Goal: Download file/media

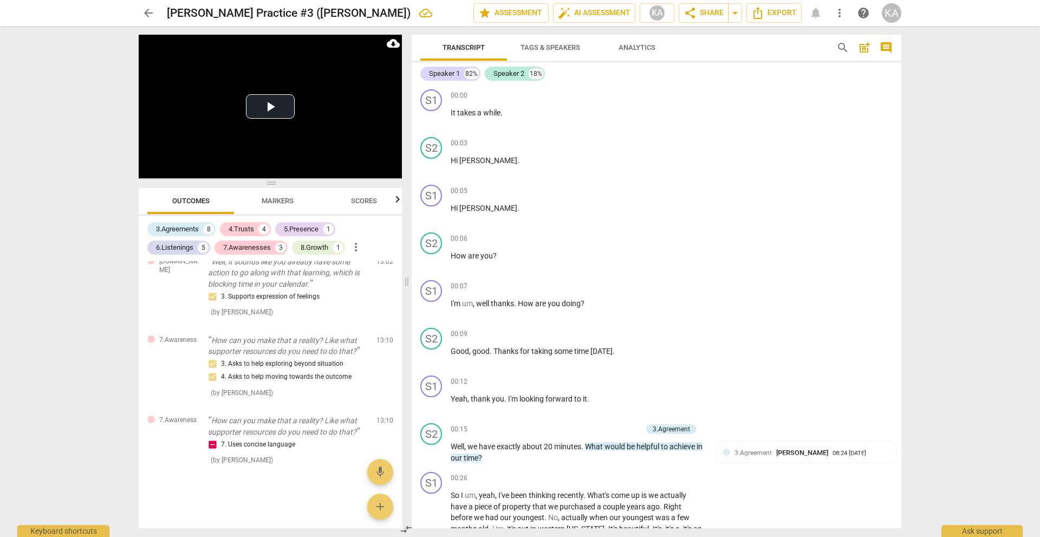
scroll to position [2552, 0]
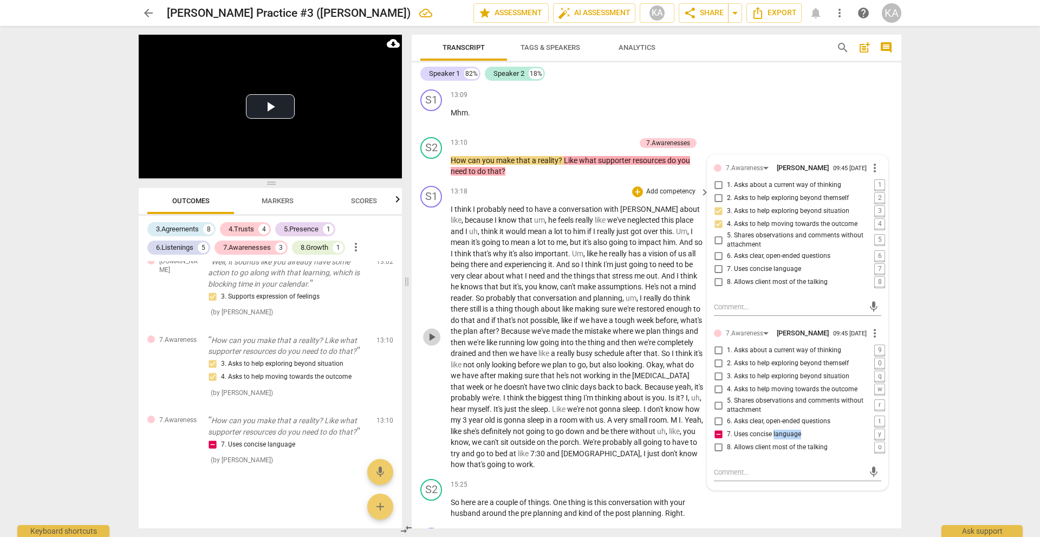
click at [431, 340] on span "play_arrow" at bounding box center [431, 336] width 13 height 13
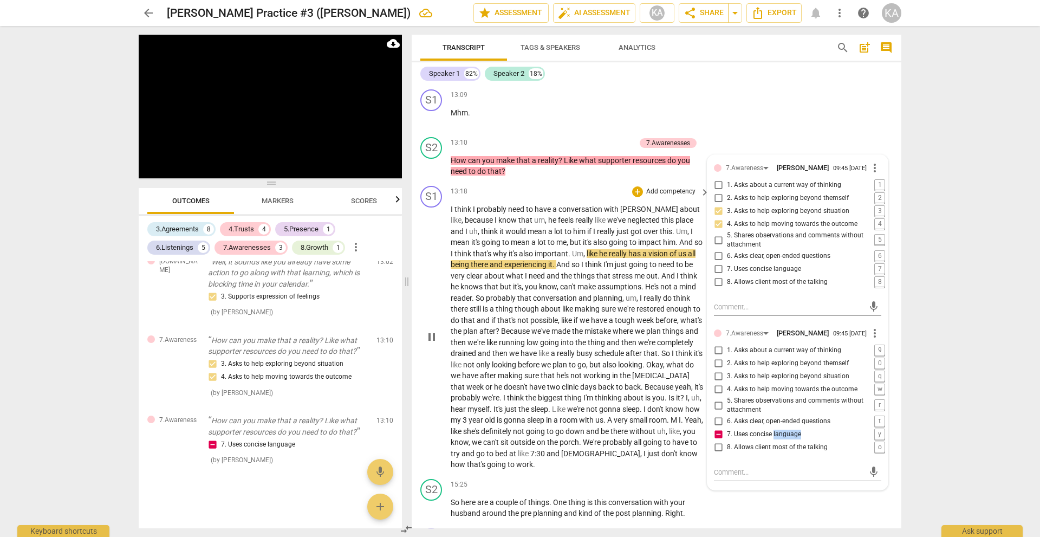
scroll to position [2606, 0]
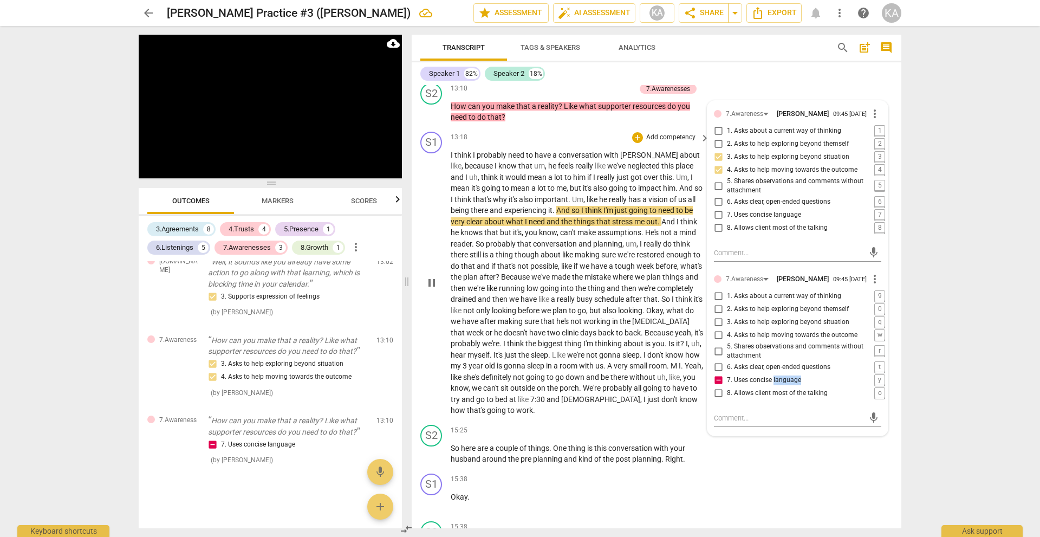
click at [435, 279] on span "pause" at bounding box center [431, 282] width 13 height 13
click at [435, 279] on span "play_arrow" at bounding box center [431, 282] width 13 height 13
click at [495, 273] on span "after" at bounding box center [487, 276] width 16 height 9
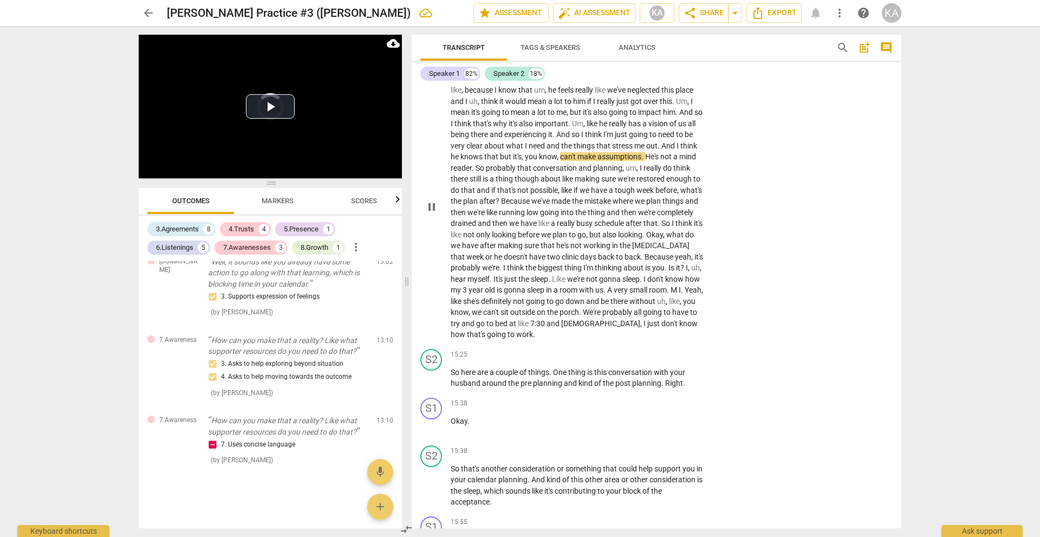
scroll to position [2660, 0]
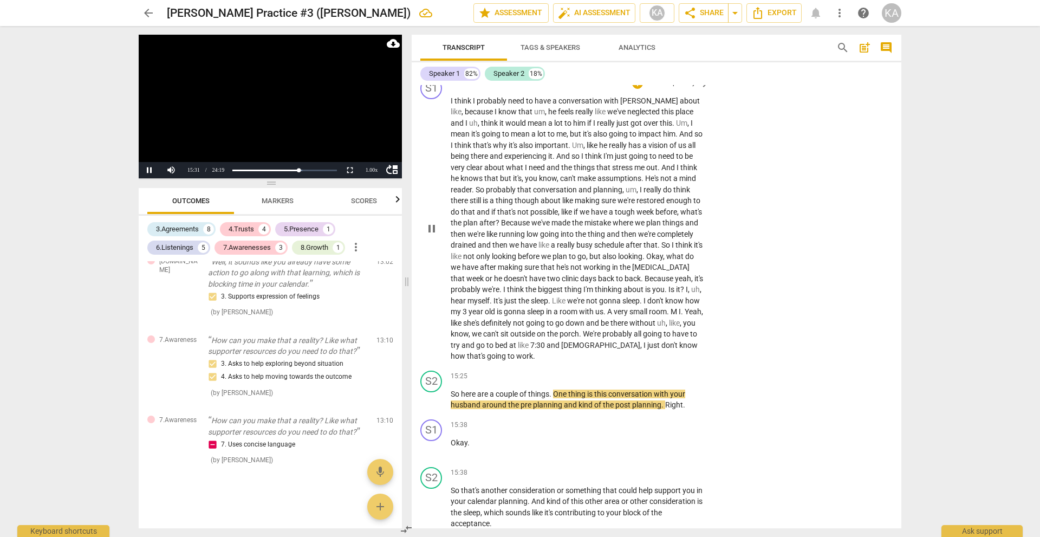
click at [610, 275] on span "back" at bounding box center [607, 278] width 18 height 9
click at [434, 230] on span "pause" at bounding box center [431, 228] width 13 height 13
click at [464, 394] on span "here" at bounding box center [469, 393] width 16 height 9
click at [461, 389] on span "here" at bounding box center [469, 393] width 16 height 9
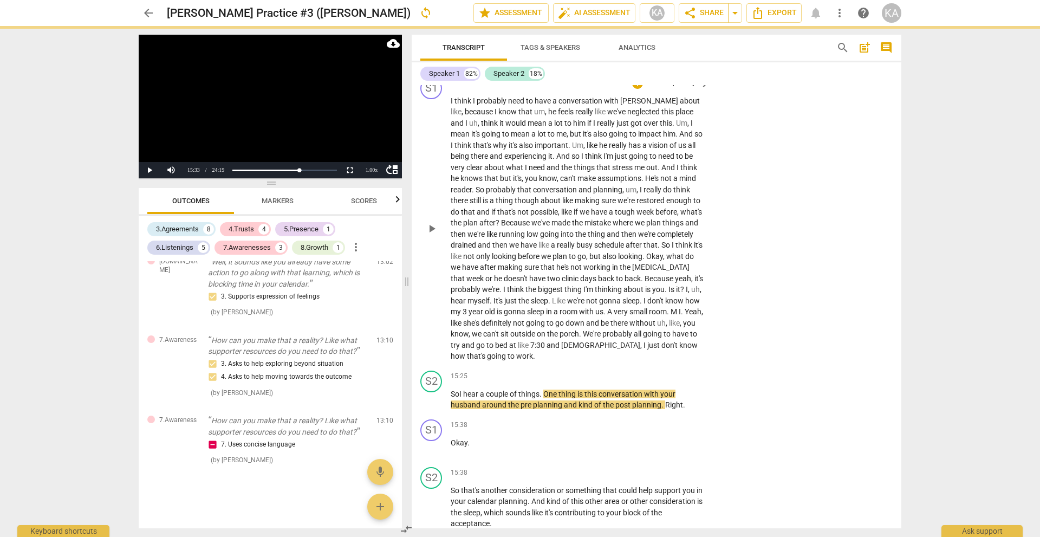
click at [500, 354] on p "I think I probably need to have a conversation with [PERSON_NAME] about like , …" at bounding box center [577, 228] width 253 height 266
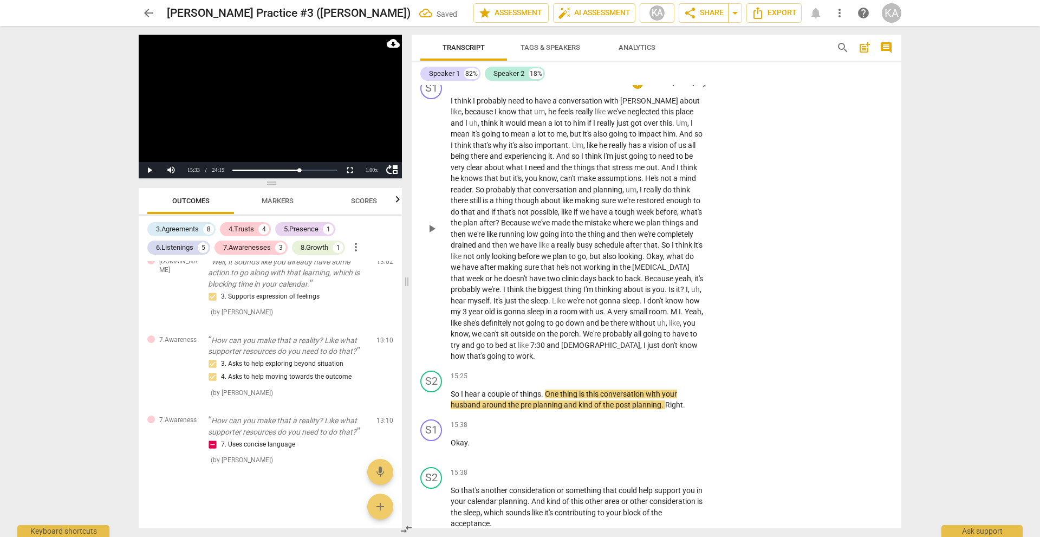
click at [516, 356] on span "work" at bounding box center [524, 355] width 17 height 9
click at [590, 349] on p "I think I probably need to have a conversation with [PERSON_NAME] about like , …" at bounding box center [577, 228] width 253 height 266
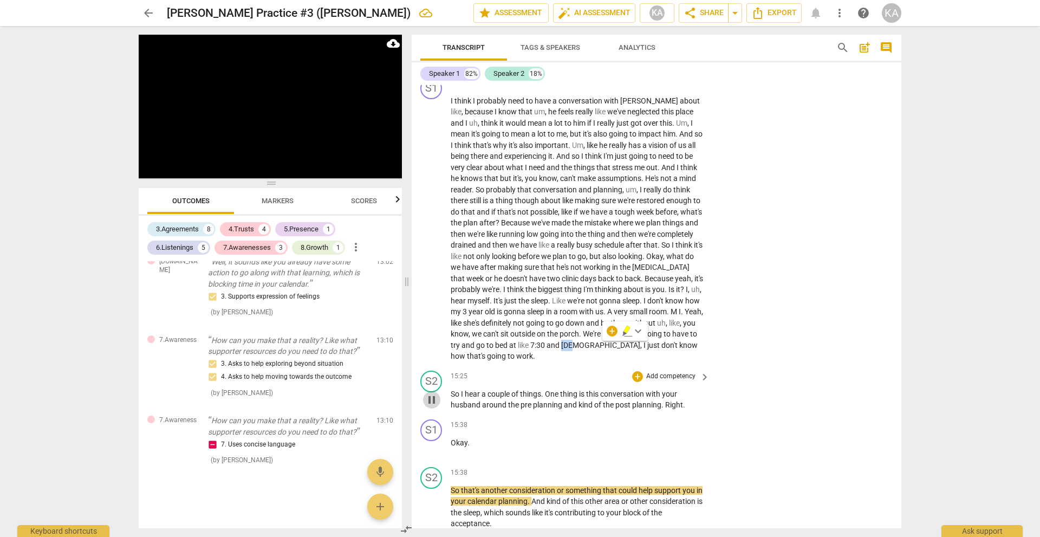
click at [432, 400] on span "pause" at bounding box center [431, 399] width 13 height 13
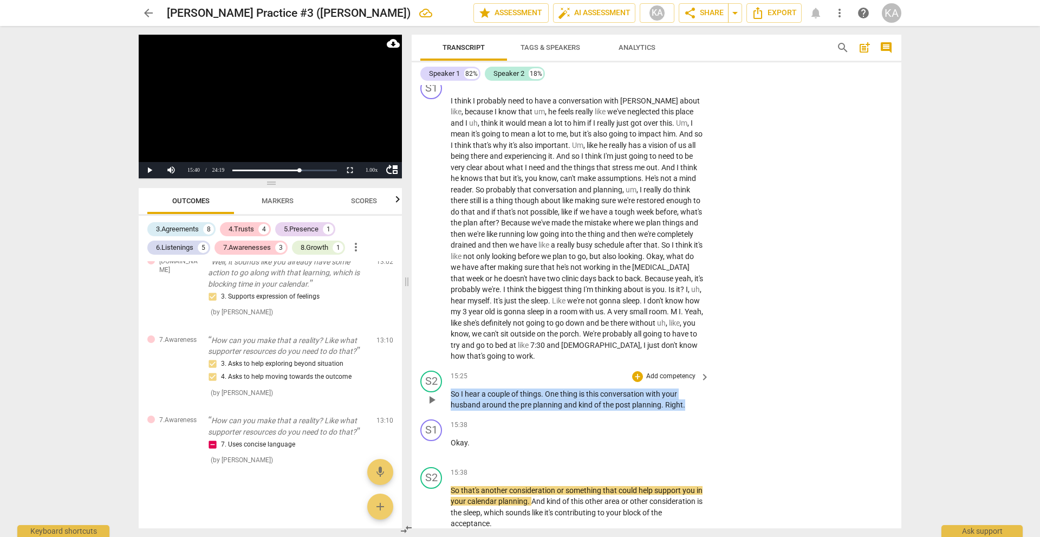
drag, startPoint x: 687, startPoint y: 403, endPoint x: 451, endPoint y: 390, distance: 235.9
click at [451, 390] on p "So I hear a couple of things . One thing is this conversation with your husband…" at bounding box center [577, 399] width 253 height 22
click at [633, 378] on div "+" at bounding box center [637, 376] width 11 height 11
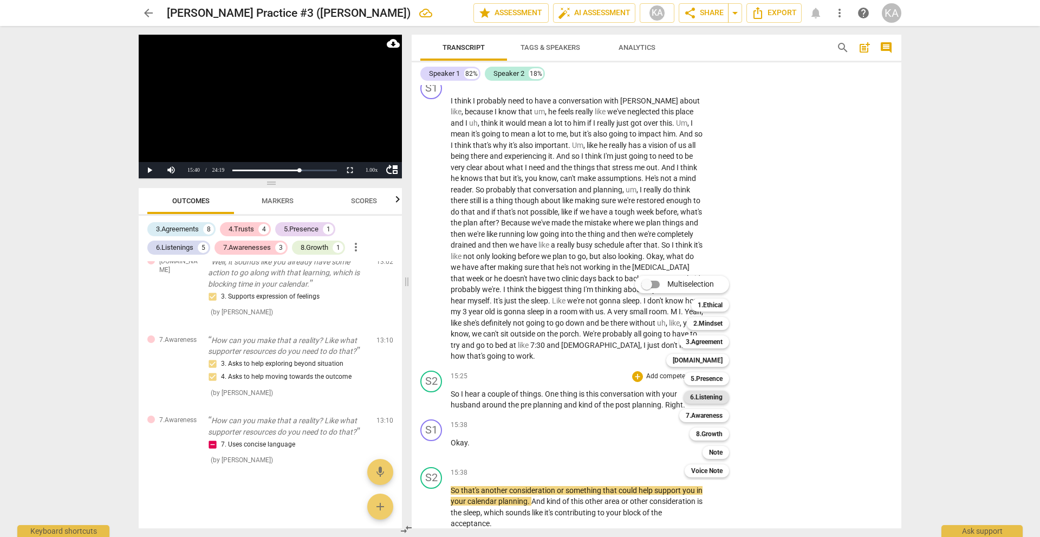
click at [713, 400] on b "6.Listening" at bounding box center [706, 396] width 32 height 13
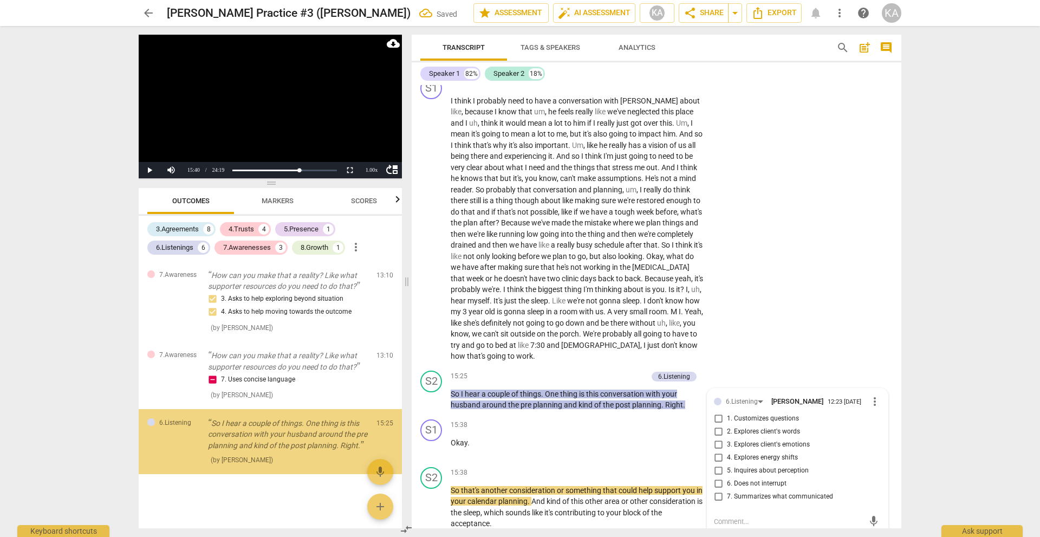
scroll to position [1550, 0]
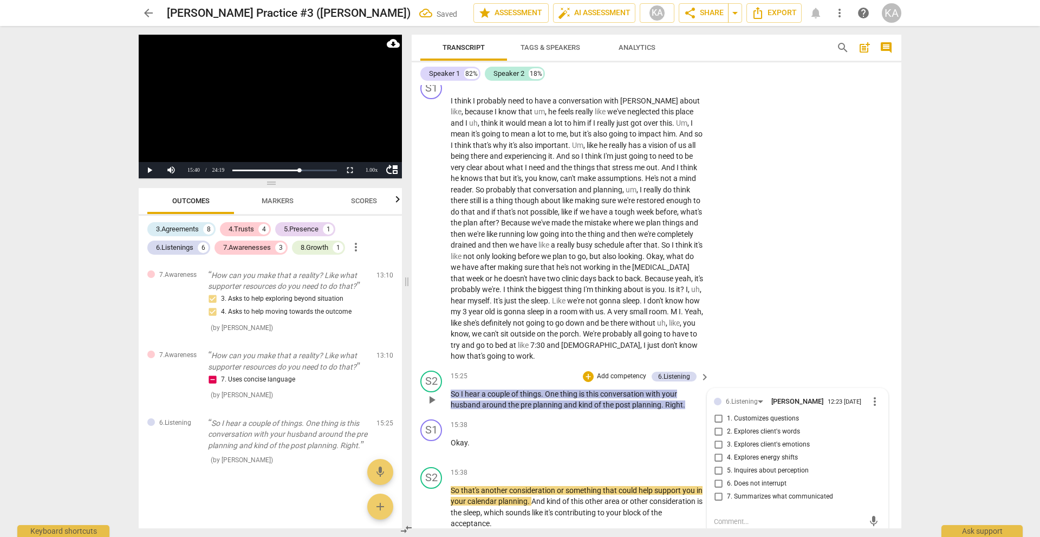
click at [756, 495] on span "7. Summarizes what communicated" at bounding box center [780, 497] width 106 height 10
click at [727, 495] on input "7. Summarizes what communicated" at bounding box center [717, 496] width 17 height 13
checkbox input "true"
click at [430, 510] on span "play_arrow" at bounding box center [431, 506] width 13 height 13
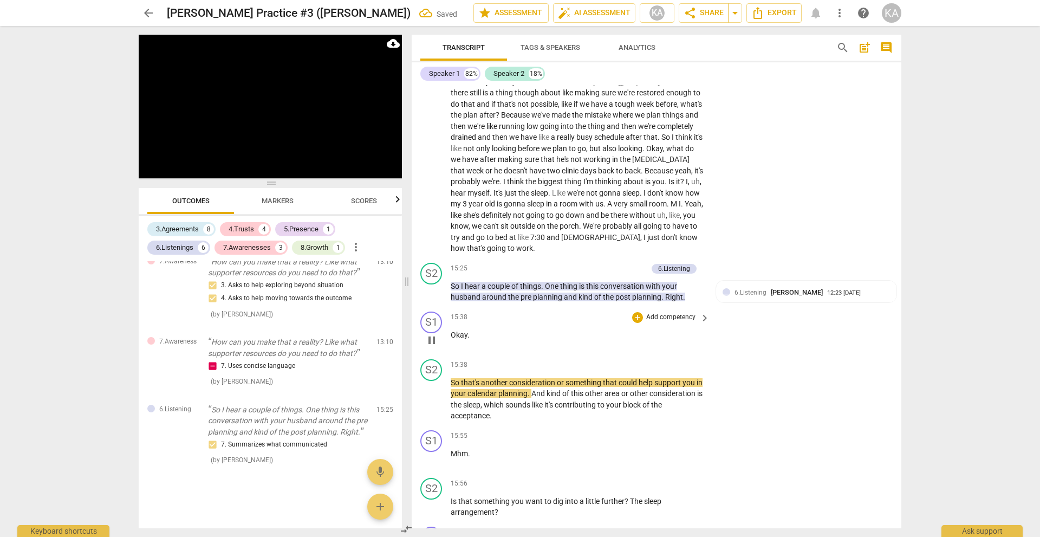
scroll to position [2768, 0]
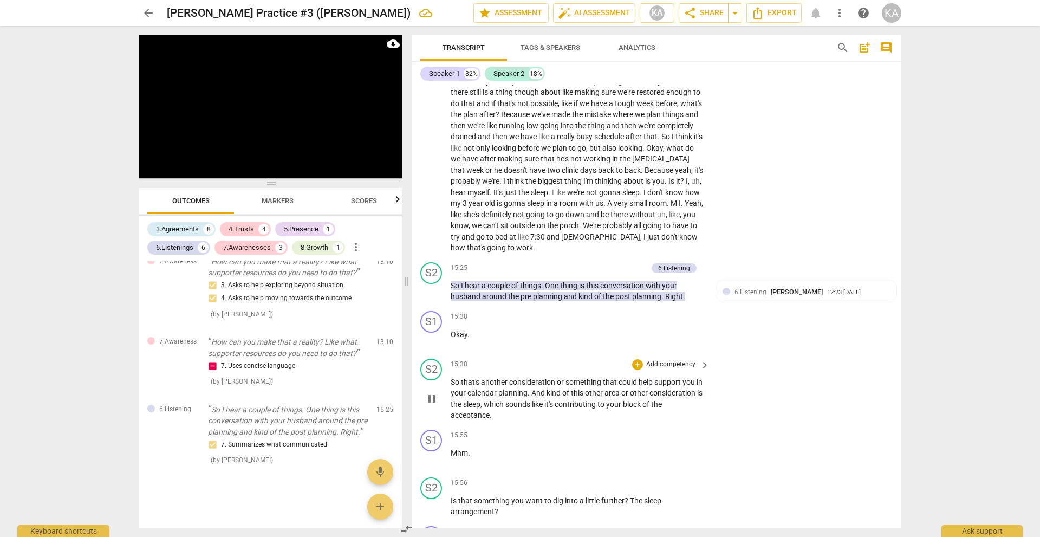
click at [436, 403] on span "pause" at bounding box center [431, 398] width 13 height 13
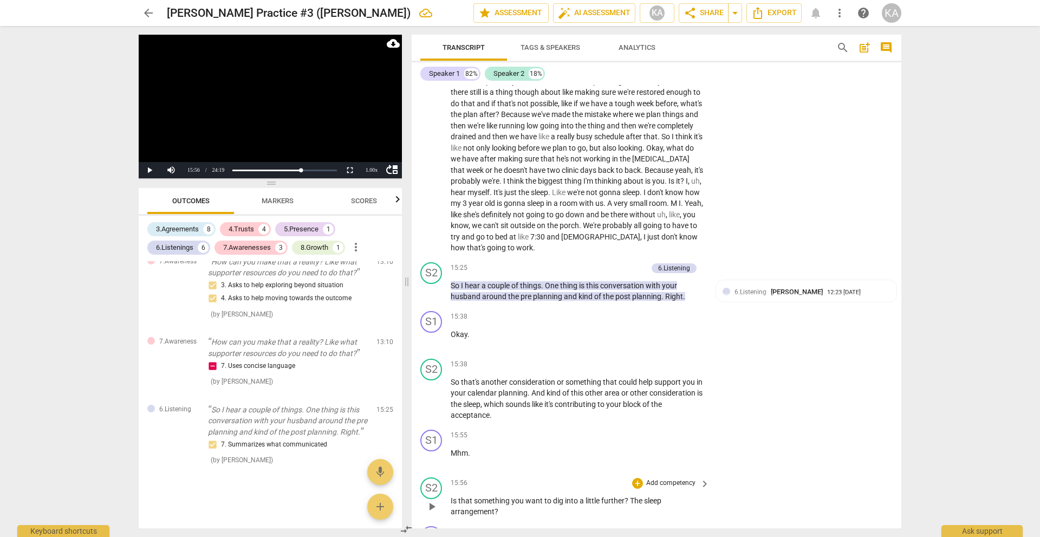
click at [441, 504] on div "play_arrow pause" at bounding box center [437, 506] width 28 height 15
click at [422, 454] on div "S1 play_arrow pause" at bounding box center [435, 448] width 30 height 39
click at [434, 455] on span "play_arrow" at bounding box center [431, 458] width 13 height 13
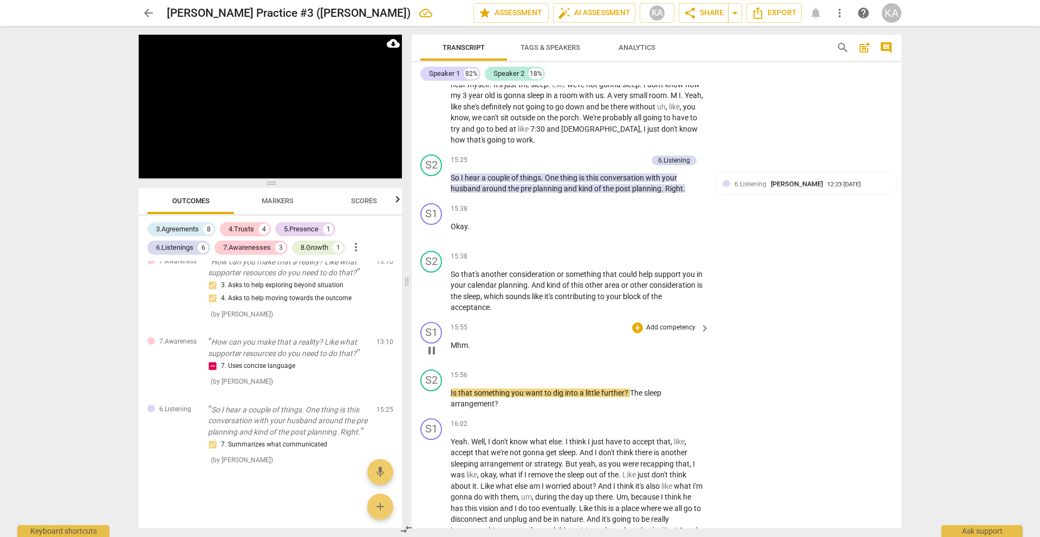
scroll to position [2876, 0]
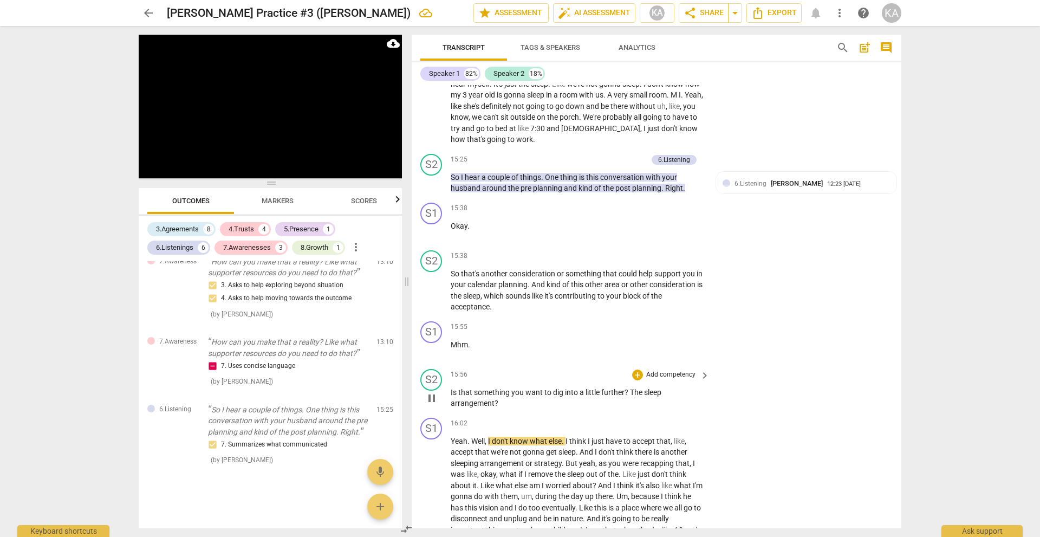
click at [435, 401] on span "pause" at bounding box center [431, 398] width 13 height 13
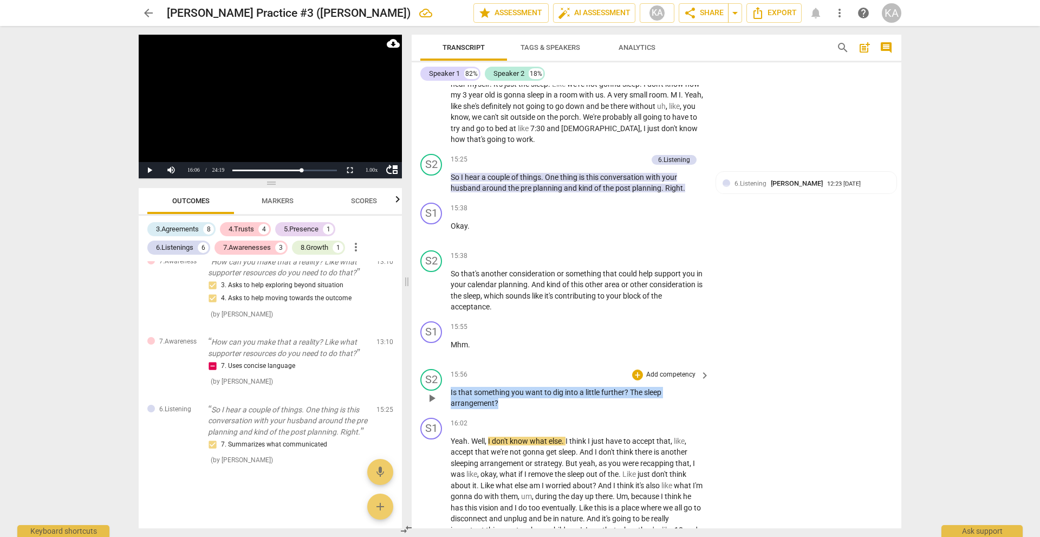
drag, startPoint x: 507, startPoint y: 402, endPoint x: 451, endPoint y: 393, distance: 57.0
click at [451, 393] on p "Is that something you want to dig into a little further ? The sleep arrangement…" at bounding box center [577, 398] width 253 height 22
click at [638, 370] on div "+" at bounding box center [637, 374] width 11 height 11
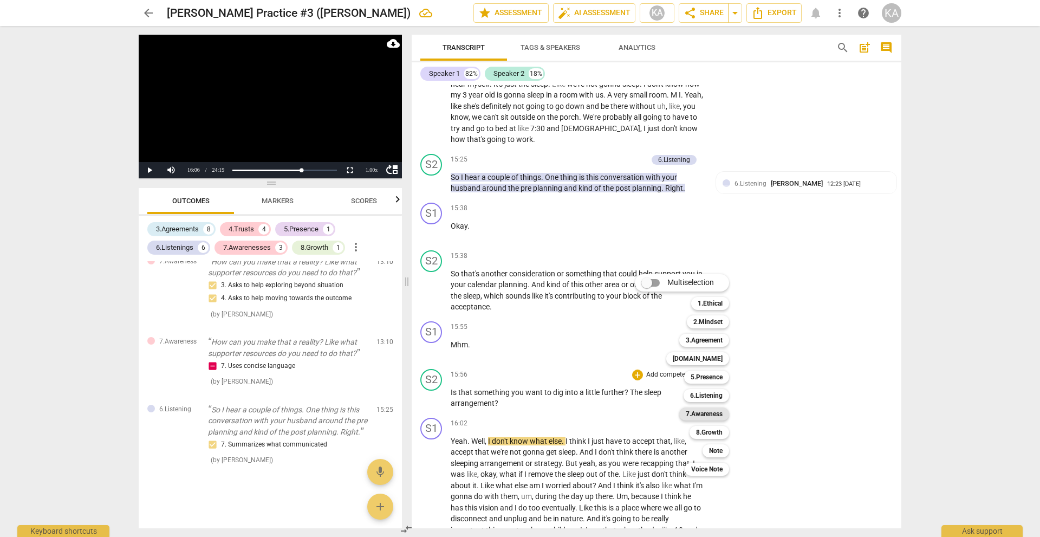
click at [709, 416] on b "7.Awareness" at bounding box center [704, 413] width 37 height 13
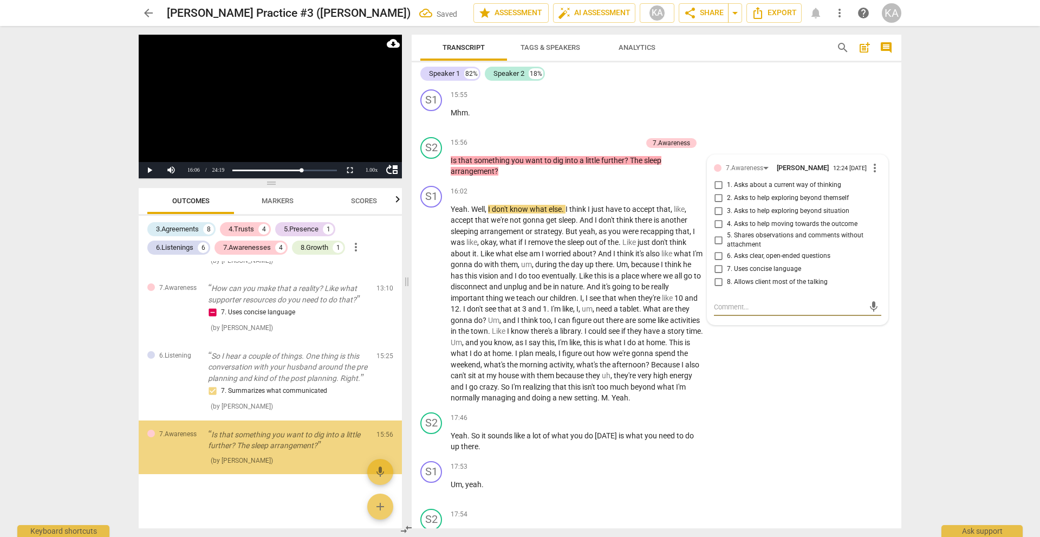
scroll to position [1617, 0]
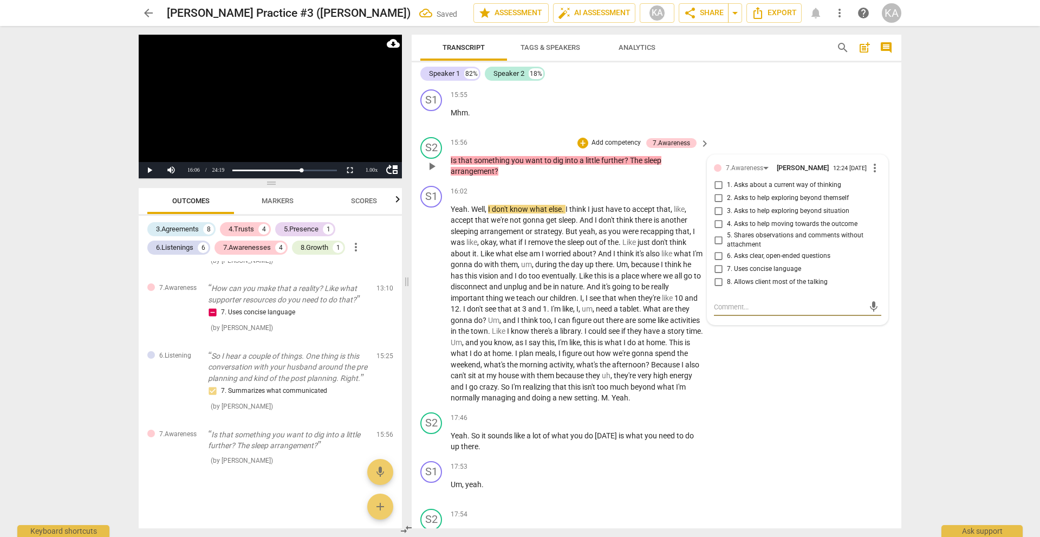
click at [803, 211] on span "3. Asks to help exploring beyond situation" at bounding box center [788, 211] width 122 height 10
click at [727, 211] on input "3. Asks to help exploring beyond situation" at bounding box center [717, 211] width 17 height 13
checkbox input "true"
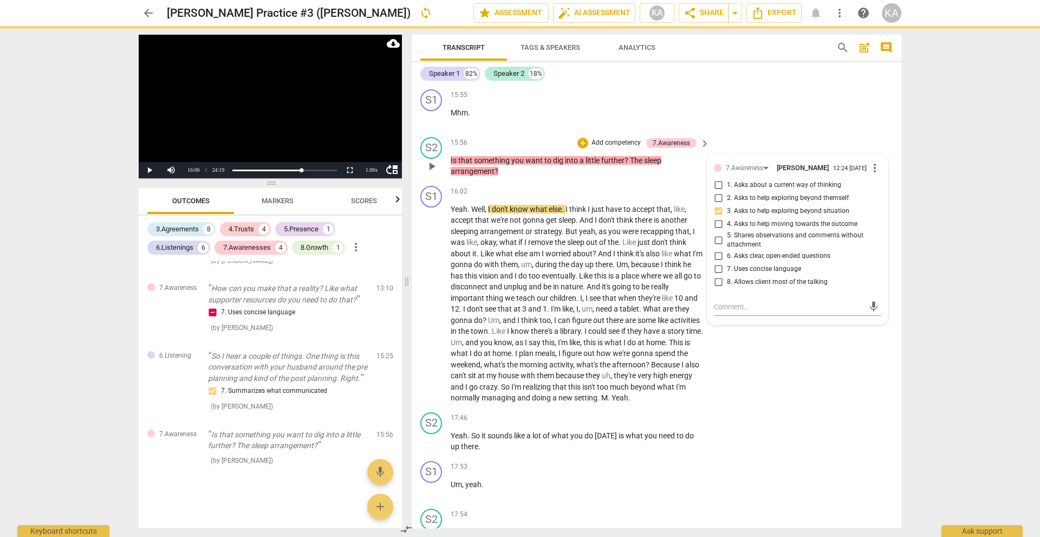
click at [538, 175] on p "Is that something you want to dig into a little further ? The sleep arrangement…" at bounding box center [577, 166] width 253 height 22
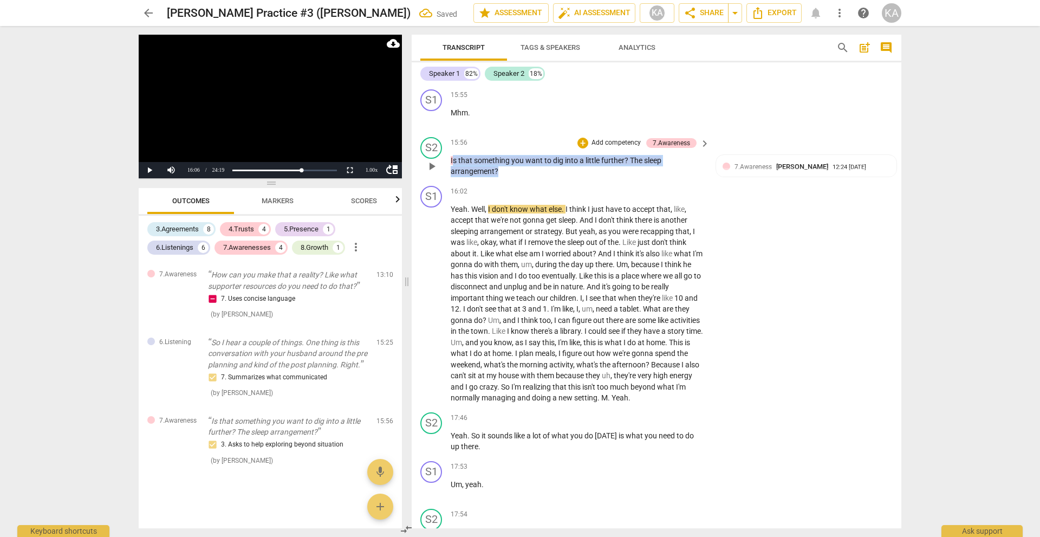
drag, startPoint x: 503, startPoint y: 175, endPoint x: 454, endPoint y: 160, distance: 51.4
click at [454, 160] on p "Is that something you want to dig into a little further ? The sleep arrangement…" at bounding box center [577, 166] width 253 height 22
click at [516, 184] on div "S1 play_arrow pause 16:02 + Add competency keyboard_arrow_right Yeah . Well , I…" at bounding box center [657, 294] width 490 height 226
drag, startPoint x: 510, startPoint y: 173, endPoint x: 449, endPoint y: 163, distance: 61.0
click at [449, 163] on div "S2 play_arrow pause 15:56 + Add competency 7.Awareness keyboard_arrow_right Is …" at bounding box center [657, 157] width 490 height 49
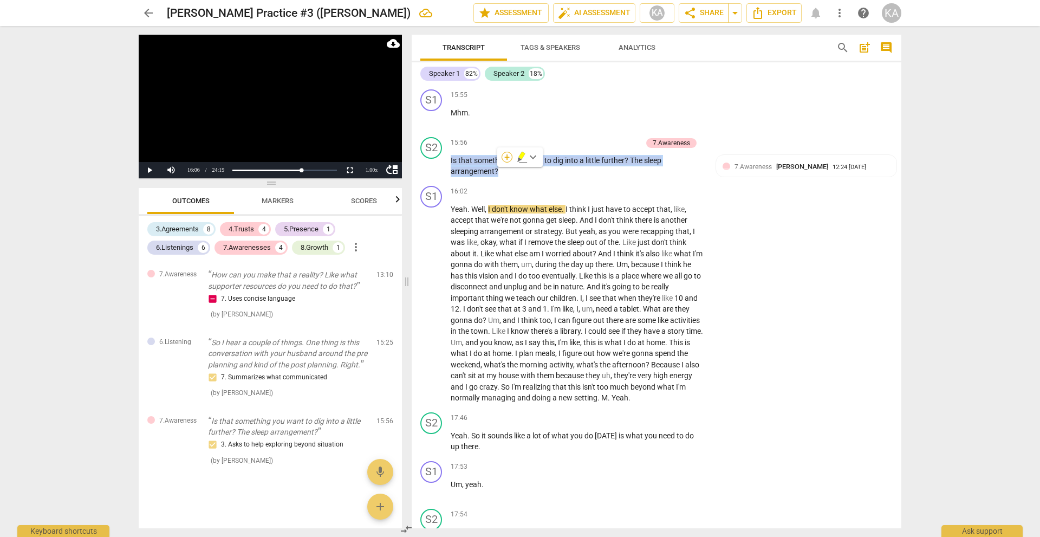
click at [511, 157] on div "+" at bounding box center [506, 157] width 11 height 11
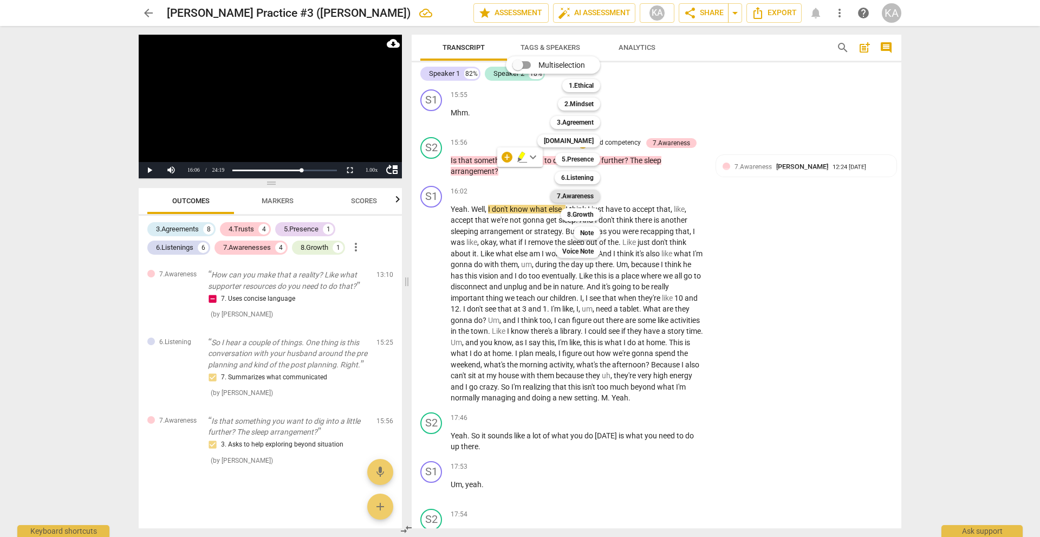
click at [595, 194] on div "7.Awareness" at bounding box center [575, 196] width 50 height 13
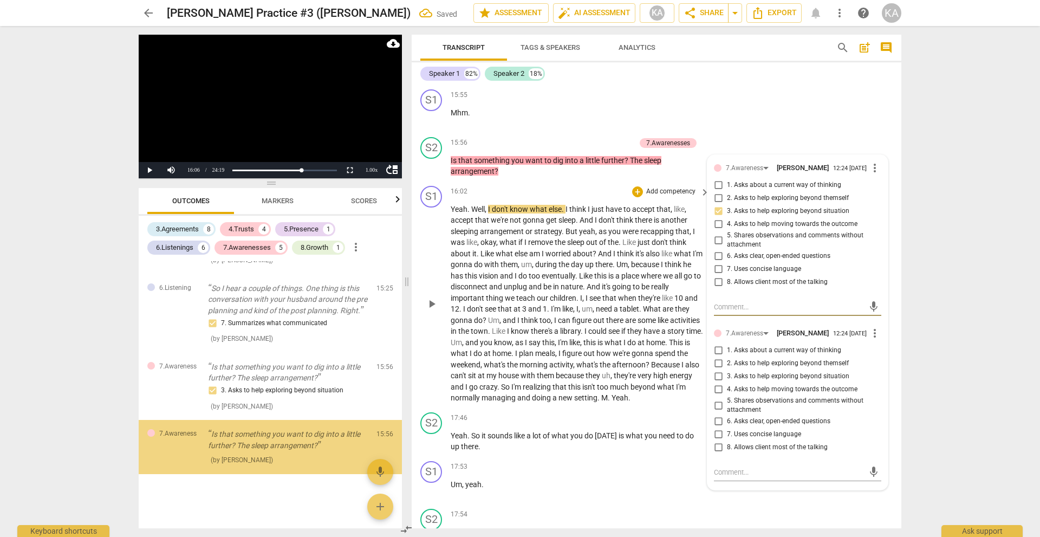
scroll to position [1685, 0]
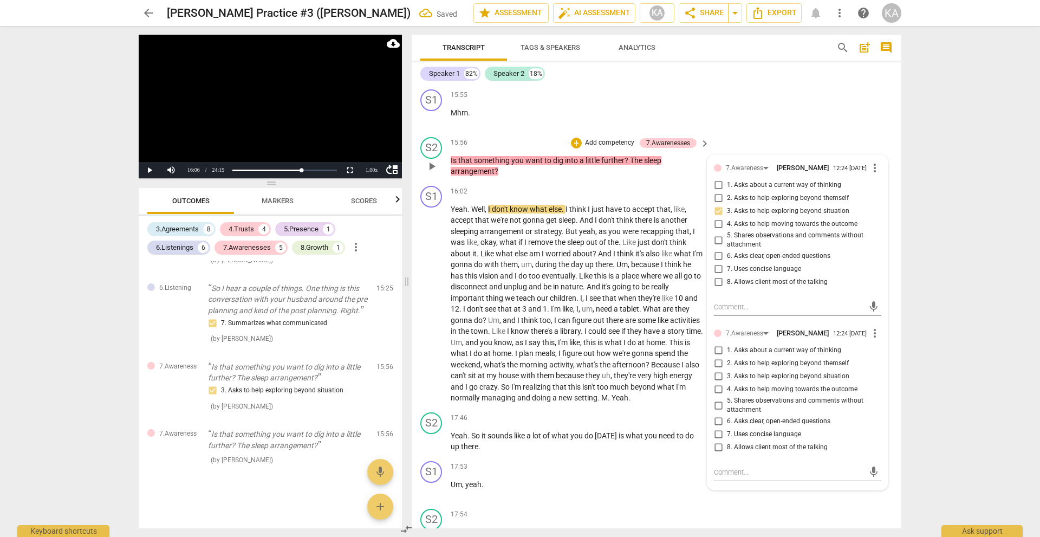
click at [795, 420] on span "6. Asks clear, open-ended questions" at bounding box center [778, 421] width 103 height 10
click at [727, 420] on input "6. Asks clear, open-ended questions" at bounding box center [717, 421] width 17 height 13
click at [795, 420] on span "6. Asks clear, open-ended questions" at bounding box center [778, 421] width 103 height 10
click at [727, 420] on input "6. Asks clear, open-ended questions" at bounding box center [717, 421] width 17 height 13
checkbox input "true"
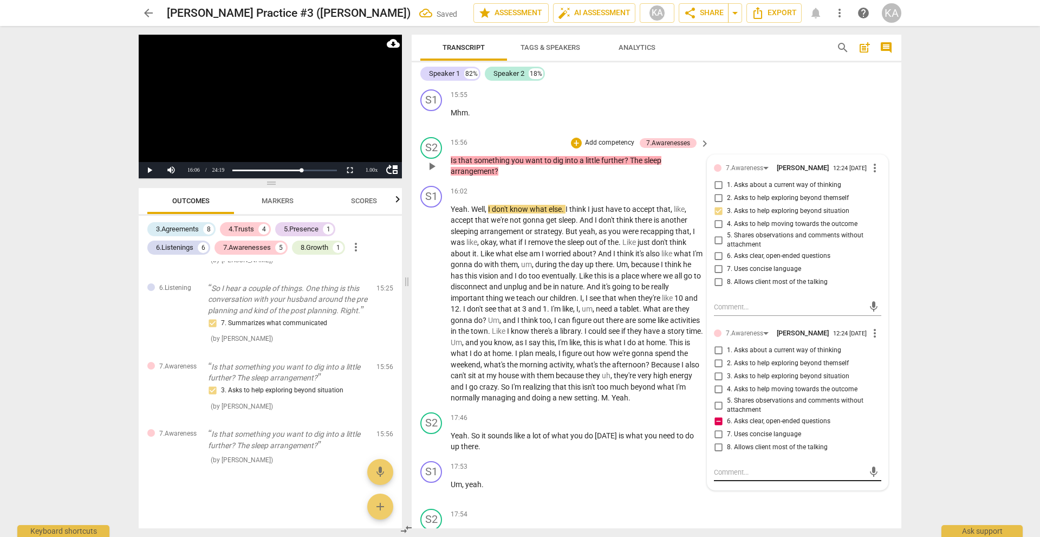
click at [773, 471] on textarea at bounding box center [789, 472] width 150 height 10
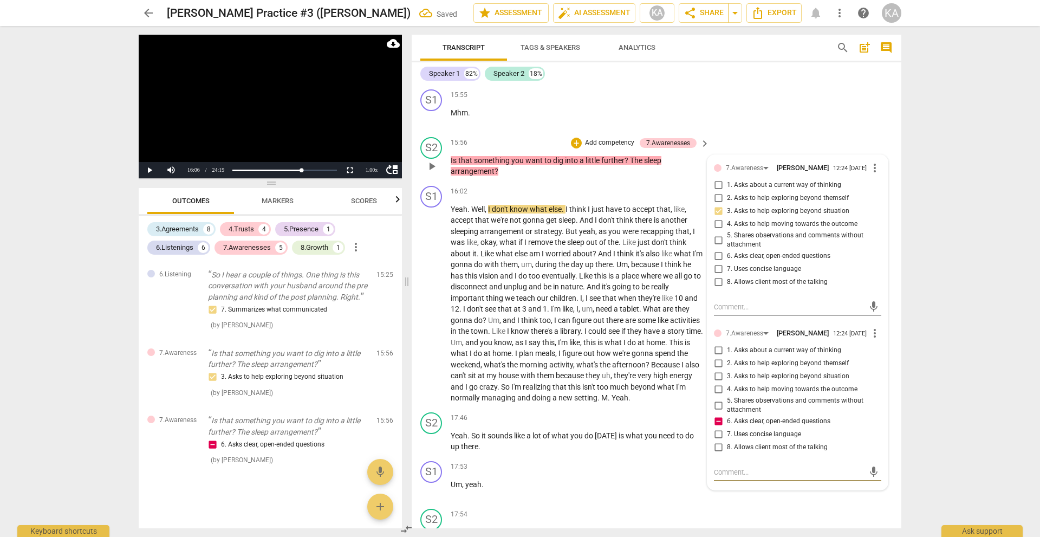
type textarea "T"
type textarea "Th"
type textarea "Thi"
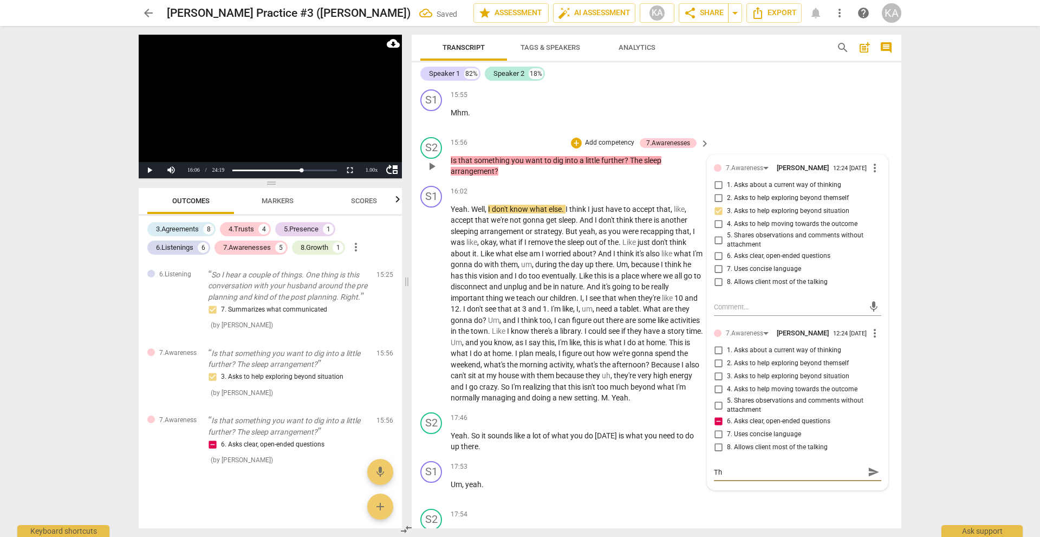
type textarea "Thi"
type textarea "This"
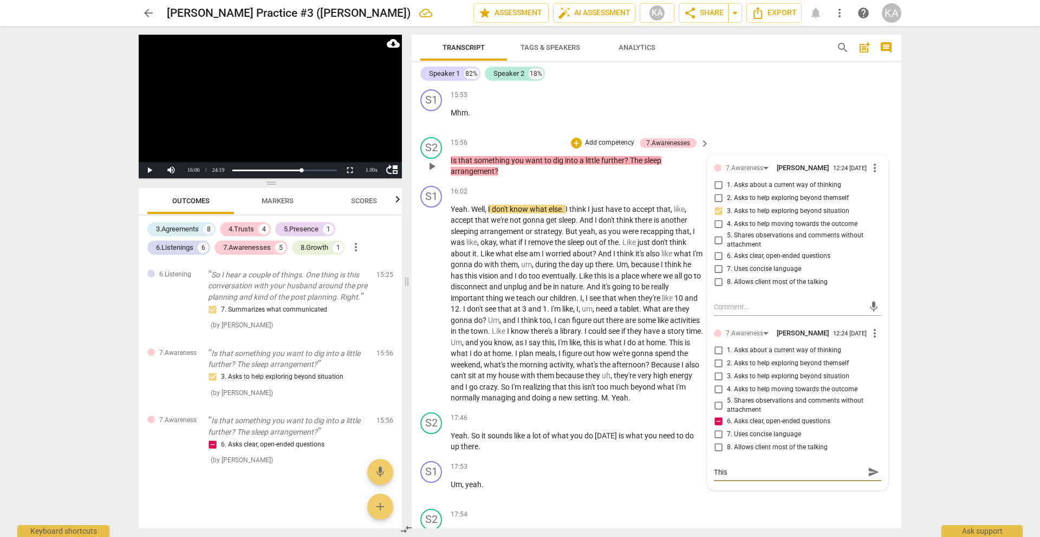
type textarea "This u"
type textarea "This uq"
type textarea "This u"
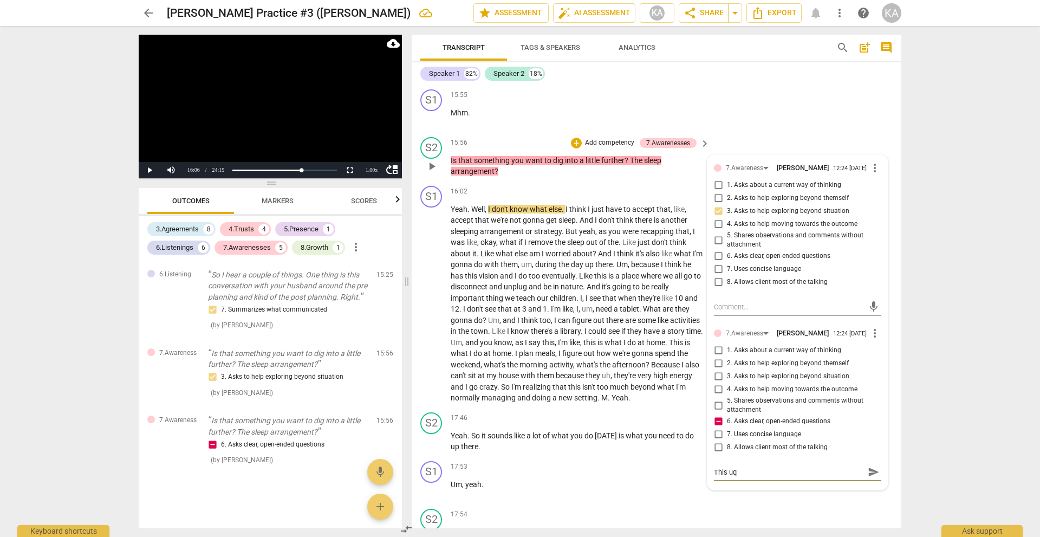
type textarea "This u"
type textarea "This"
type textarea "This q"
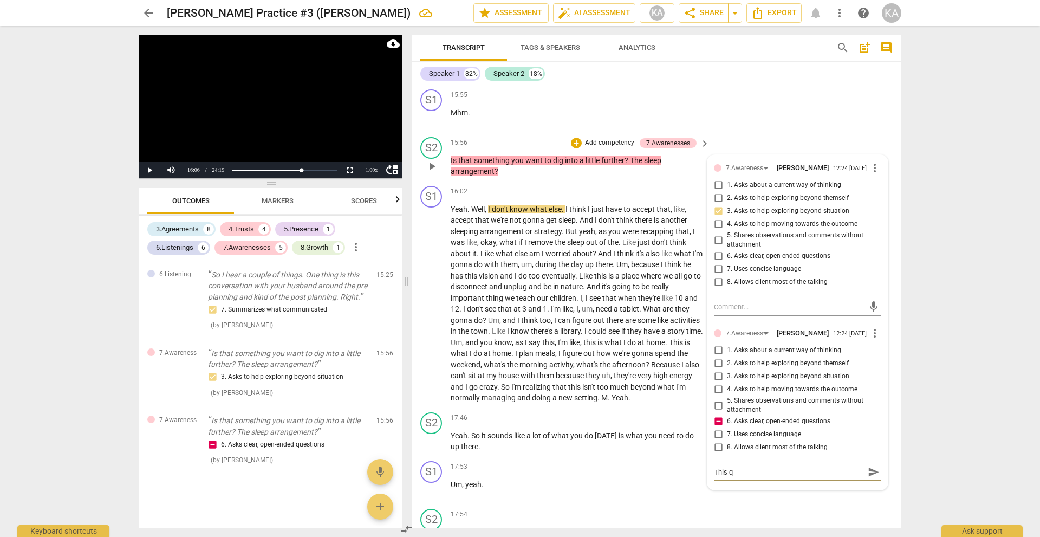
type textarea "This qu"
type textarea "This que"
type textarea "This ques"
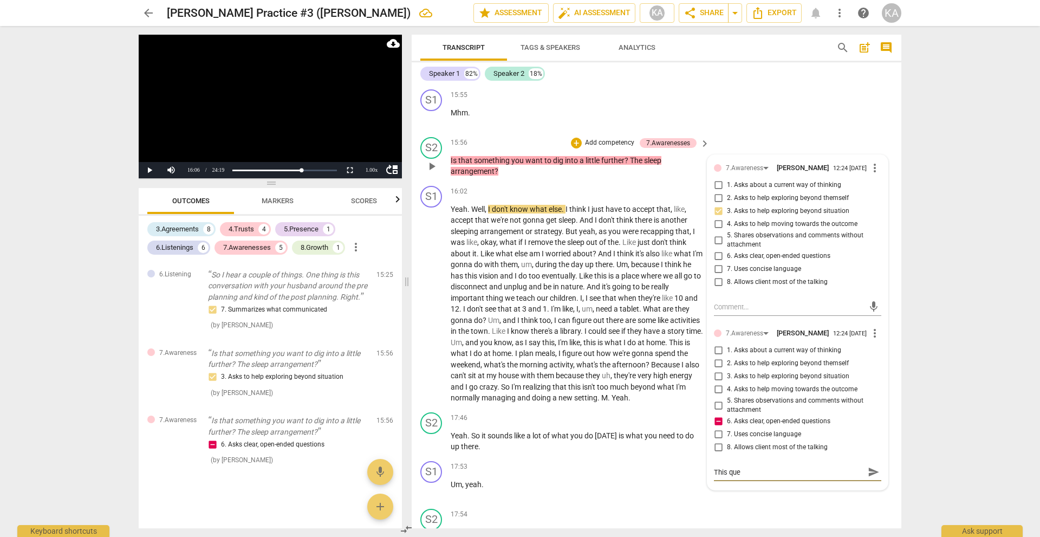
type textarea "This ques"
type textarea "This quest"
type textarea "This questi"
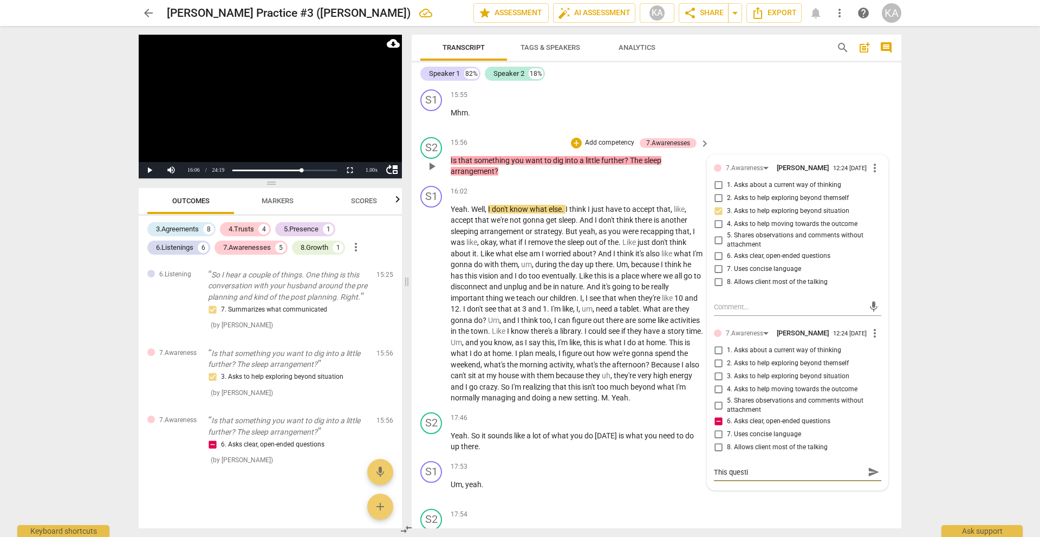
type textarea "This questio"
type textarea "This question"
type textarea "This questions"
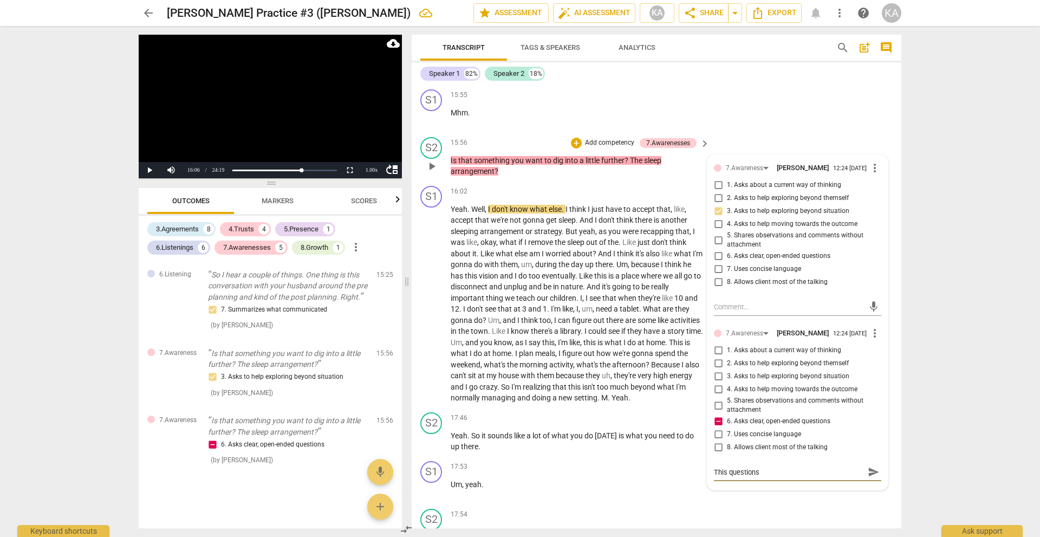
type textarea "This questions"
type textarea "This questions s"
type textarea "This questions so"
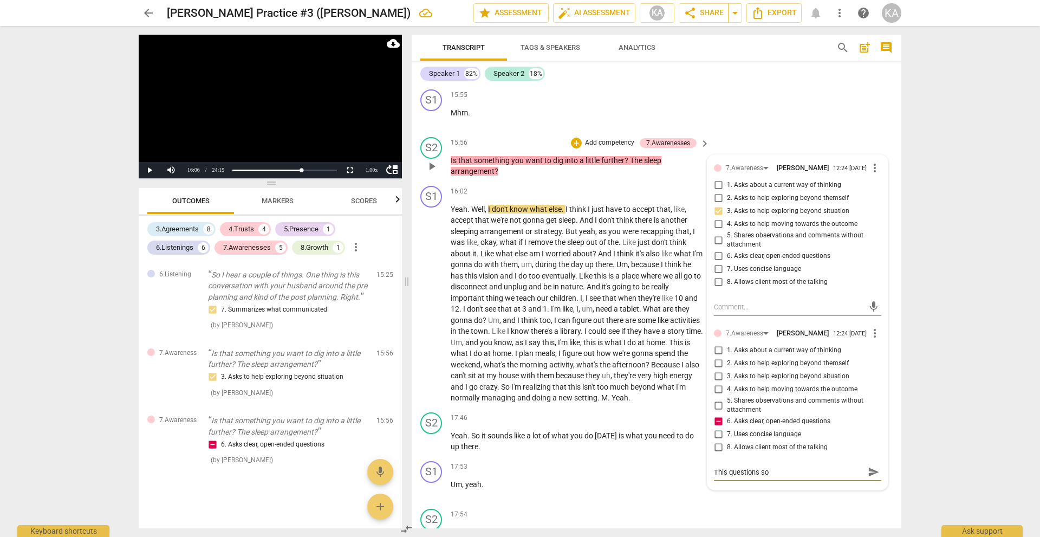
type textarea "This questions sou"
type textarea "This questions soun"
type textarea "This questions sound"
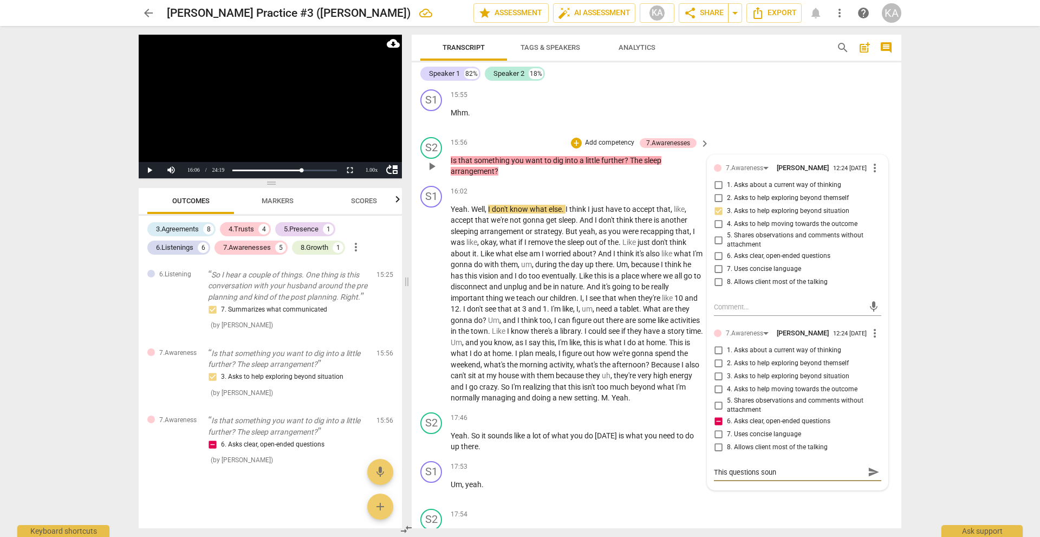
type textarea "This questions sound"
type textarea "This questions sounds"
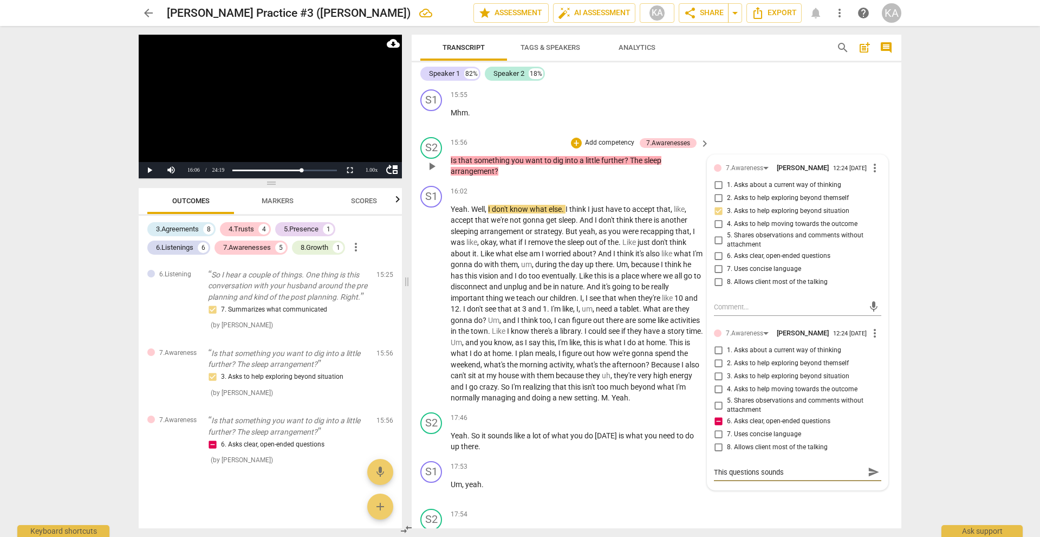
type textarea "This questions sounds d"
type textarea "This questions sounds di"
type textarea "This questions sounds dir"
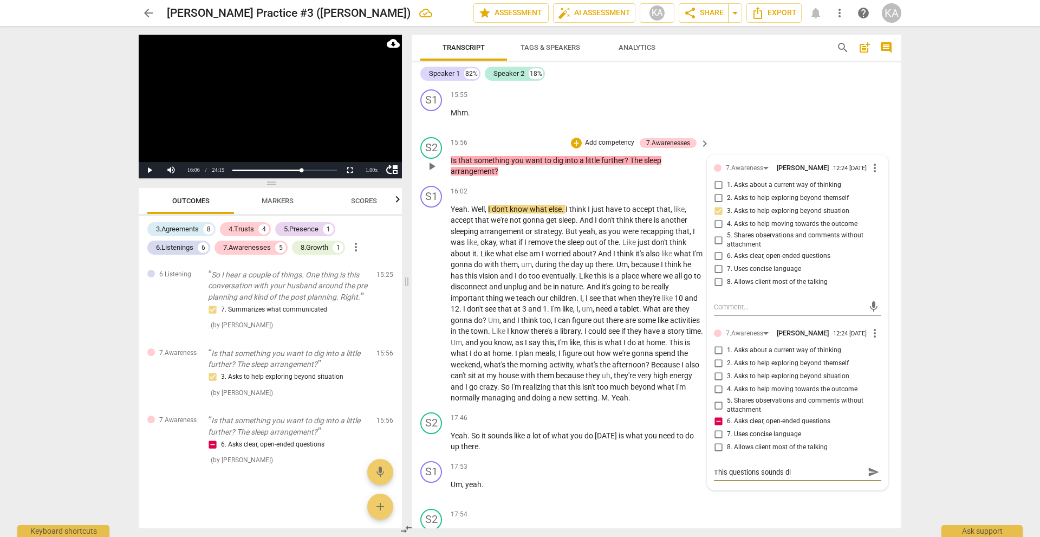
type textarea "This questions sounds dir"
type textarea "This questions sounds dire"
type textarea "This questions sounds direc"
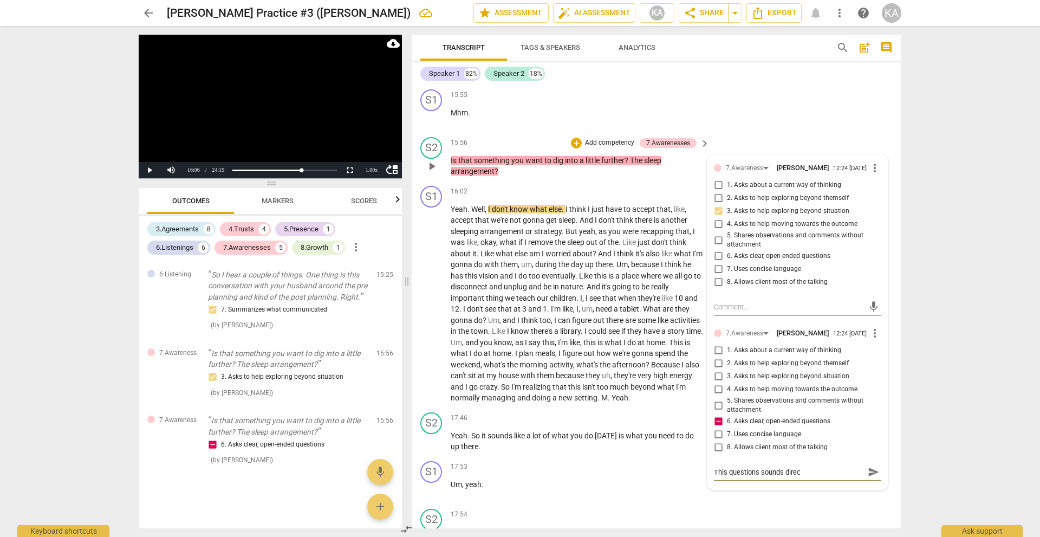
type textarea "This questions sounds direct"
type textarea "This questions sounds directi"
type textarea "This questions sounds directiv"
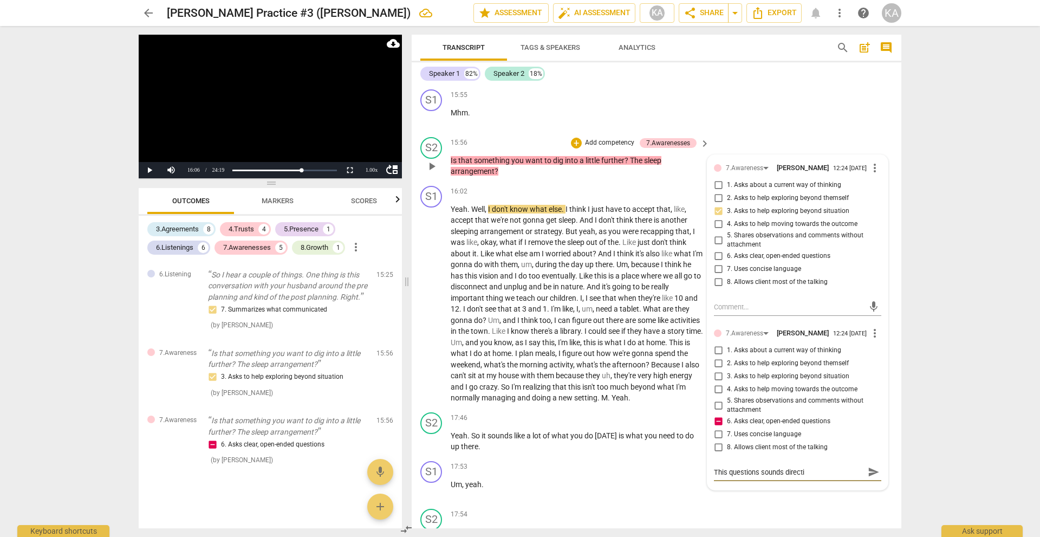
type textarea "This questions sounds directiv"
type textarea "This questions sounds directive"
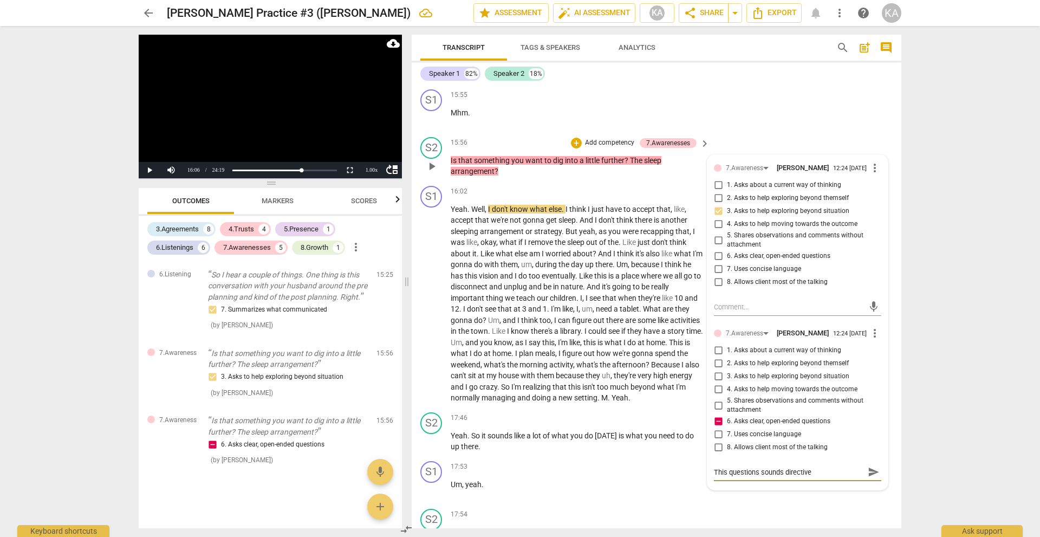
type textarea "This questions sounds directive -"
type textarea "This questions sounds directive - b"
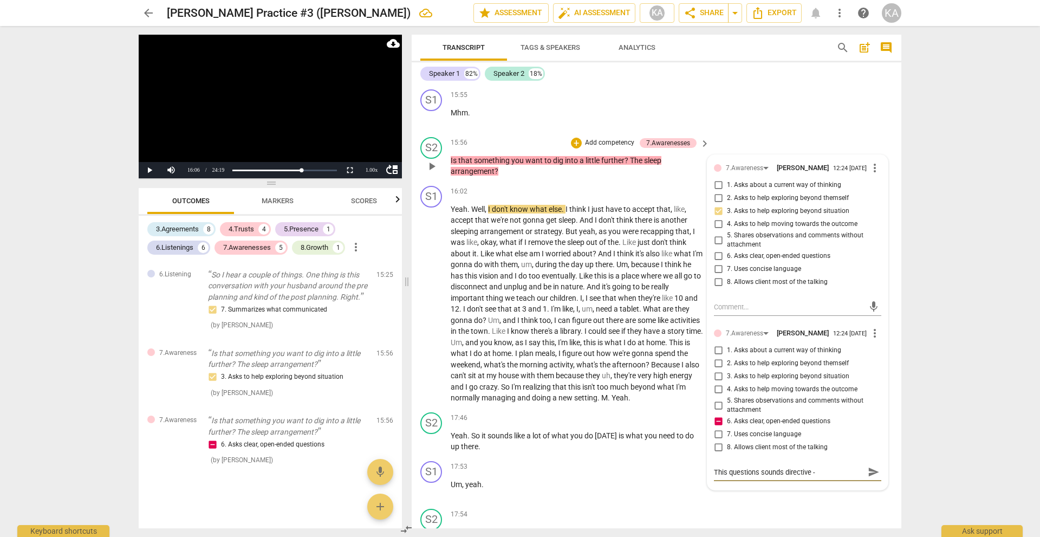
type textarea "This questions sounds directive - b"
type textarea "This questions sounds directive - be"
type textarea "This questions sounds directive - bet"
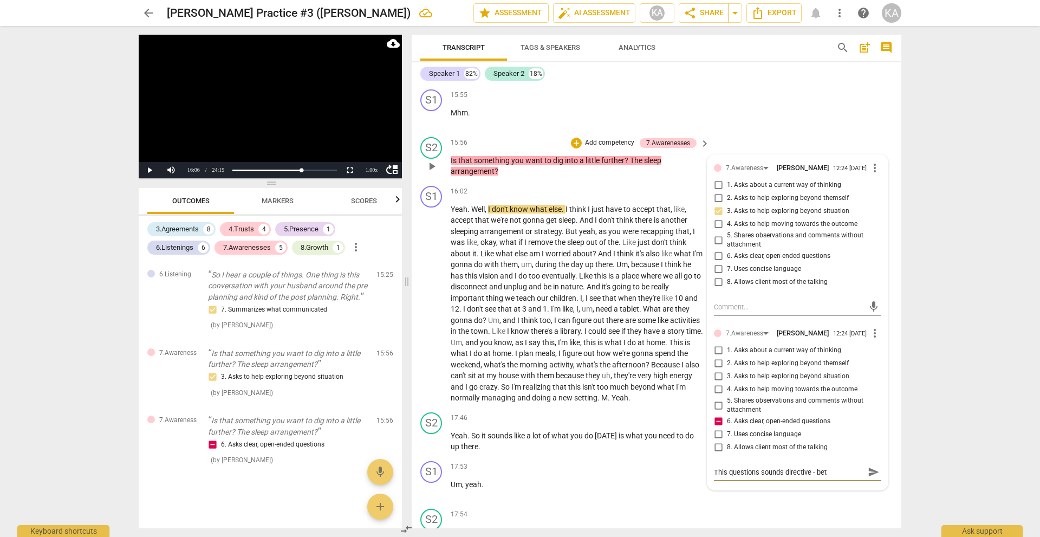
type textarea "This questions sounds directive - bett"
type textarea "This questions sounds directive - [PERSON_NAME]"
type textarea "This questions sounds directive - better"
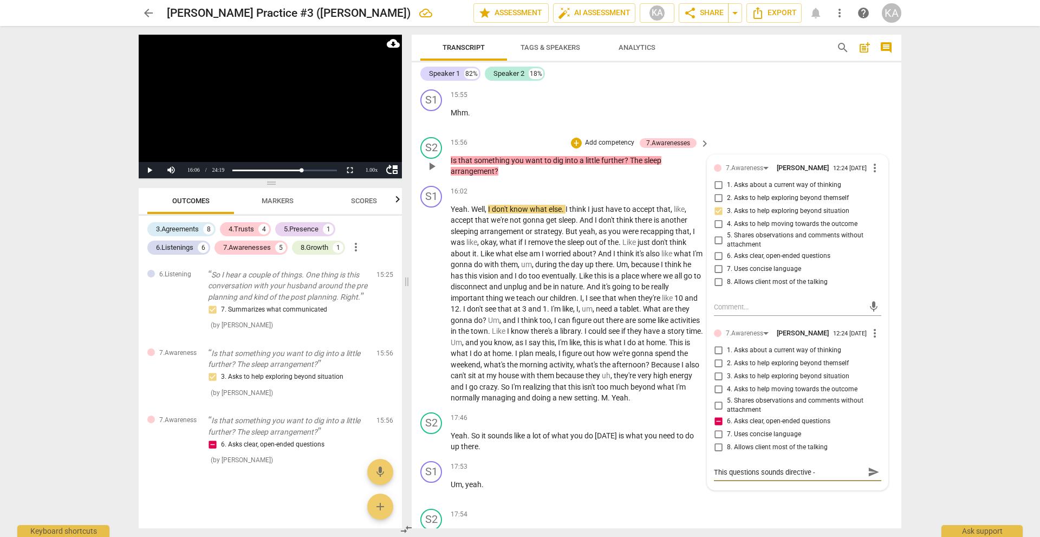
type textarea "This questions sounds directive - better"
type textarea "This questions sounds directive - better w"
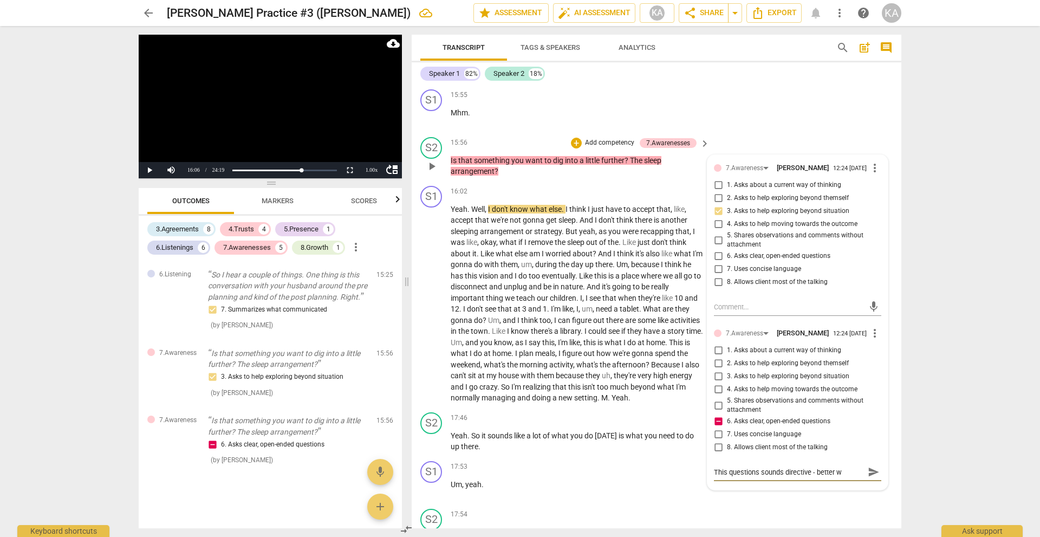
type textarea "This questions sounds directive - better wa"
type textarea "This questions sounds directive - better way"
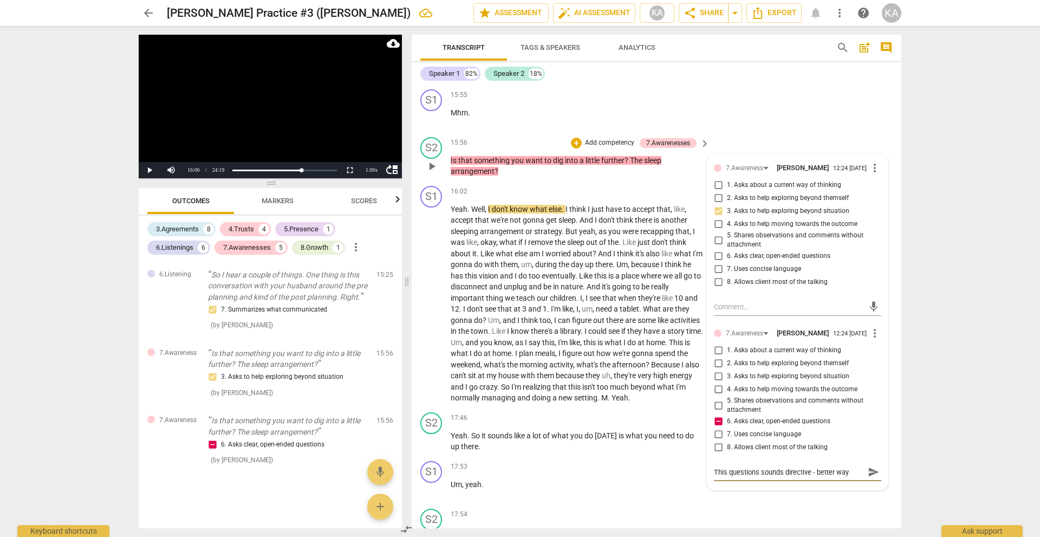
type textarea "This questions sounds directive - better way"
type textarea "This questions sounds directive - better way ("
type textarea "This questions sounds directive - better way (e"
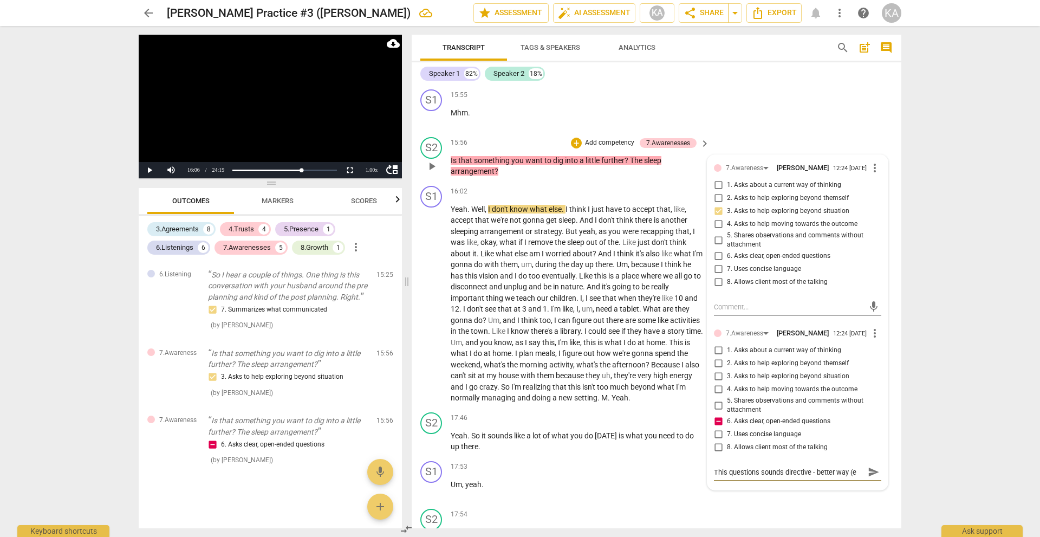
type textarea "This questions sounds directive - better way (em"
type textarea "This questions sounds directive - better way (emp"
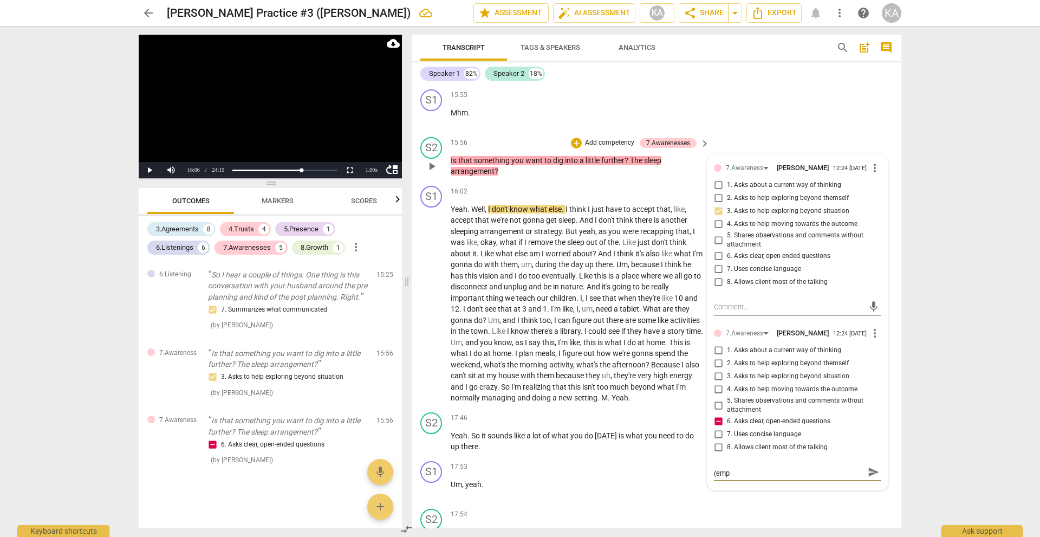
type textarea "This questions sounds directive - better way (empo"
type textarea "This questions sounds directive - better way (empow"
type textarea "This questions sounds directive - better way (empowe"
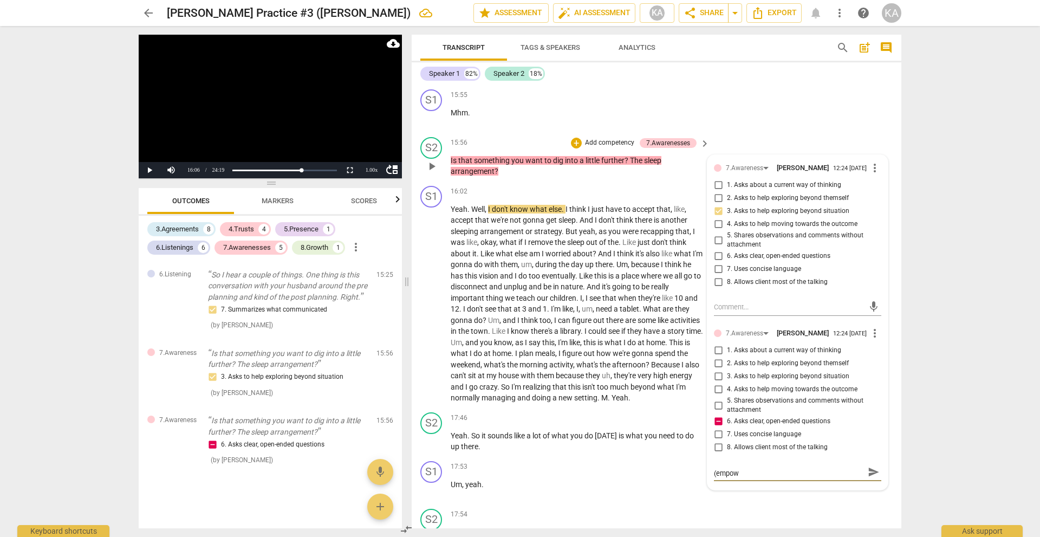
type textarea "This questions sounds directive - better way (empowe"
type textarea "This questions sounds directive - better way (empower"
type textarea "This questions sounds directive - better way (empoweri"
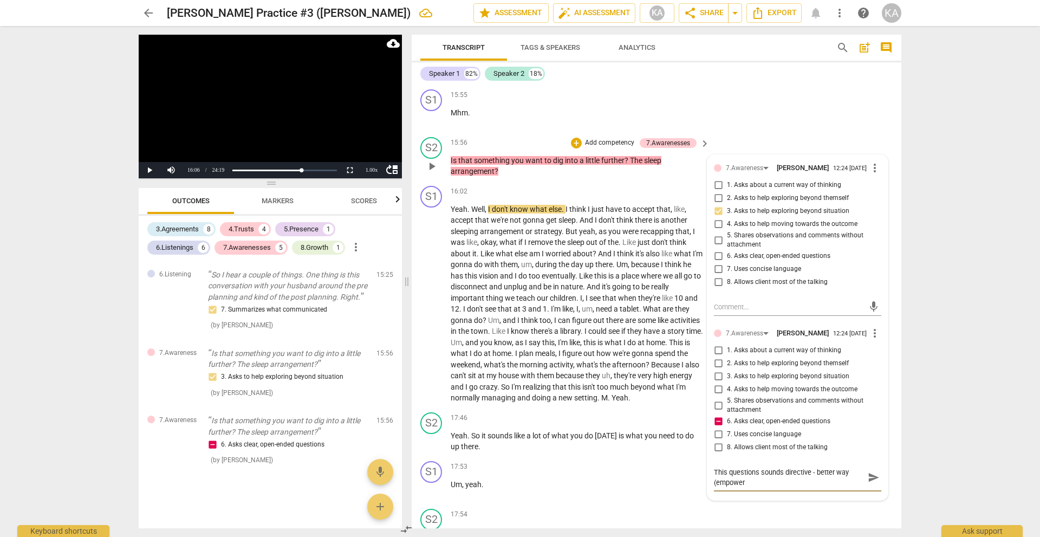
type textarea "This questions sounds directive - better way (empoweri"
type textarea "This questions sounds directive - better way (empowerin"
type textarea "This questions sounds directive - better way (empowering"
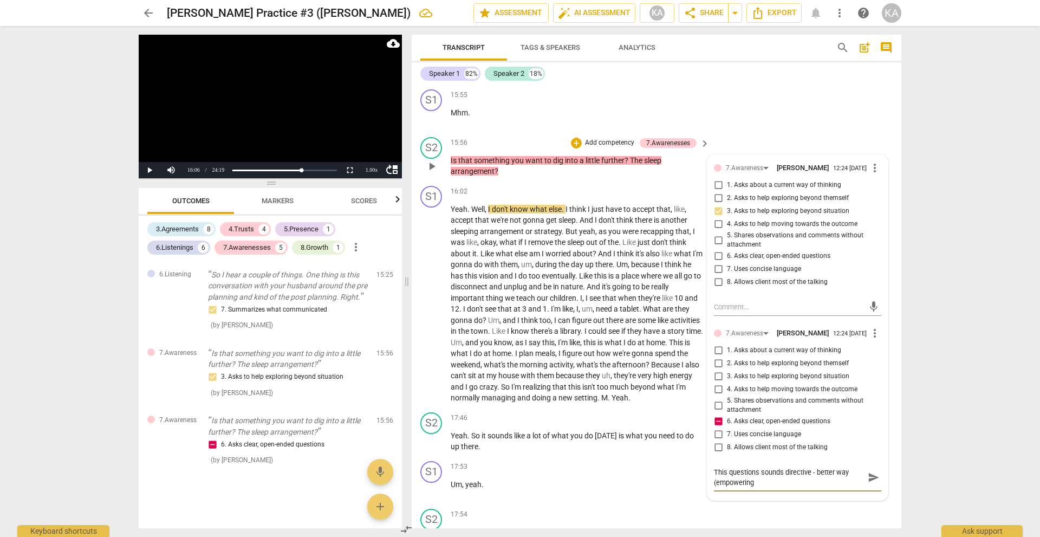
type textarea "This questions sounds directive - better way (empowering)"
type textarea "This questions sounds directive - better way (empowering) w"
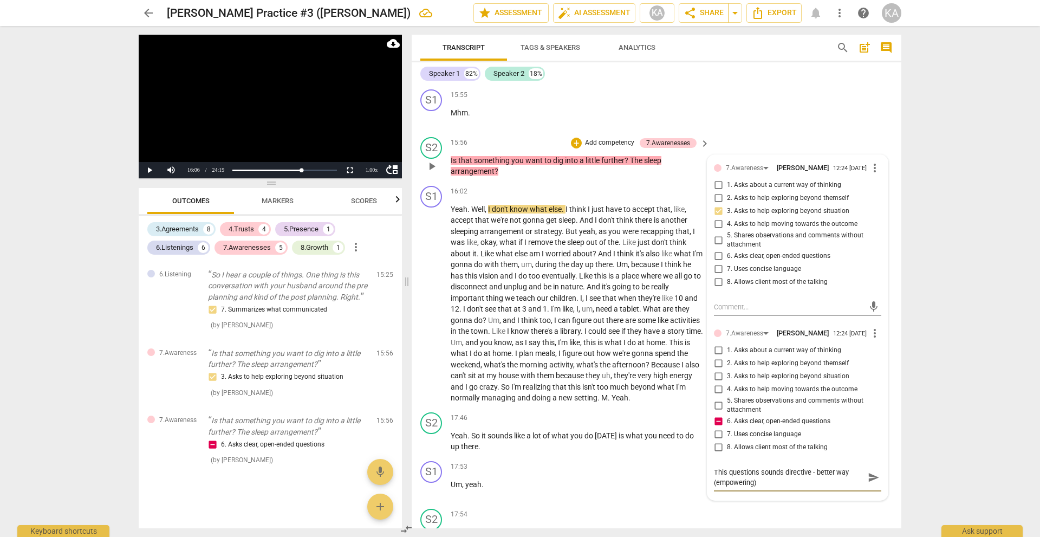
type textarea "This questions sounds directive - better way (empowering) w"
type textarea "This questions sounds directive - better way (empowering) wo"
type textarea "This questions sounds directive - better way (empowering) wou"
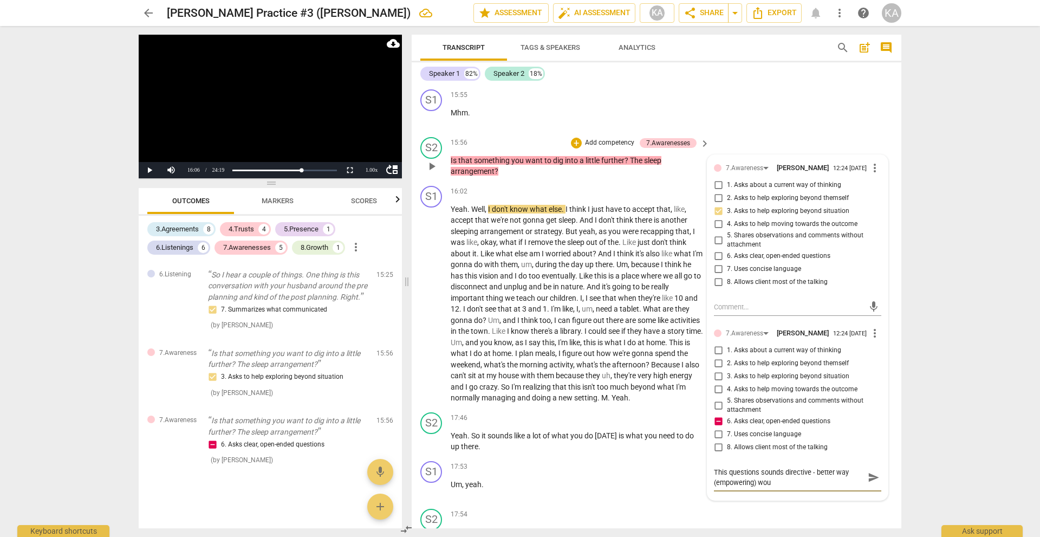
type textarea "This questions sounds directive - better way (empowering) woul"
type textarea "This questions sounds directive - better way (empowering) would"
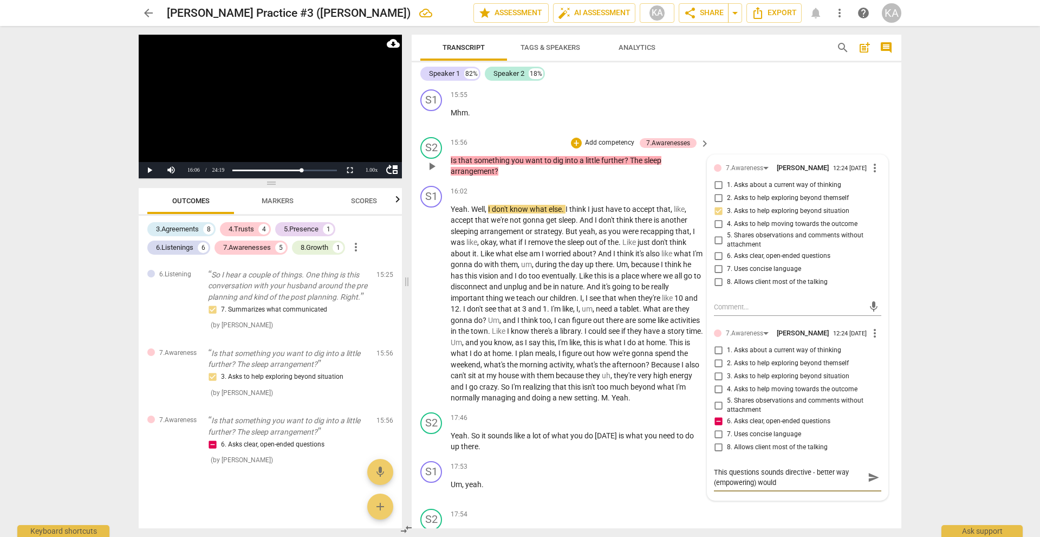
type textarea "This questions sounds directive - better way (empowering) would"
type textarea "This questions sounds directive - better way (empowering) would h"
type textarea "This questions sounds directive - better way (empowering) would ha"
type textarea "This questions sounds directive - better way (empowering) would hav"
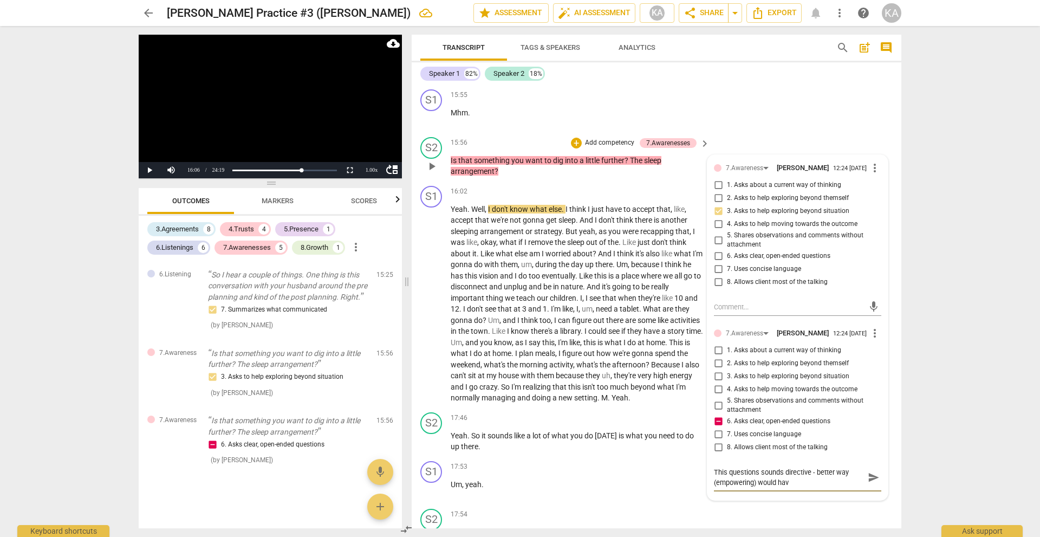
type textarea "This questions sounds directive - better way (empowering) would have"
type textarea "This questions sounds directive - better way (empowering) would have b"
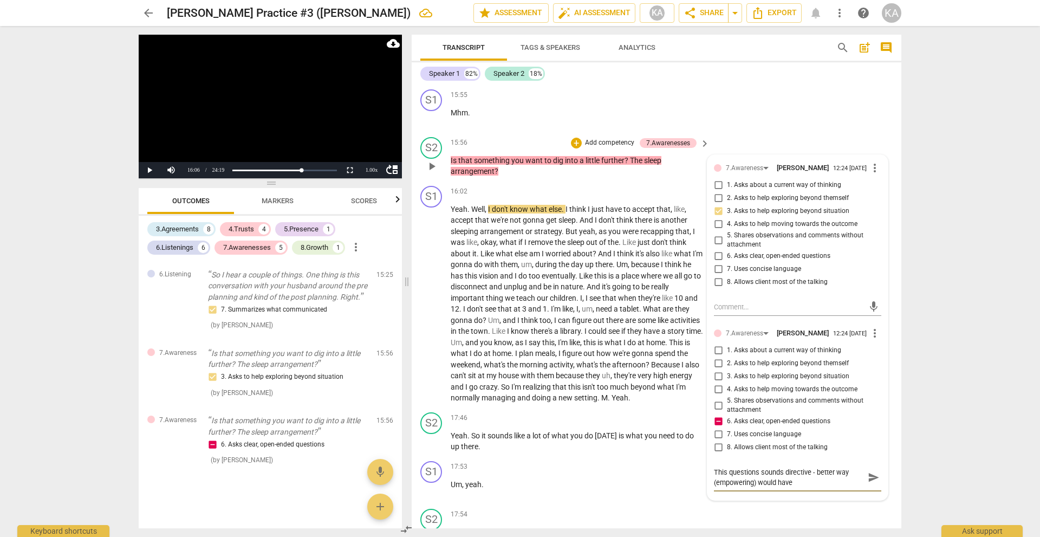
type textarea "This questions sounds directive - better way (empowering) would have b"
type textarea "This questions sounds directive - better way (empowering) would have be"
type textarea "This questions sounds directive - better way (empowering) would have bee"
type textarea "This questions sounds directive - better way (empowering) would have been"
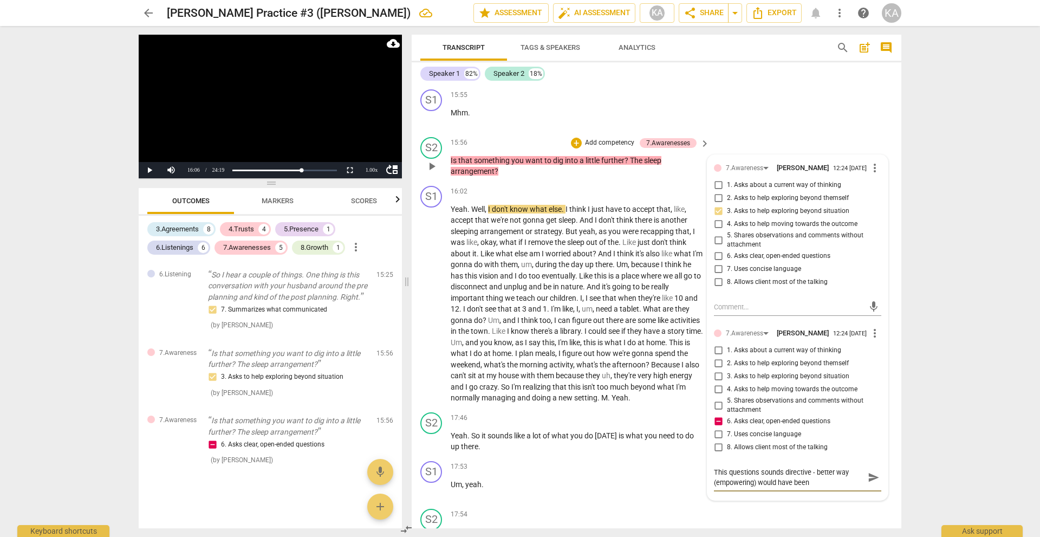
type textarea "This questions sounds directive - better way (empowering) would have been"
type textarea "This questions sounds directive - better way (empowering) would have been t"
type textarea "This questions sounds directive - better way (empowering) would have been to"
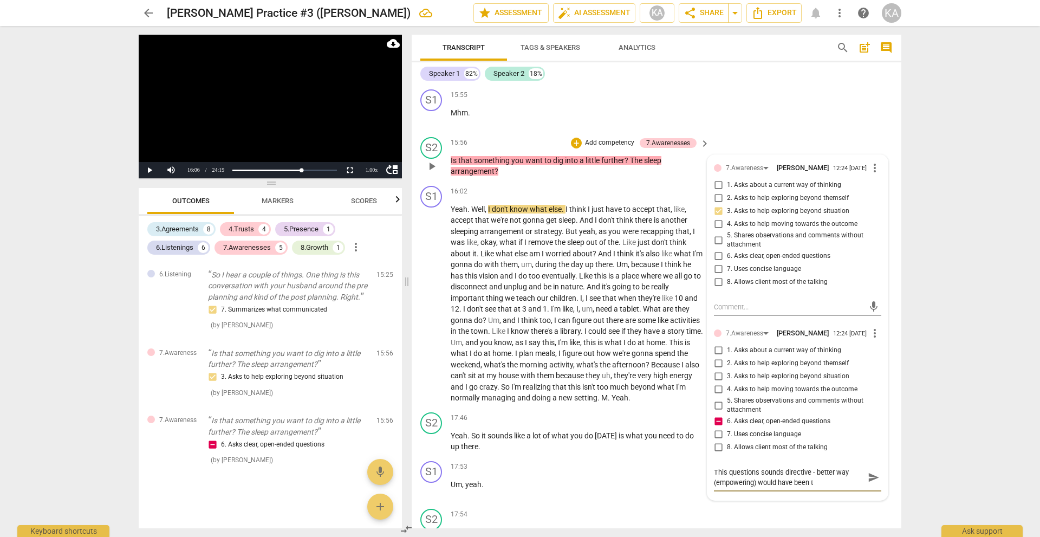
type textarea "This questions sounds directive - better way (empowering) would have been to"
type textarea "This questions sounds directive - better way (empowering) would have been to a"
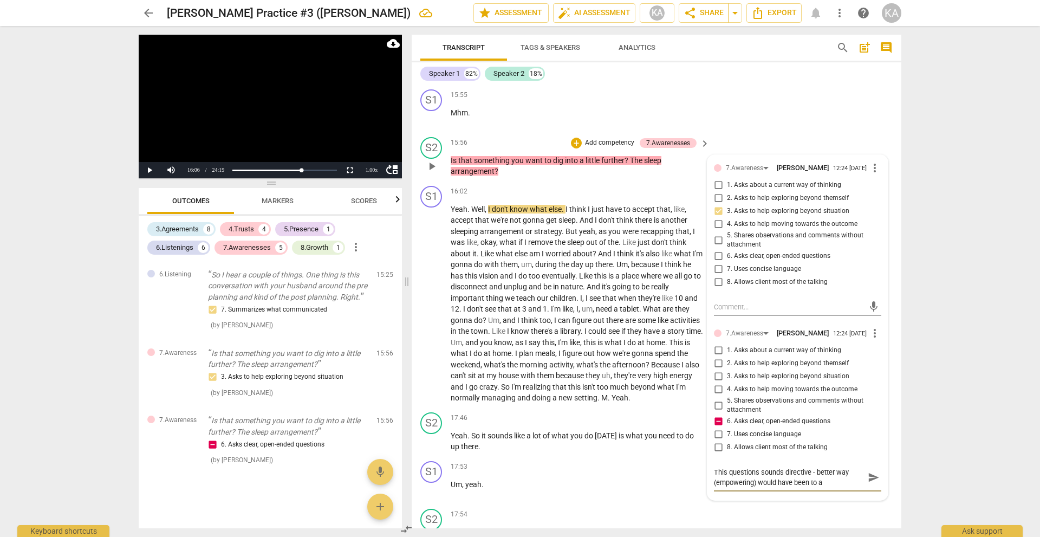
type textarea "This questions sounds directive - better way (empowering) would have been to as"
type textarea "This questions sounds directive - better way (empowering) would have been to ask"
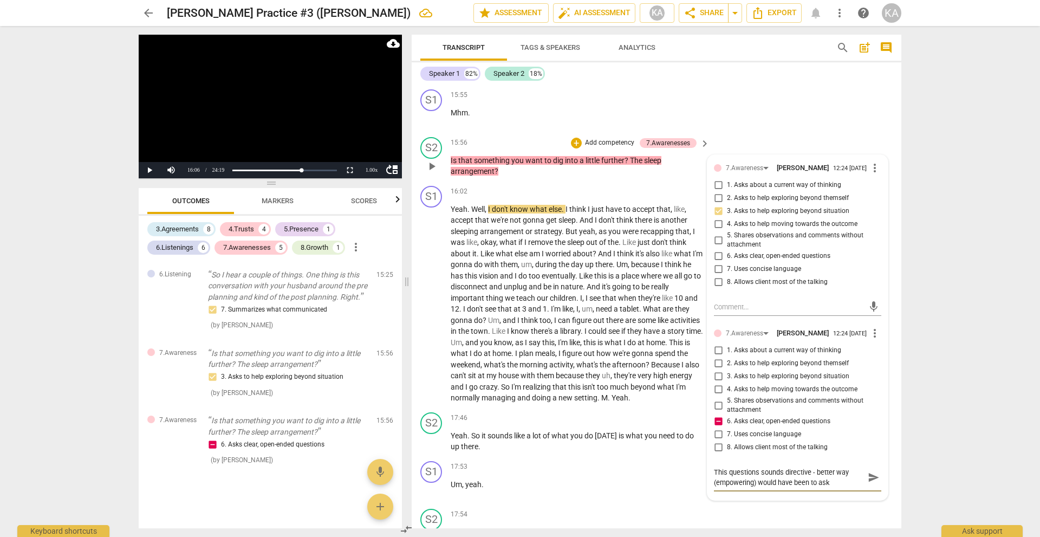
type textarea "This questions sounds directive - better way (empowering) would have been to ask"
type textarea "This questions sounds directive - better way (empowering) would have been to as…"
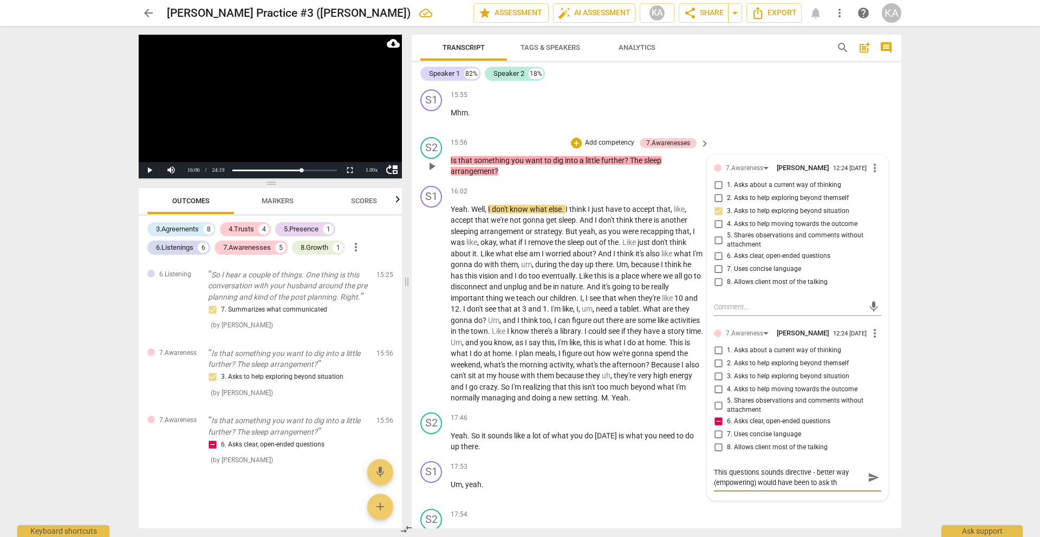
type textarea "This questions sounds directive - better way (empowering) would have been to as…"
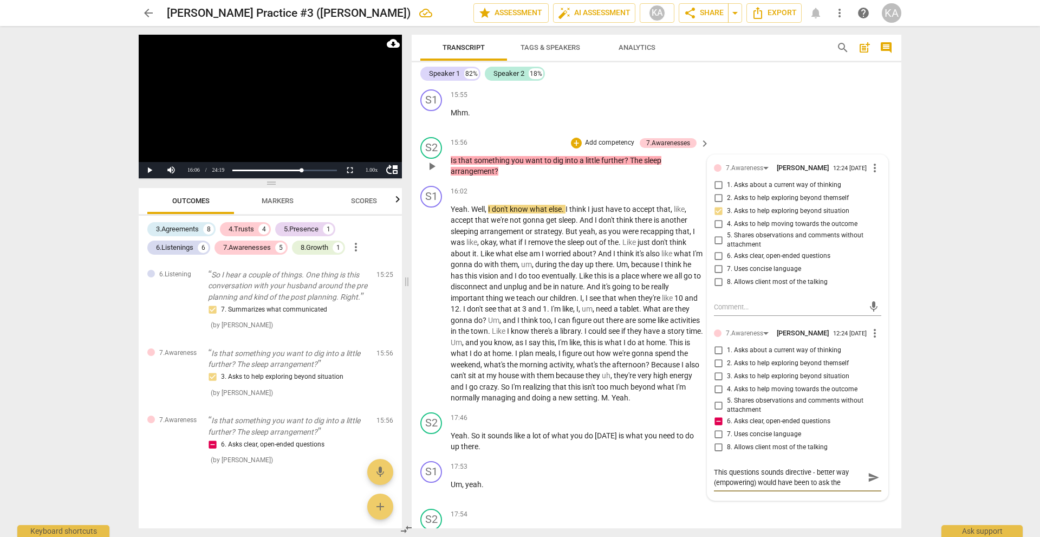
type textarea "This questions sounds directive - better way (empowering) would have been to as…"
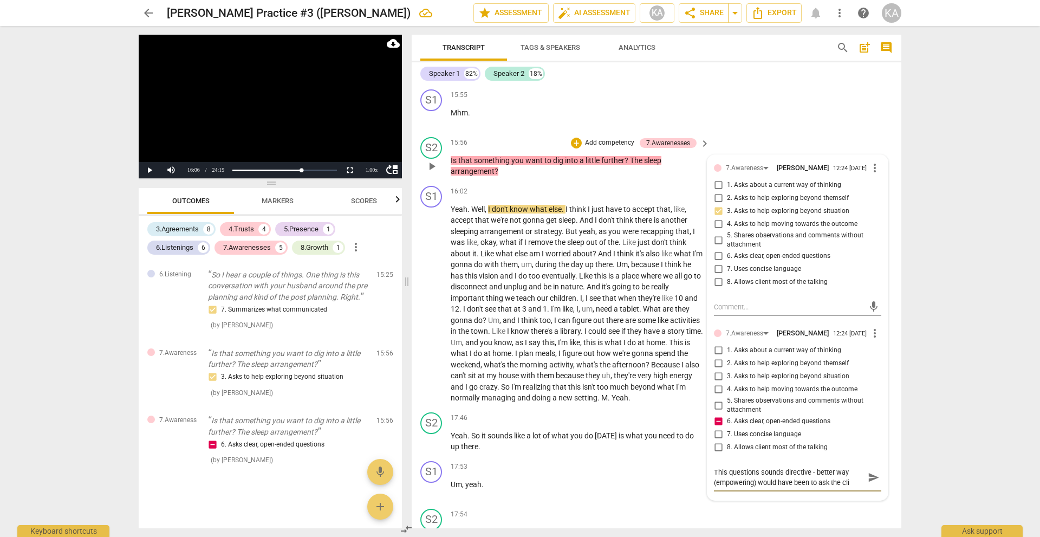
type textarea "This questions sounds directive - better way (empowering) would have been to as…"
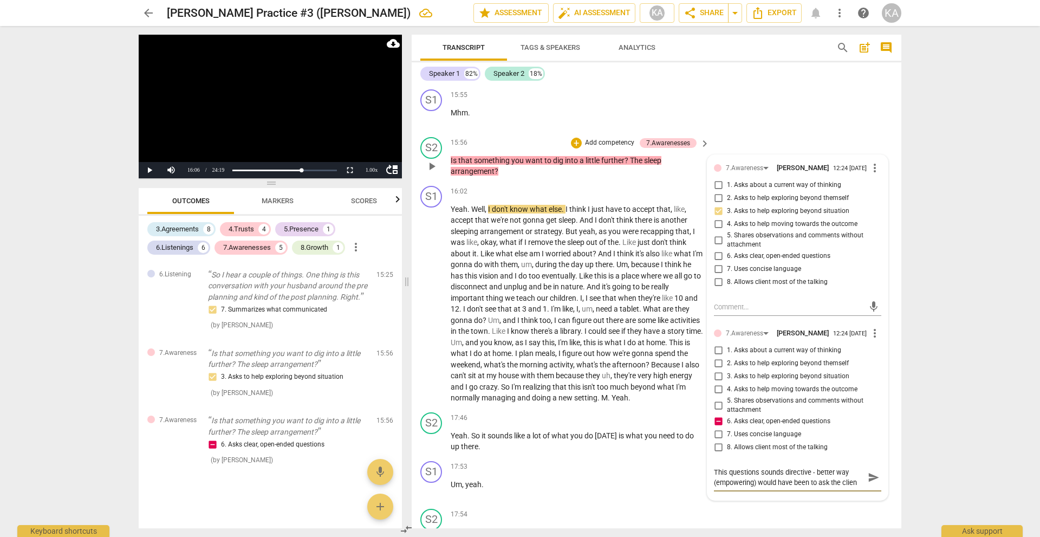
type textarea "This questions sounds directive - better way (empowering) would have been to as…"
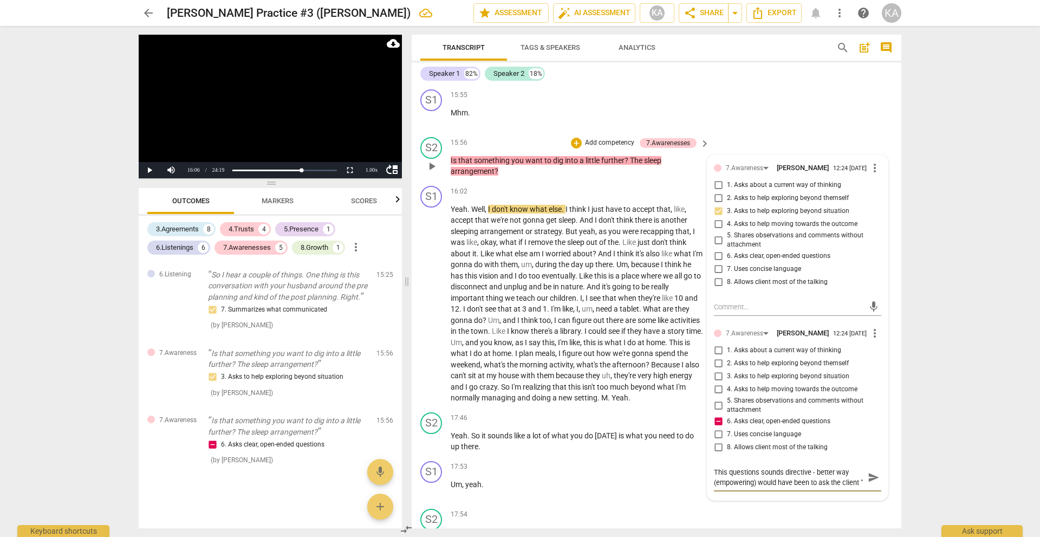
scroll to position [9, 0]
type textarea "This questions sounds directive - better way (empowering) would have been to as…"
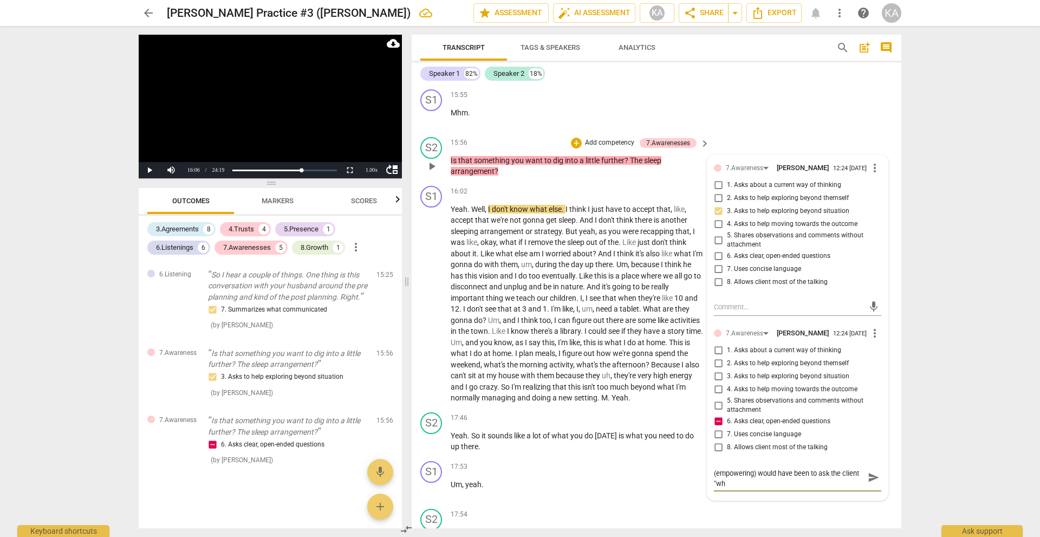
type textarea "This questions sounds directive - better way (empowering) would have been to as…"
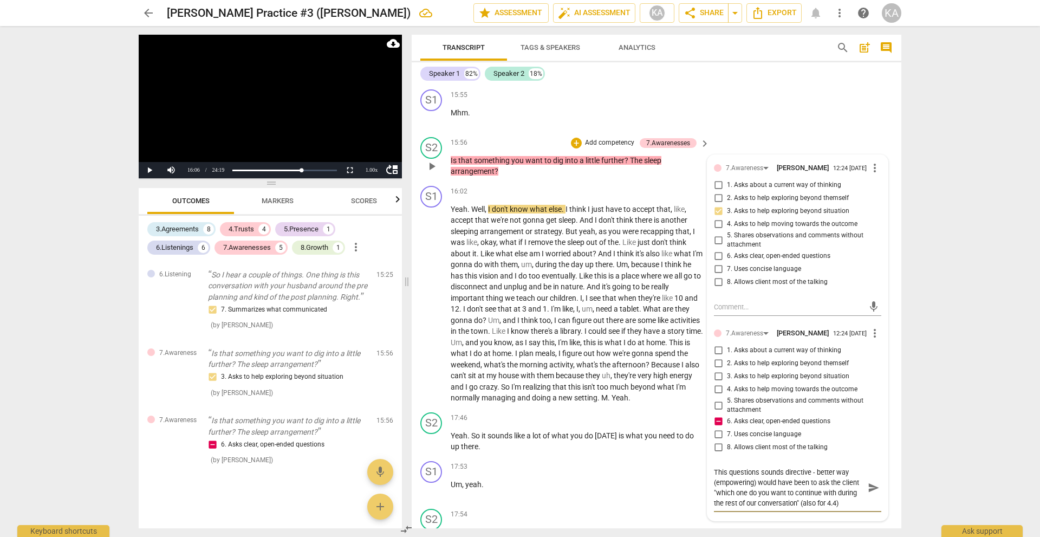
click at [873, 486] on span "send" at bounding box center [873, 487] width 12 height 12
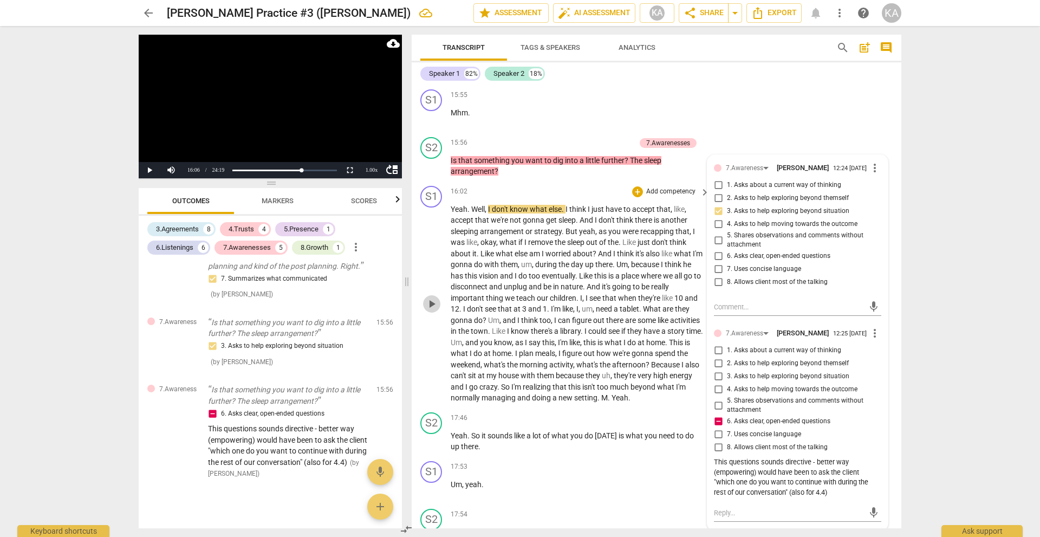
click at [427, 301] on span "play_arrow" at bounding box center [431, 303] width 13 height 13
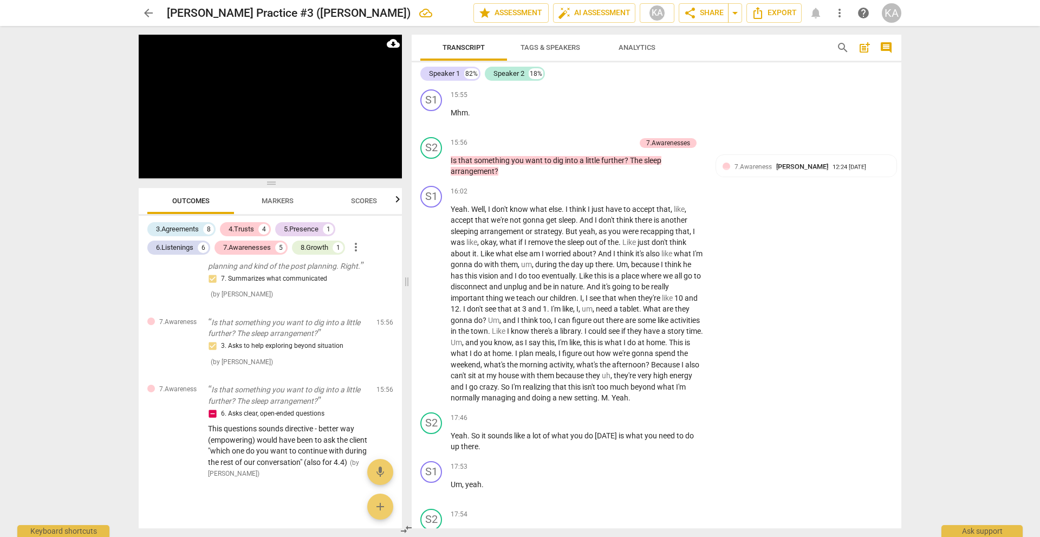
scroll to position [3598, 0]
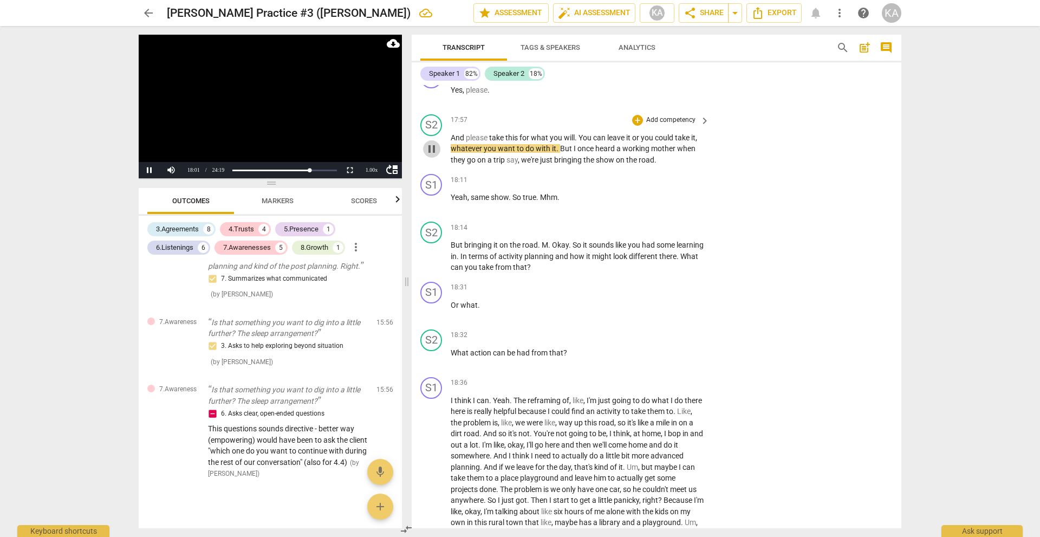
click at [430, 152] on span "pause" at bounding box center [431, 148] width 13 height 13
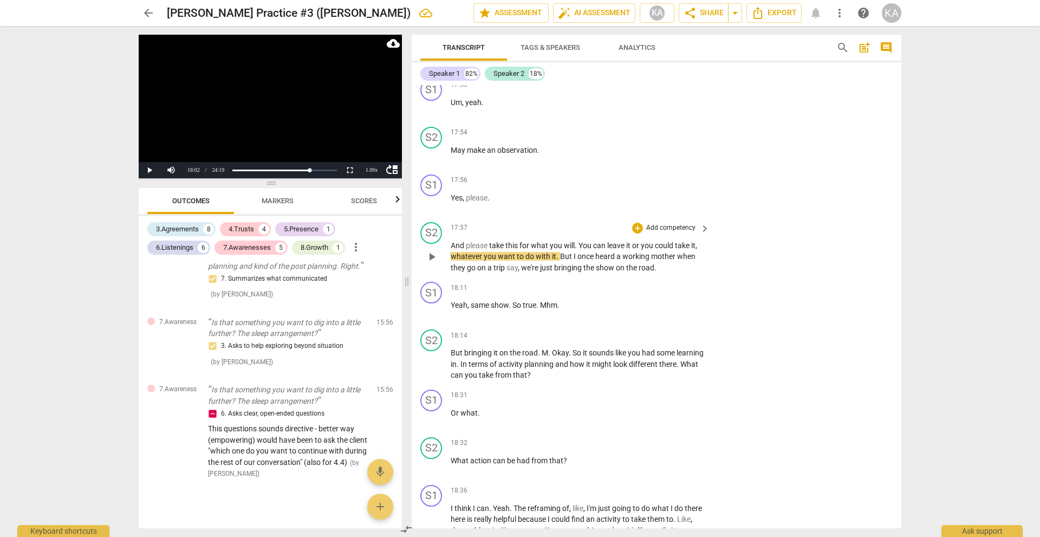
scroll to position [3489, 0]
drag, startPoint x: 541, startPoint y: 148, endPoint x: 444, endPoint y: 153, distance: 97.6
click at [444, 153] on div "S2 play_arrow pause 17:54 + Add competency keyboard_arrow_right May make an obs…" at bounding box center [657, 147] width 490 height 48
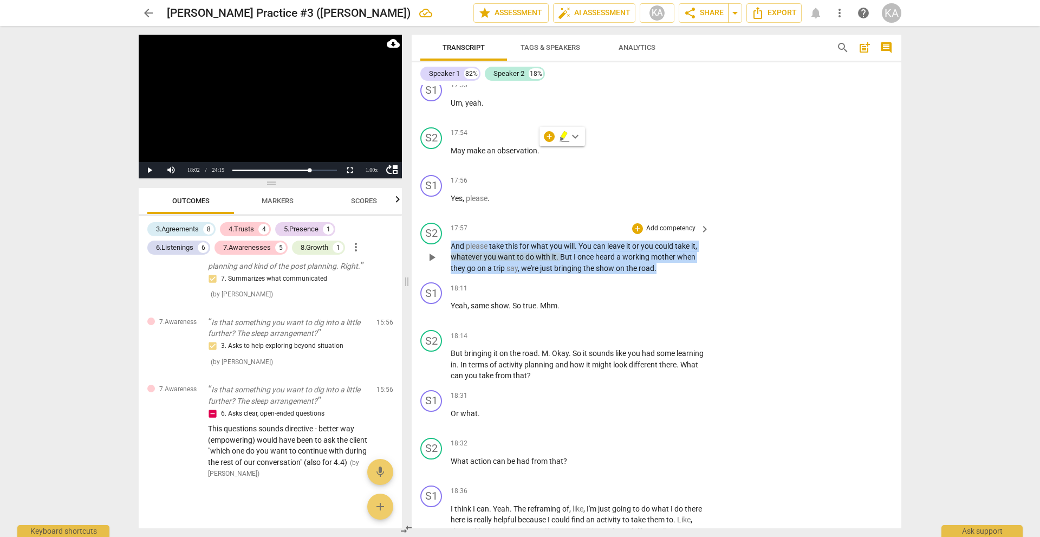
drag, startPoint x: 673, startPoint y: 268, endPoint x: 451, endPoint y: 246, distance: 223.7
click at [451, 246] on p "And please take this for what you will . You can leave it or you could take it …" at bounding box center [577, 257] width 253 height 34
click at [519, 258] on span "to" at bounding box center [521, 256] width 9 height 9
drag, startPoint x: 560, startPoint y: 255, endPoint x: 438, endPoint y: 248, distance: 122.6
click at [438, 248] on div "S2 play_arrow pause 17:57 + Add competency keyboard_arrow_right And please take…" at bounding box center [657, 248] width 490 height 60
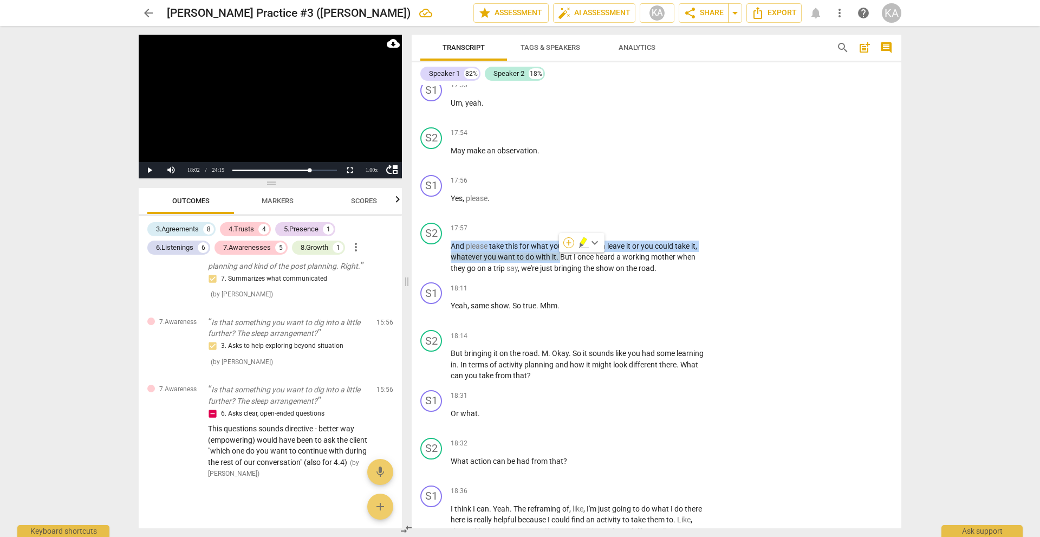
click at [569, 240] on div "+" at bounding box center [568, 242] width 11 height 11
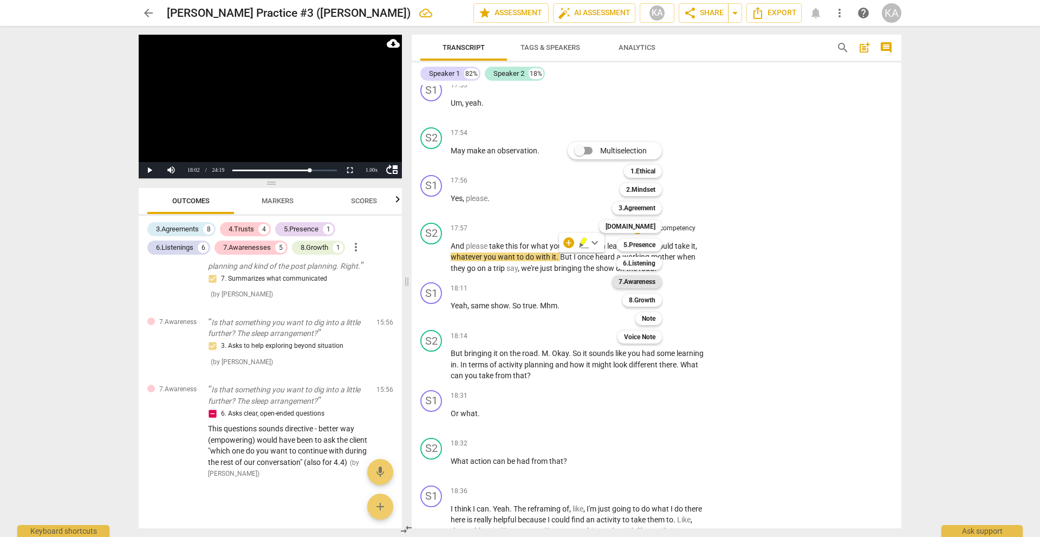
click at [634, 277] on b "7.Awareness" at bounding box center [636, 281] width 37 height 13
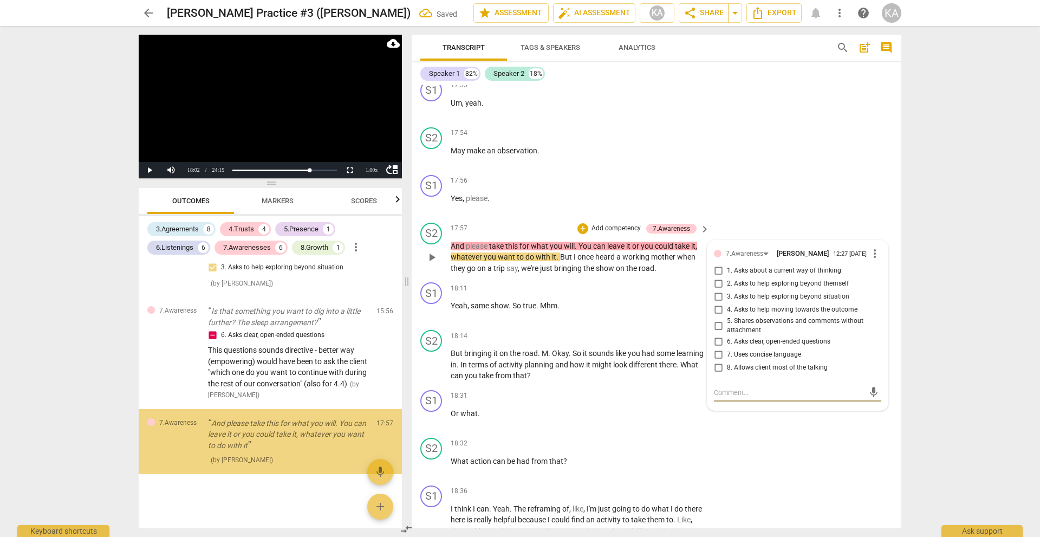
scroll to position [1808, 0]
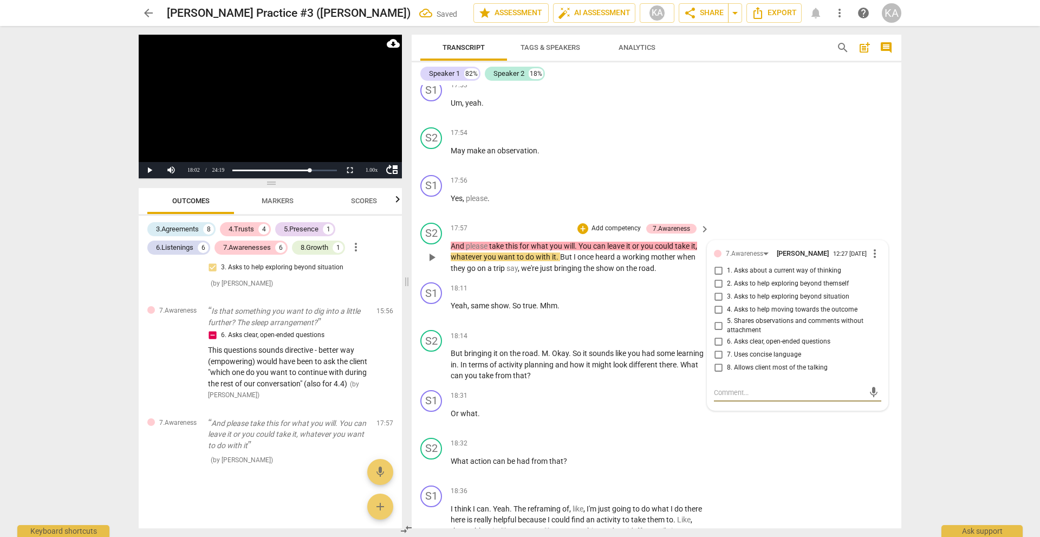
click at [780, 322] on span "5. Shares observations and comments without attachment" at bounding box center [802, 325] width 150 height 19
click at [727, 322] on input "5. Shares observations and comments without attachment" at bounding box center [717, 325] width 17 height 13
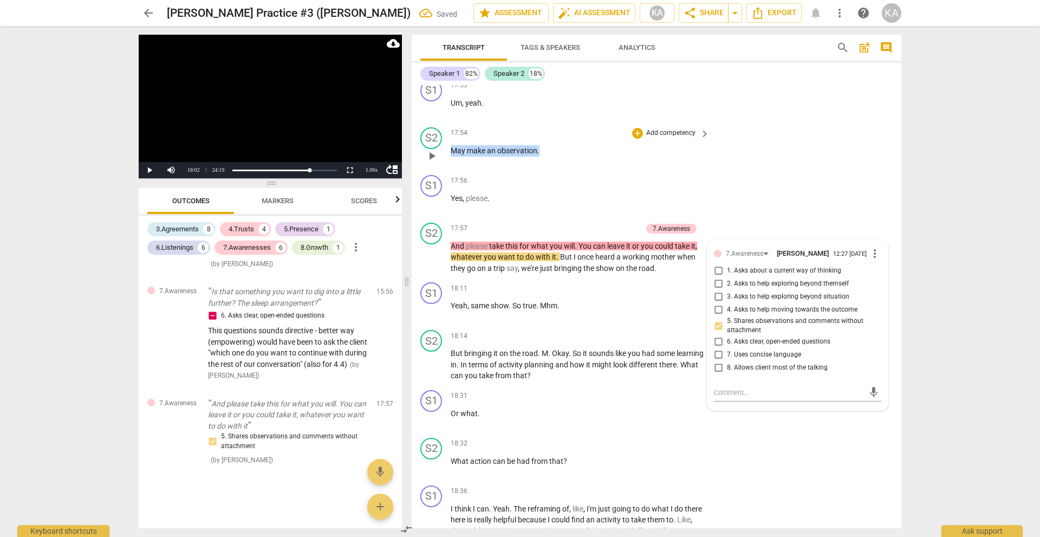
drag, startPoint x: 540, startPoint y: 152, endPoint x: 452, endPoint y: 152, distance: 88.3
click at [452, 152] on p "May make an observation ." at bounding box center [577, 150] width 253 height 11
click at [545, 135] on div "+" at bounding box center [549, 136] width 11 height 11
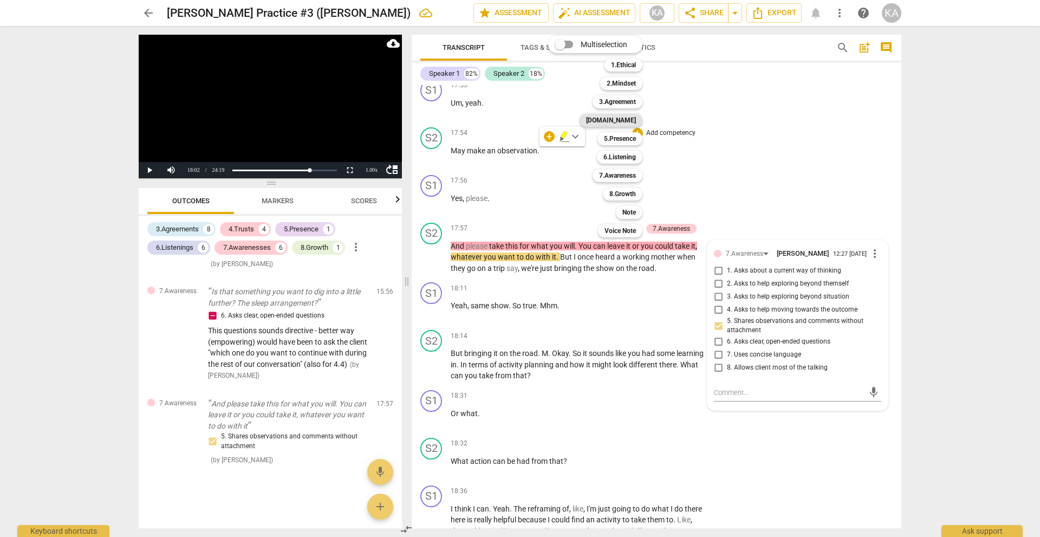
click at [631, 121] on b "[DOMAIN_NAME]" at bounding box center [611, 120] width 50 height 13
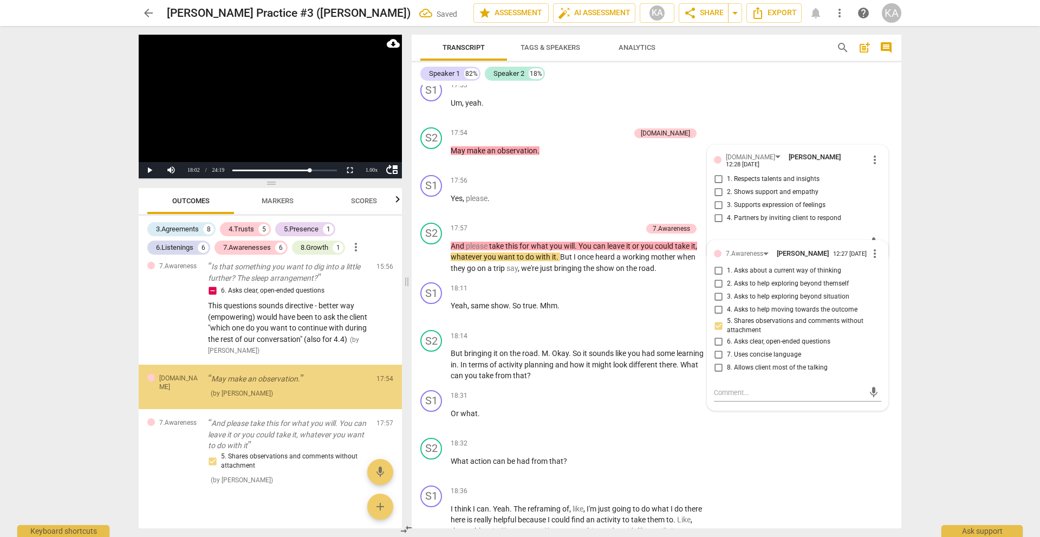
scroll to position [1844, 0]
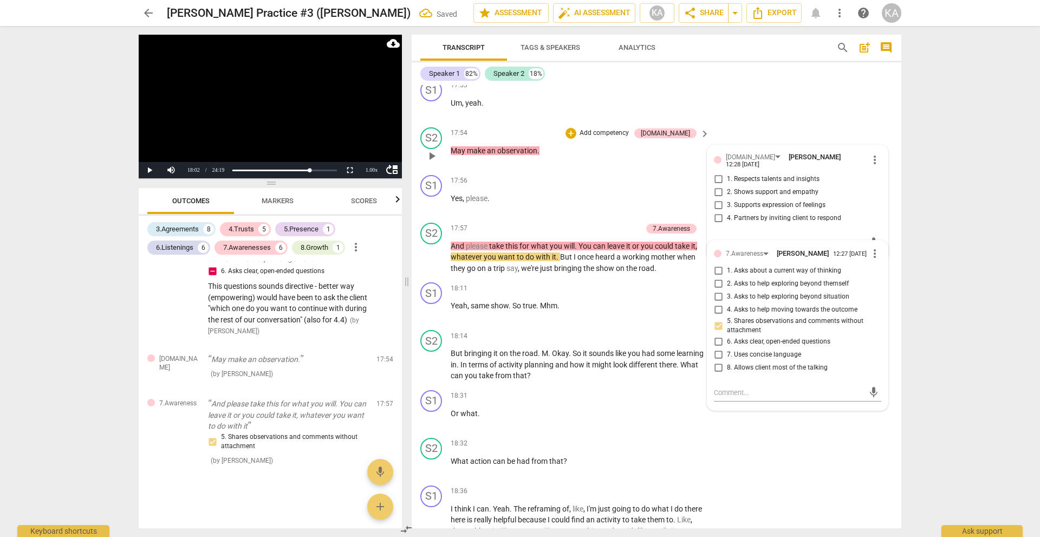
click at [787, 213] on span "4. Partners by inviting client to respond" at bounding box center [784, 218] width 114 height 10
click at [727, 213] on input "4. Partners by inviting client to respond" at bounding box center [717, 218] width 17 height 13
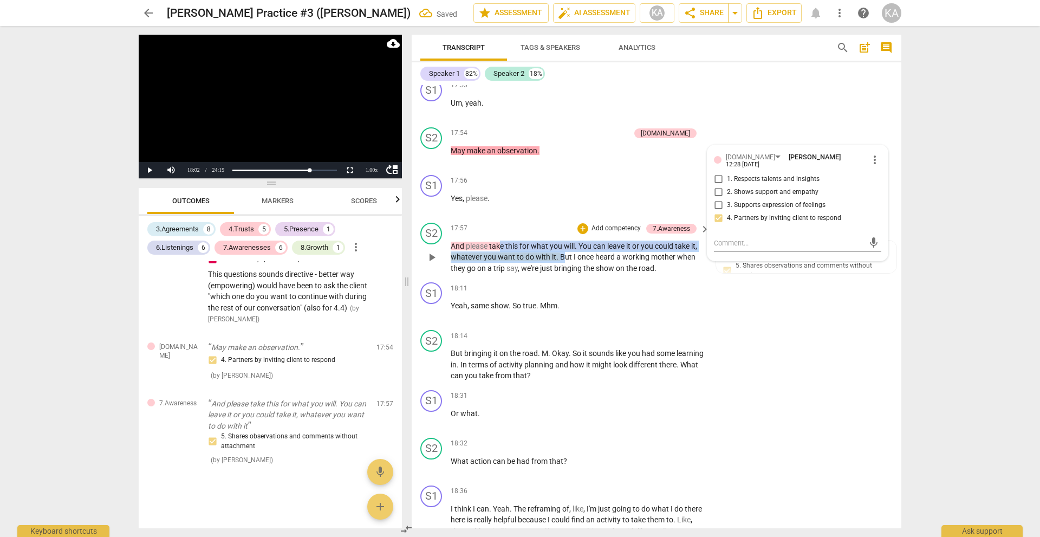
drag, startPoint x: 562, startPoint y: 257, endPoint x: 502, endPoint y: 246, distance: 61.0
click at [502, 246] on p "And please take this for what you will . You can leave it or you could take it …" at bounding box center [577, 257] width 253 height 34
click at [546, 250] on p "And please take this for what you will . You can leave it or you could take it …" at bounding box center [577, 257] width 253 height 34
drag, startPoint x: 559, startPoint y: 255, endPoint x: 449, endPoint y: 250, distance: 110.1
click at [449, 250] on div "S2 play_arrow pause 17:57 + Add competency 7.Awareness keyboard_arrow_right And…" at bounding box center [657, 248] width 490 height 60
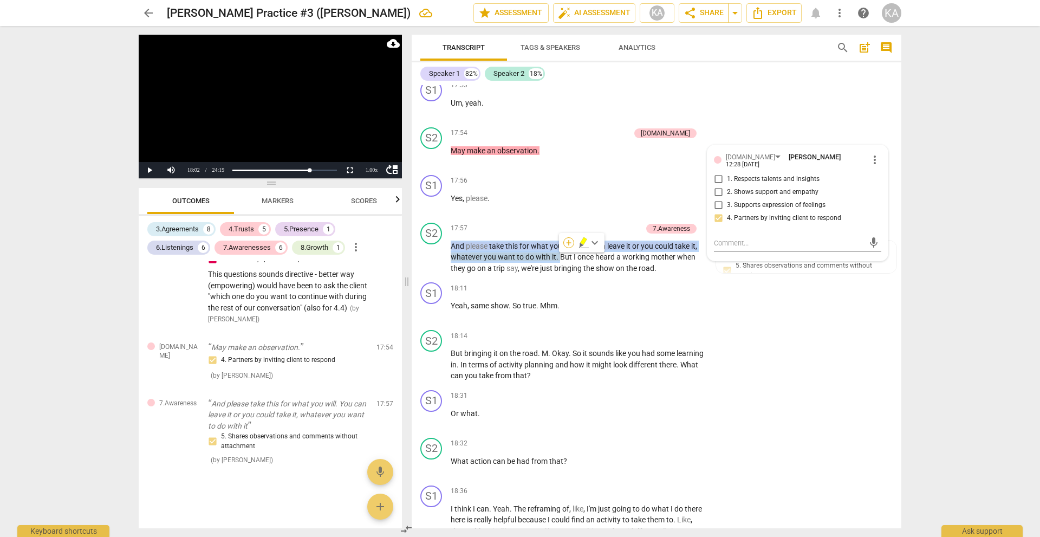
click at [565, 245] on div "+" at bounding box center [568, 242] width 11 height 11
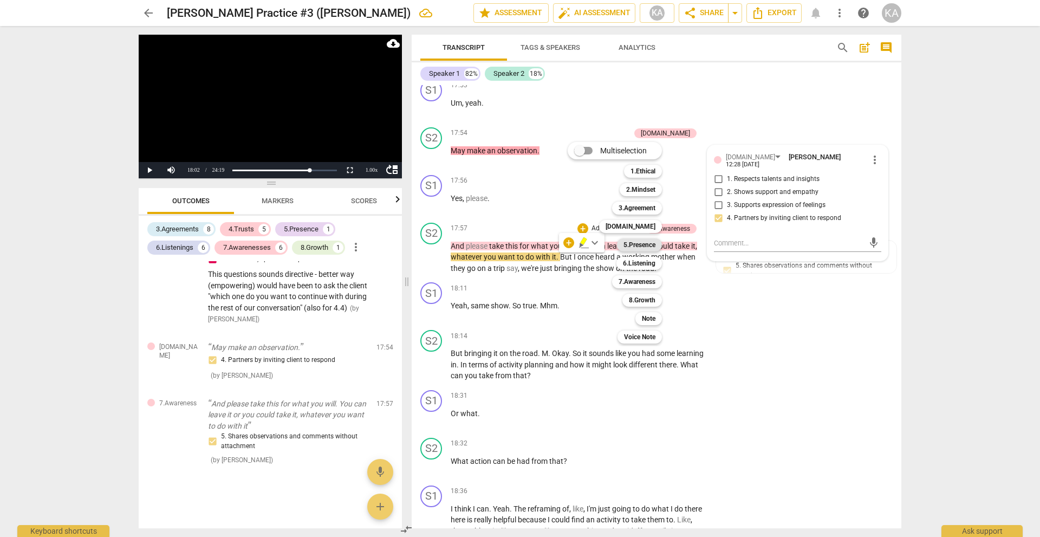
click at [636, 242] on b "5.Presence" at bounding box center [639, 244] width 32 height 13
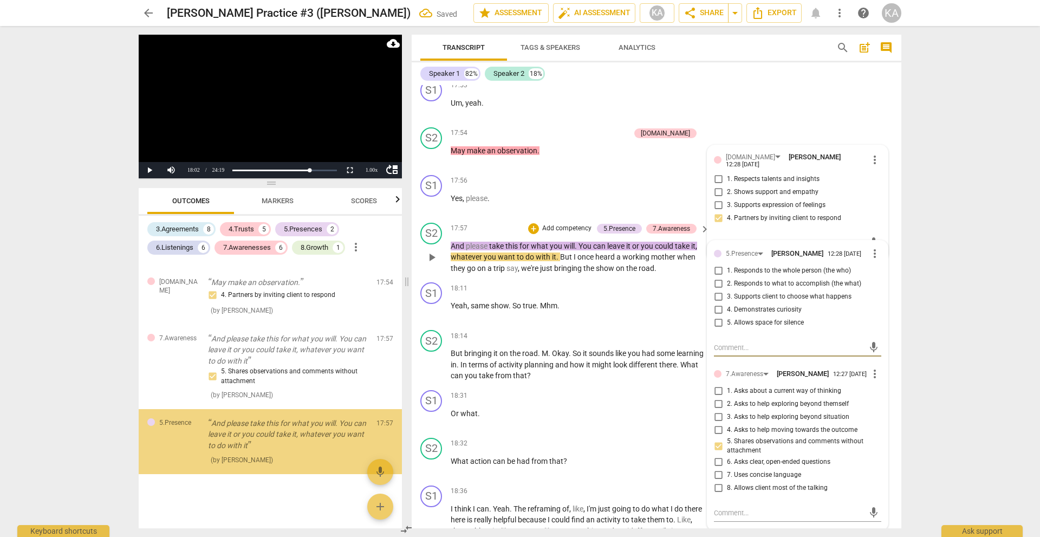
scroll to position [1949, 0]
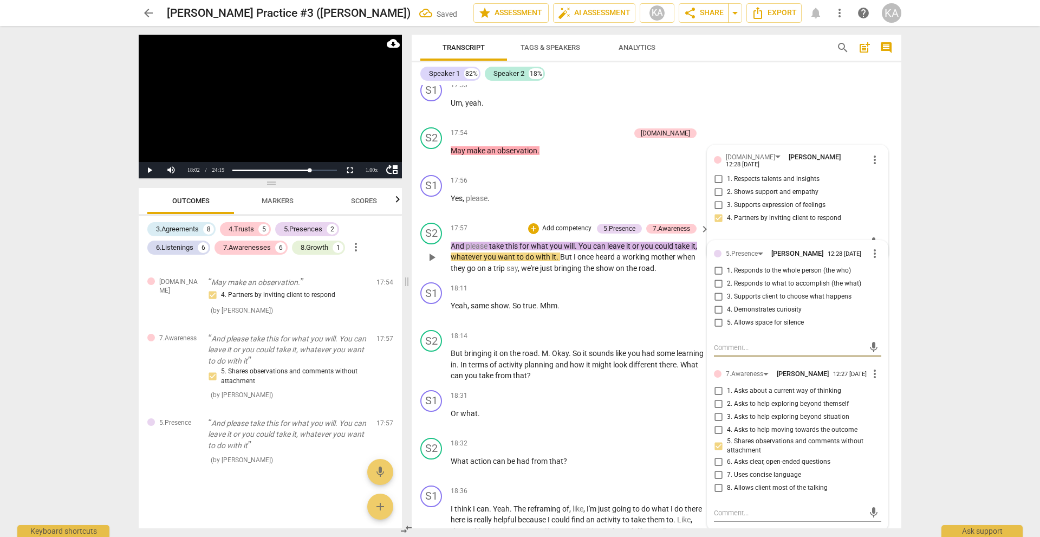
click at [771, 297] on span "3. Supports client to choose what happens" at bounding box center [789, 297] width 125 height 10
click at [727, 297] on input "3. Supports client to choose what happens" at bounding box center [717, 296] width 17 height 13
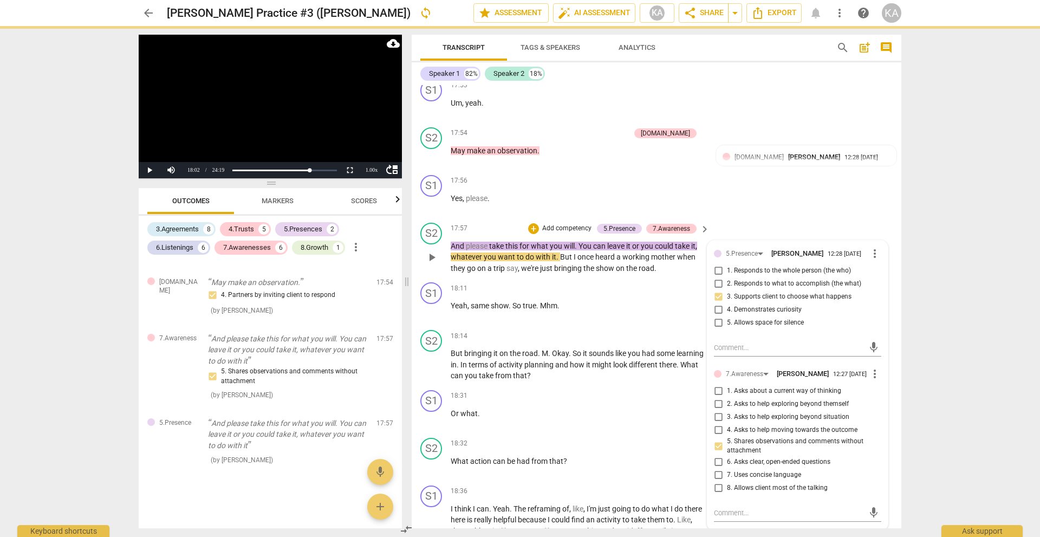
click at [434, 256] on span "play_arrow" at bounding box center [431, 257] width 13 height 13
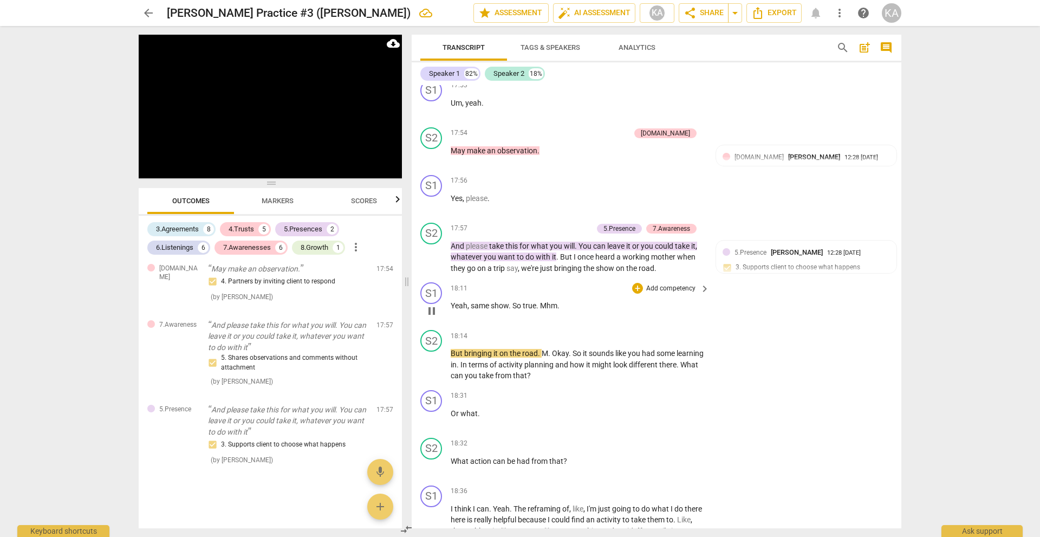
click at [433, 311] on span "pause" at bounding box center [431, 310] width 13 height 13
click at [514, 309] on span "So" at bounding box center [517, 305] width 10 height 9
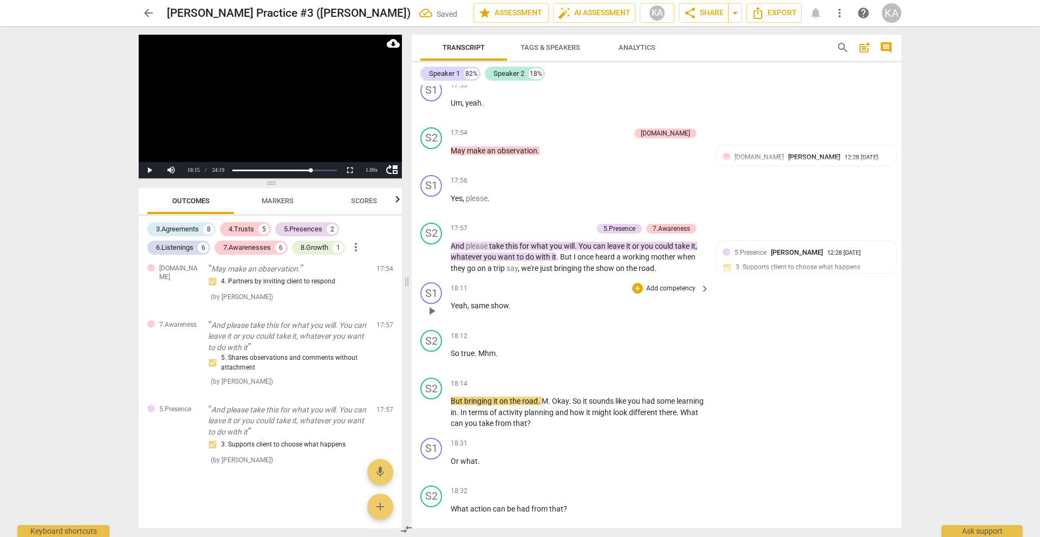
click at [451, 306] on span "Yeah" at bounding box center [459, 305] width 17 height 9
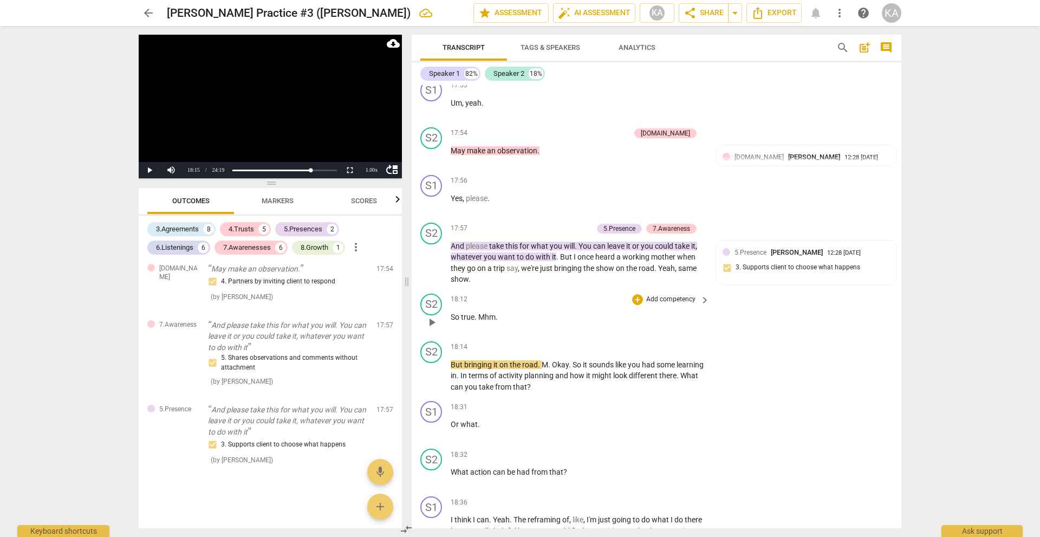
click at [433, 318] on span "play_arrow" at bounding box center [431, 322] width 13 height 13
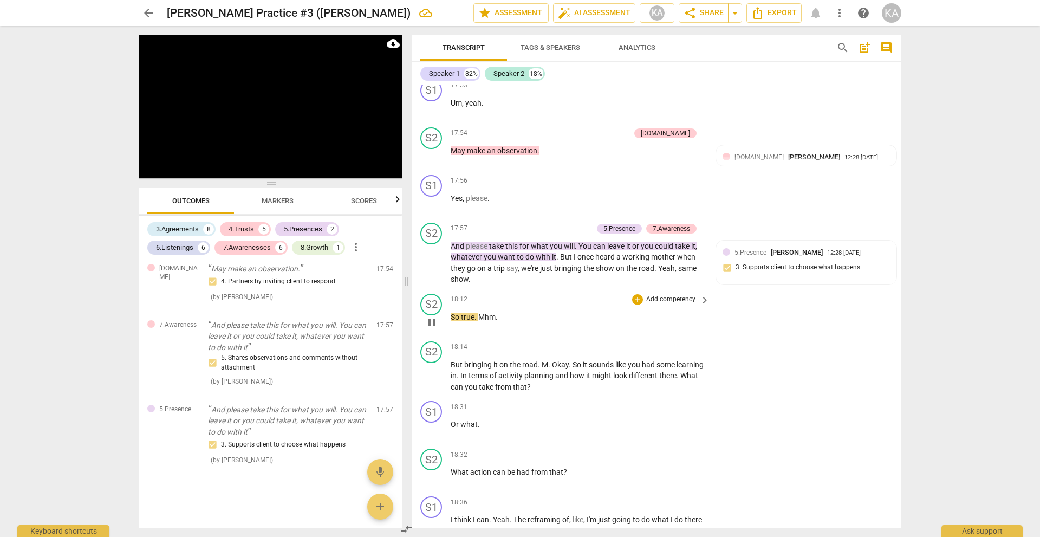
click at [433, 319] on span "pause" at bounding box center [431, 322] width 13 height 13
click at [429, 303] on div "S2" at bounding box center [431, 304] width 22 height 22
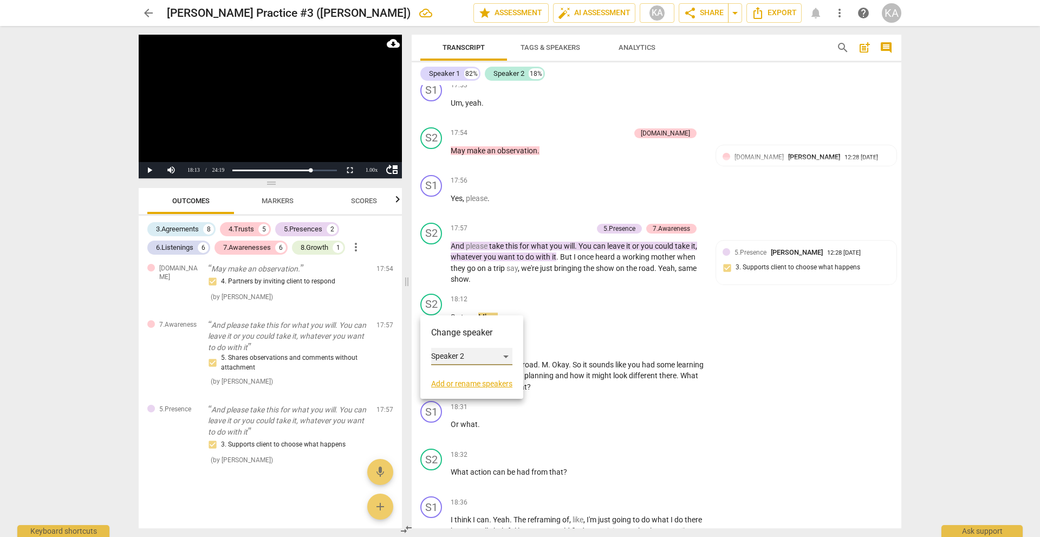
click at [484, 357] on div "Speaker 2" at bounding box center [471, 356] width 81 height 17
click at [477, 331] on li "Speaker 1" at bounding box center [472, 335] width 82 height 21
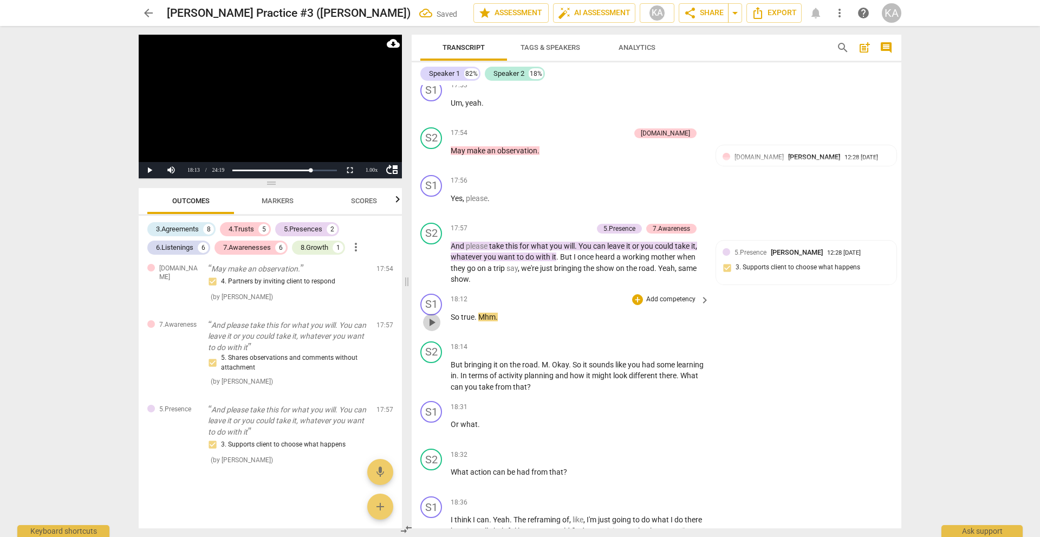
click at [437, 322] on span "play_arrow" at bounding box center [431, 322] width 13 height 13
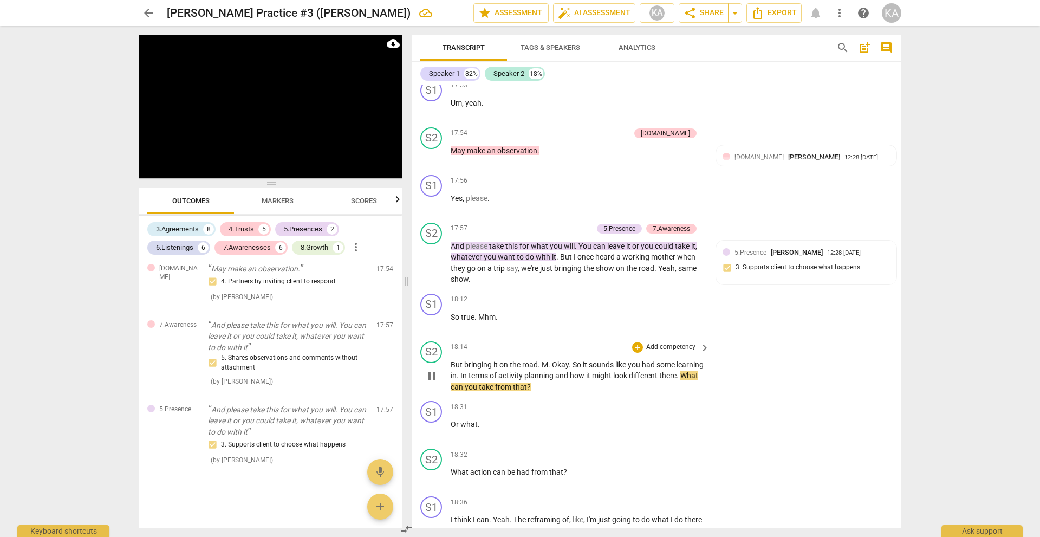
click at [428, 375] on span "pause" at bounding box center [431, 375] width 13 height 13
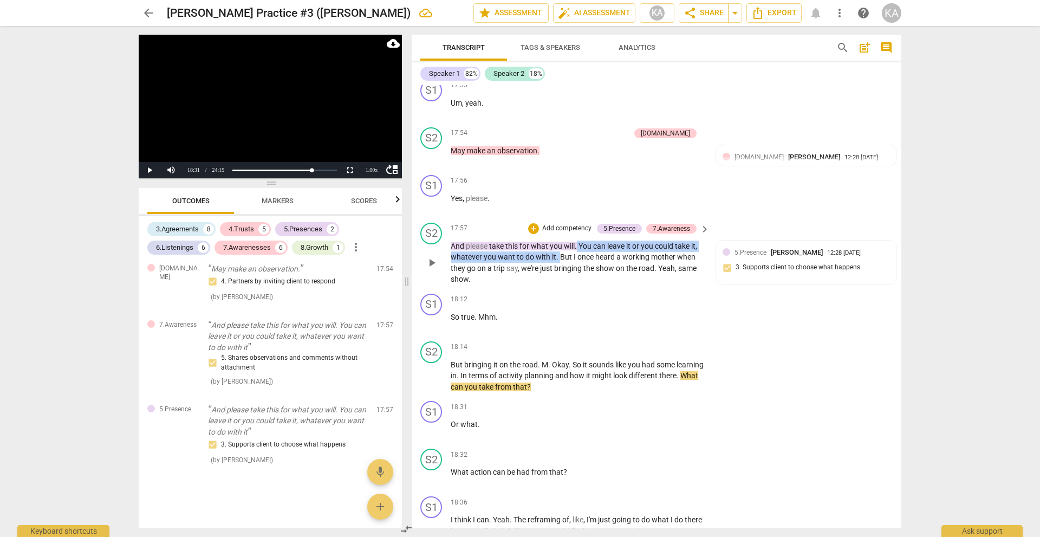
drag, startPoint x: 559, startPoint y: 256, endPoint x: 578, endPoint y: 242, distance: 23.9
click at [578, 242] on p "And please take this for what you will . You can leave it or you could take it …" at bounding box center [577, 262] width 253 height 44
click at [567, 242] on div "+" at bounding box center [568, 242] width 11 height 11
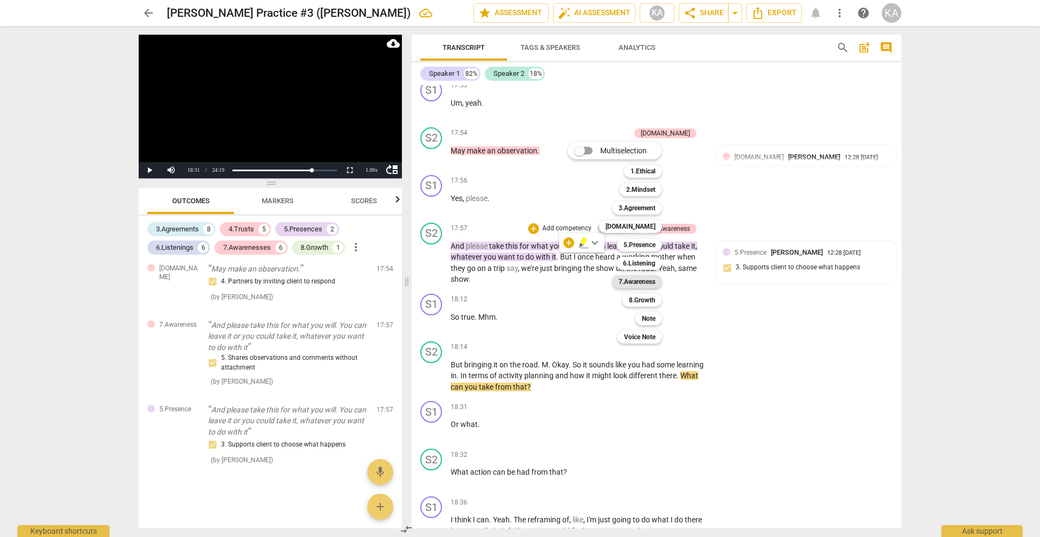
click at [624, 284] on b "7.Awareness" at bounding box center [636, 281] width 37 height 13
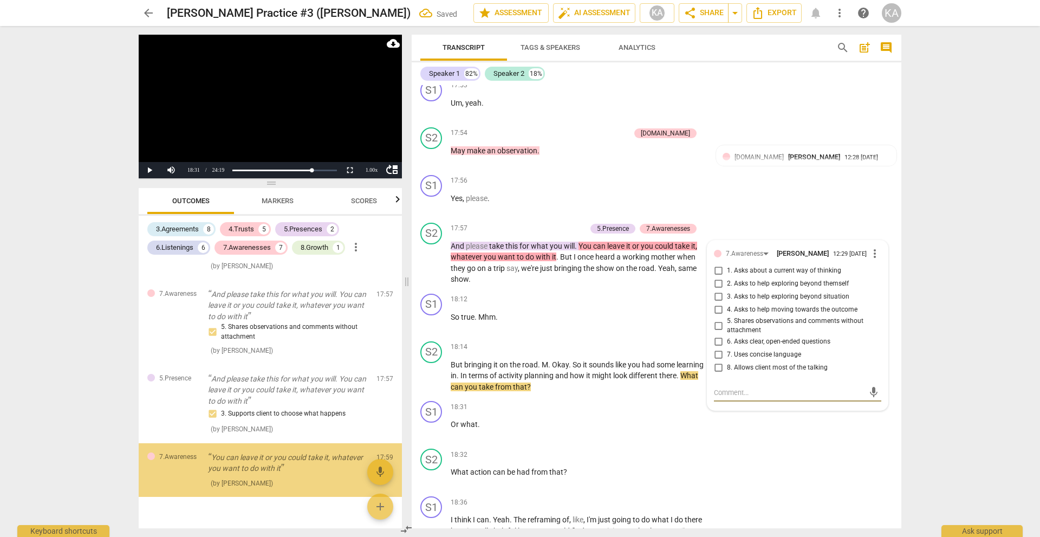
scroll to position [2016, 0]
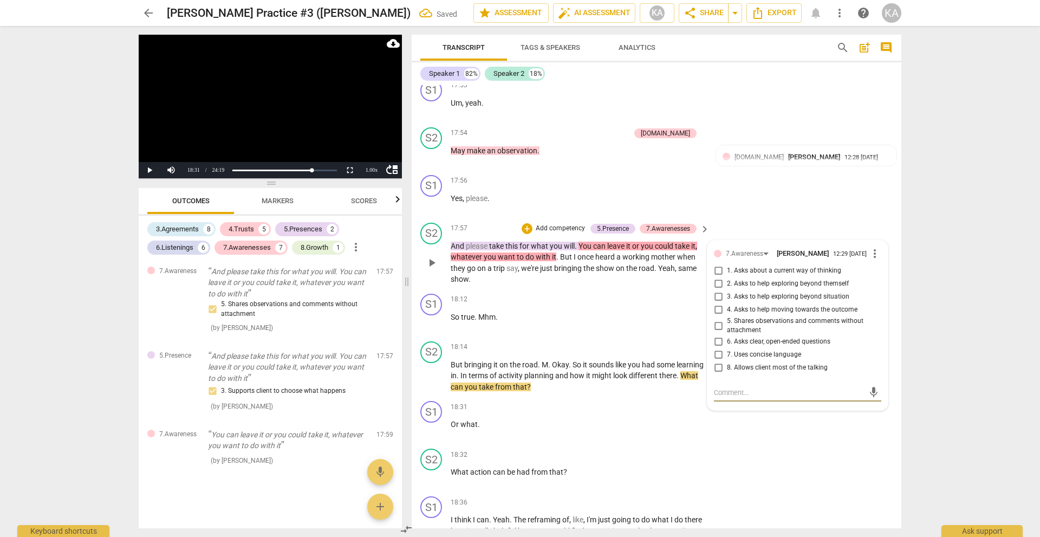
click at [781, 321] on span "5. Shares observations and comments without attachment" at bounding box center [802, 325] width 150 height 19
click at [727, 321] on input "5. Shares observations and comments without attachment" at bounding box center [717, 325] width 17 height 13
click at [781, 321] on span "5. Shares observations and comments without attachment" at bounding box center [802, 325] width 150 height 19
click at [727, 321] on input "5. Shares observations and comments without attachment" at bounding box center [717, 325] width 17 height 13
click at [756, 387] on textarea at bounding box center [789, 392] width 150 height 10
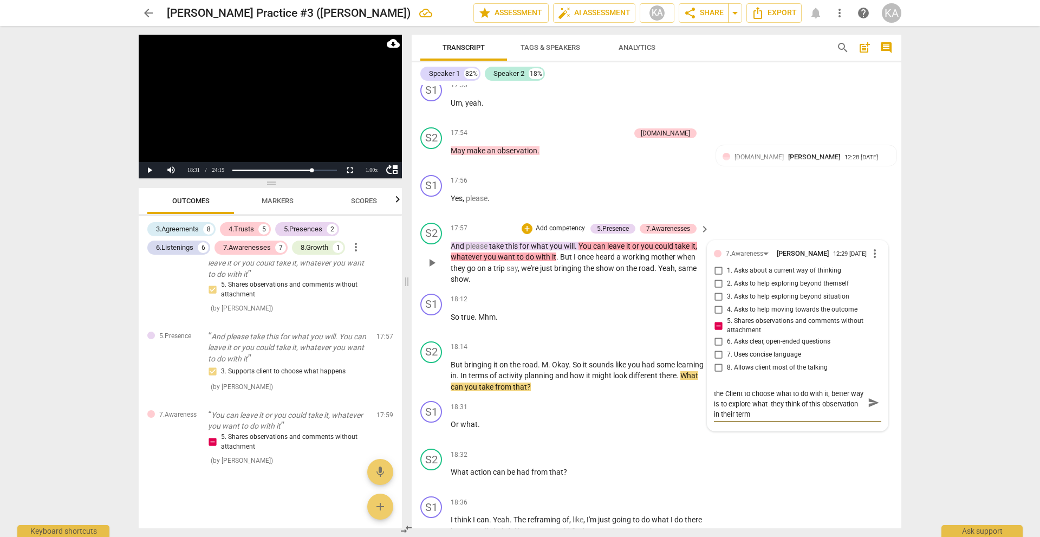
scroll to position [0, 0]
click at [869, 404] on span "send" at bounding box center [873, 408] width 12 height 12
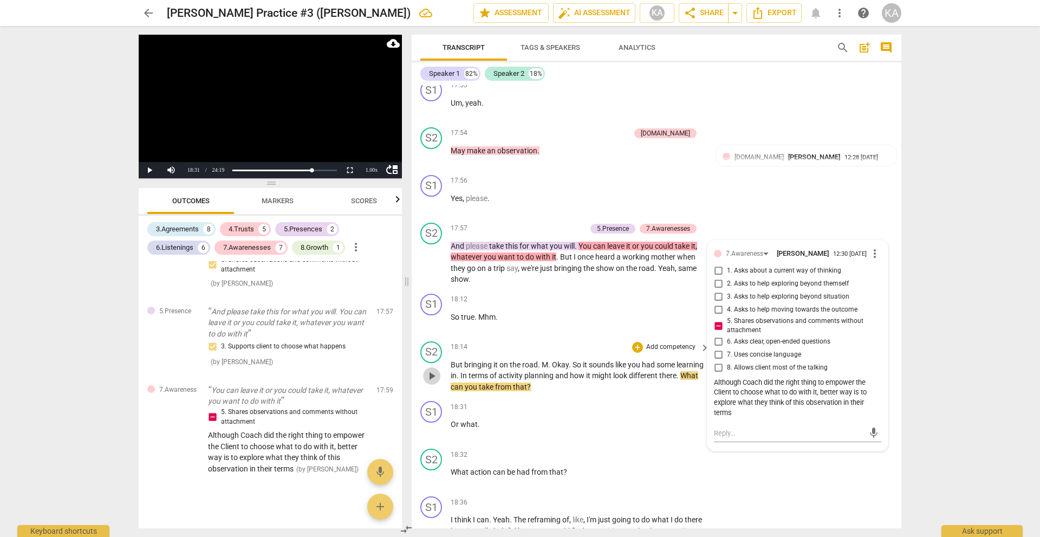
click at [434, 375] on span "play_arrow" at bounding box center [431, 375] width 13 height 13
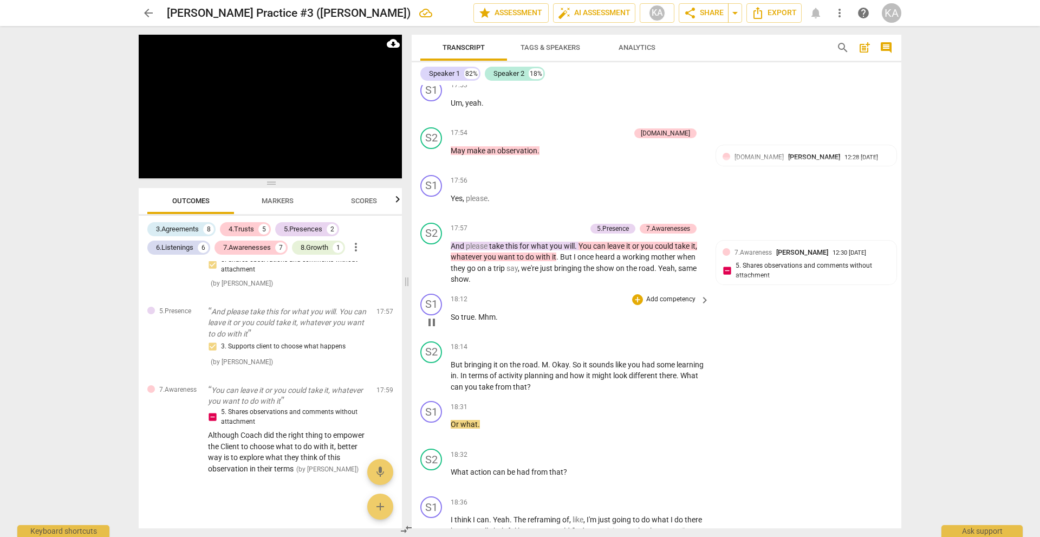
click at [433, 318] on span "pause" at bounding box center [431, 322] width 13 height 13
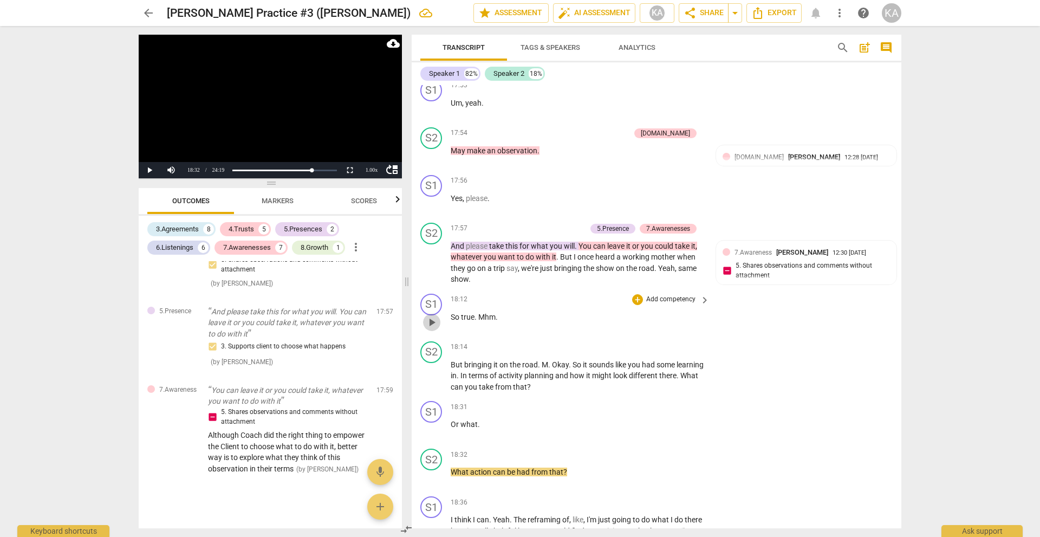
click at [433, 318] on span "play_arrow" at bounding box center [431, 322] width 13 height 13
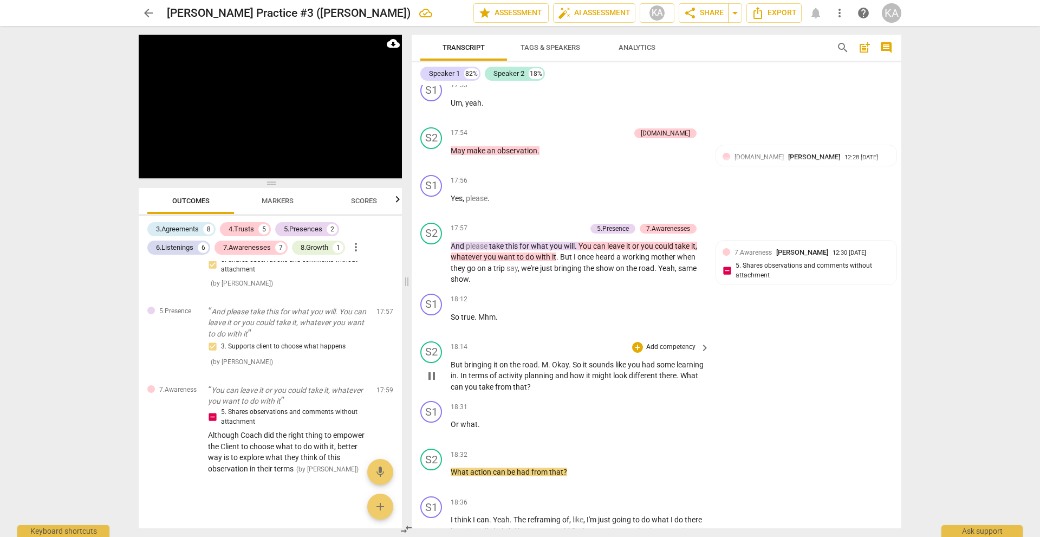
click at [431, 375] on span "pause" at bounding box center [431, 375] width 13 height 13
drag, startPoint x: 598, startPoint y: 386, endPoint x: 495, endPoint y: 383, distance: 103.5
click at [495, 383] on p "But bringing it on the road . M . Okay . So it sounds like you had some learnin…" at bounding box center [577, 376] width 253 height 34
click at [482, 365] on span "bringing" at bounding box center [478, 364] width 29 height 9
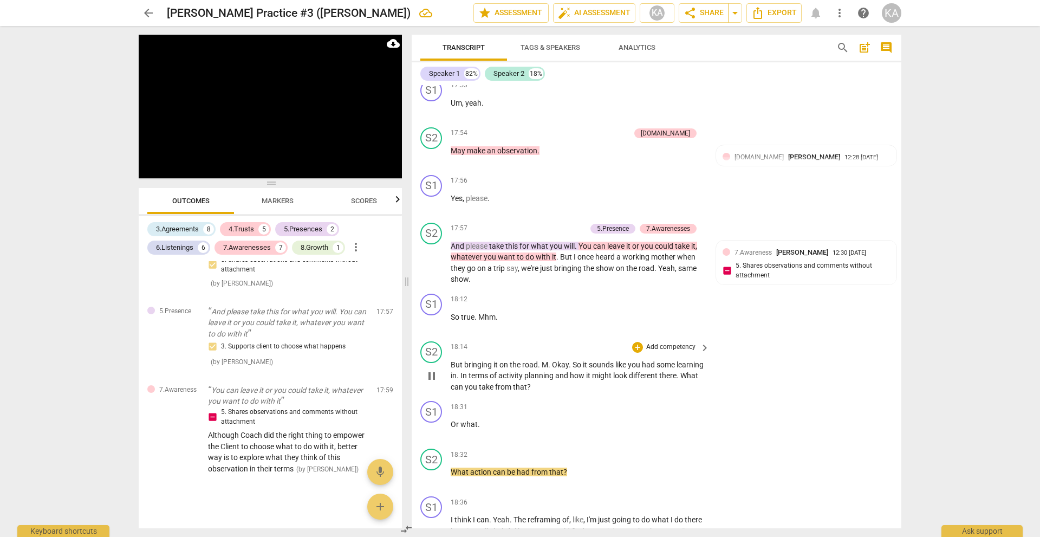
click at [435, 377] on span "pause" at bounding box center [431, 375] width 13 height 13
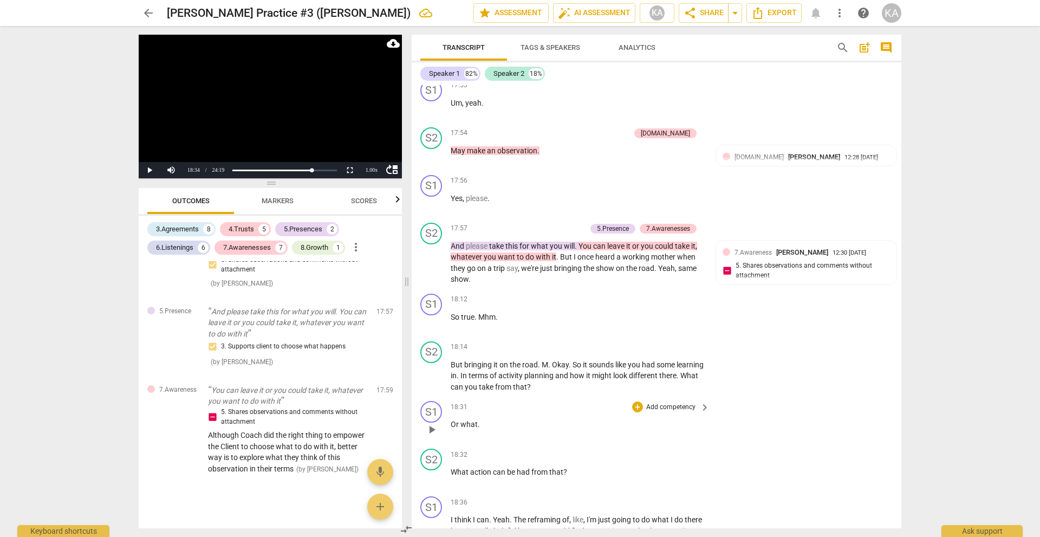
click at [455, 425] on span "Or" at bounding box center [456, 424] width 10 height 9
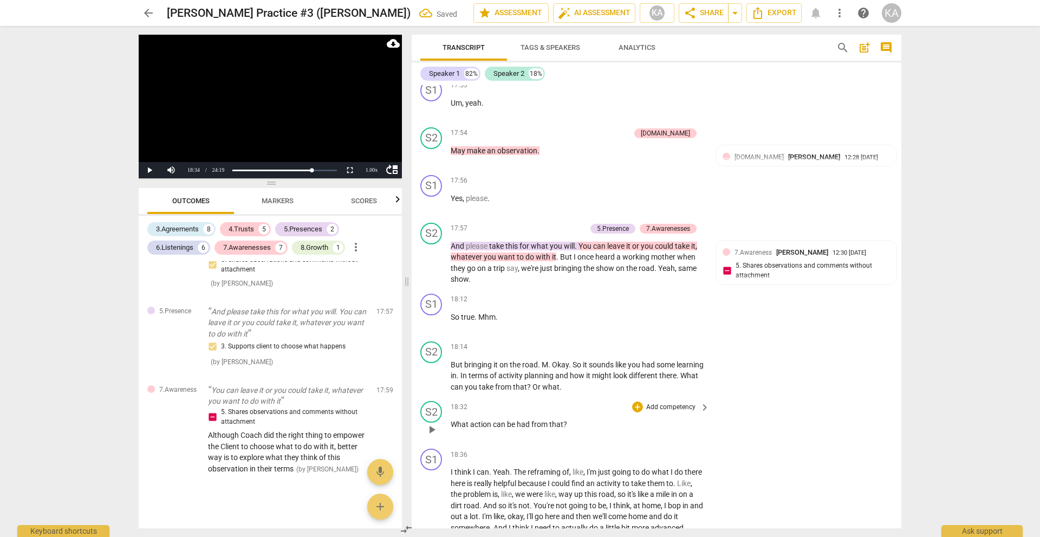
click at [452, 426] on span "What" at bounding box center [460, 424] width 19 height 9
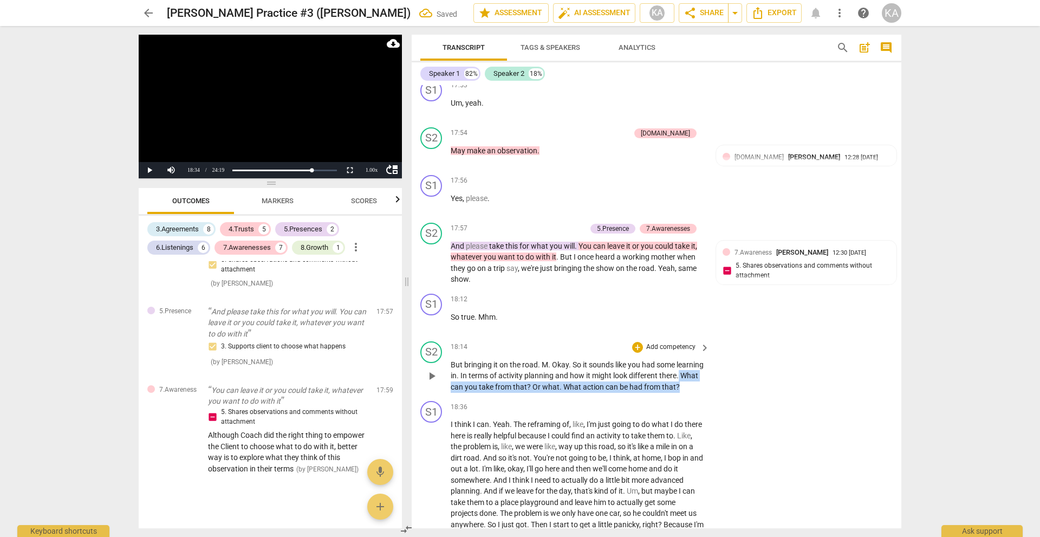
drag, startPoint x: 484, startPoint y: 399, endPoint x: 471, endPoint y: 381, distance: 22.0
click at [471, 381] on p "But bringing it on the road . M . Okay . So it sounds like you had some learnin…" at bounding box center [577, 376] width 253 height 34
click at [474, 383] on div "+" at bounding box center [477, 383] width 11 height 11
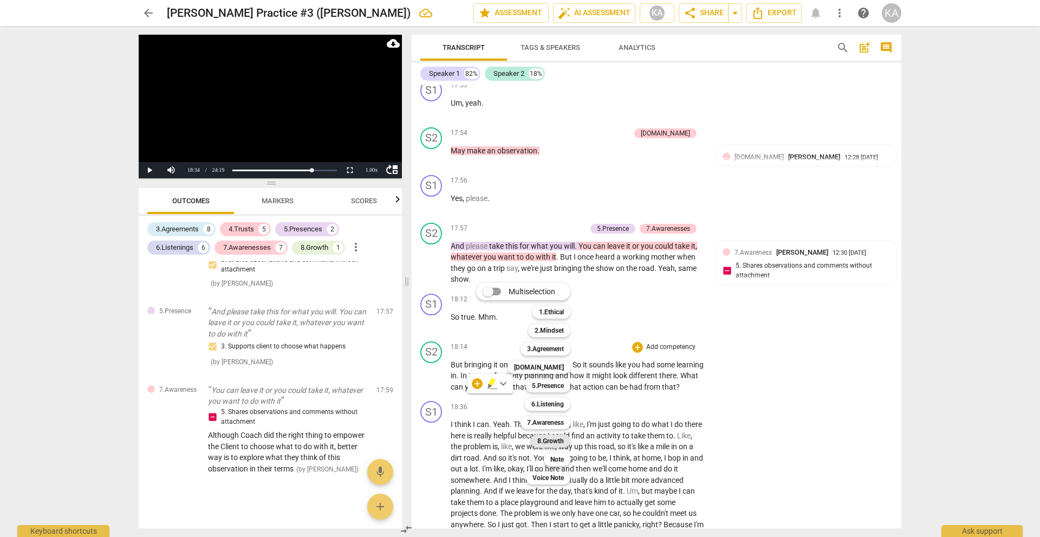
click at [550, 435] on b "8.Growth" at bounding box center [550, 440] width 27 height 13
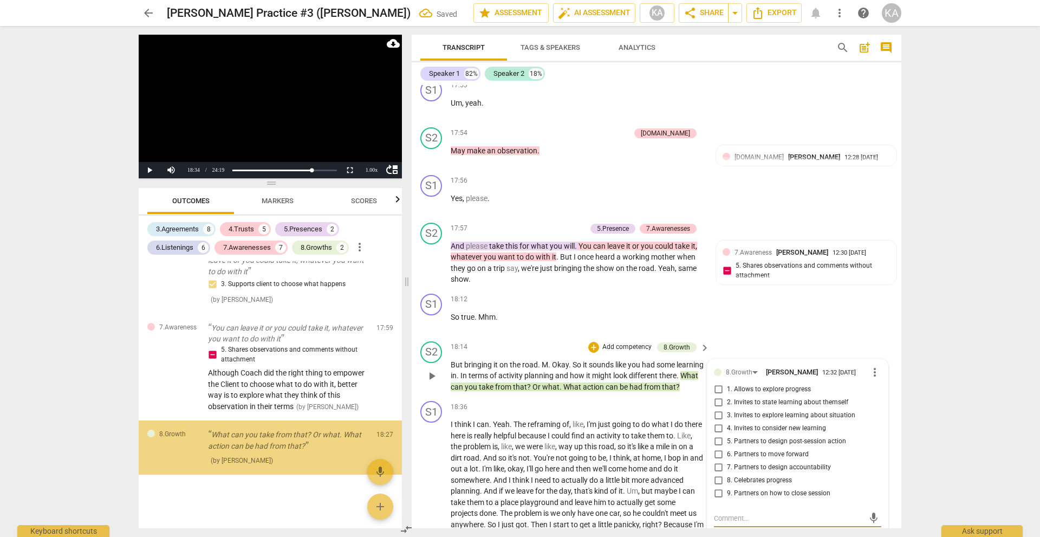
scroll to position [2123, 0]
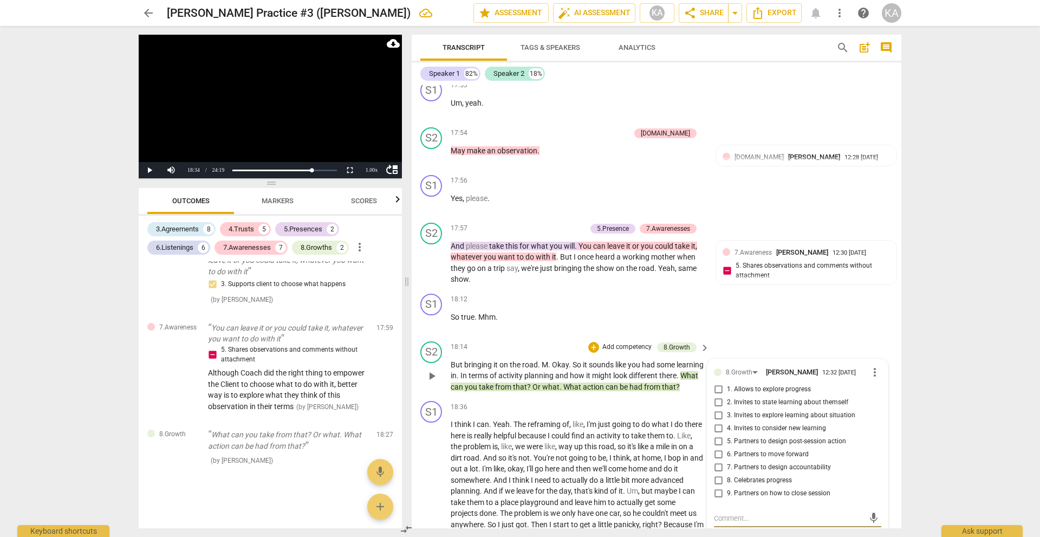
click at [830, 438] on span "5. Partners to design post-session action" at bounding box center [786, 441] width 119 height 10
click at [727, 438] on input "5. Partners to design post-session action" at bounding box center [717, 441] width 17 height 13
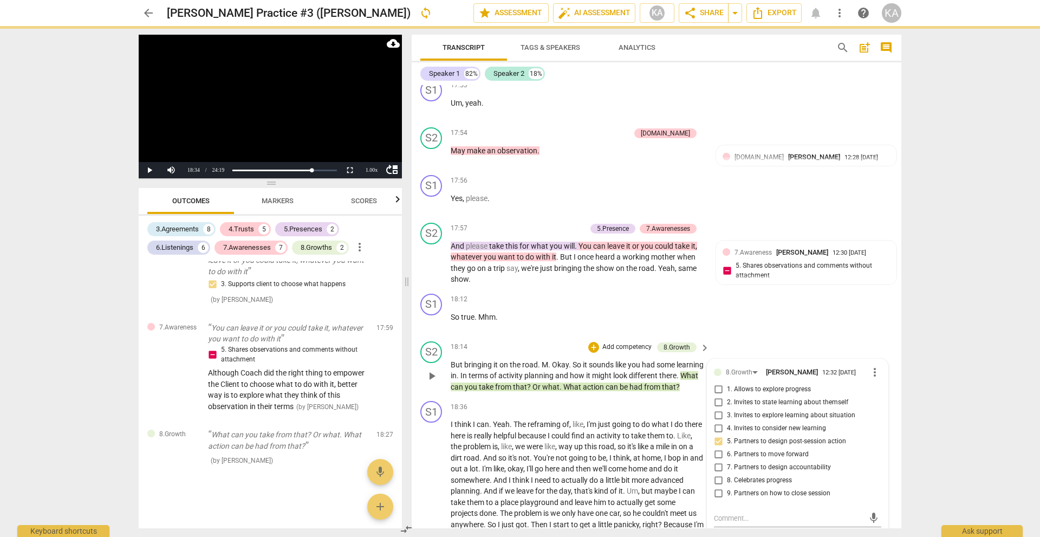
click at [506, 393] on p "But bringing it on the road . M . Okay . So it sounds like you had some learnin…" at bounding box center [577, 376] width 253 height 34
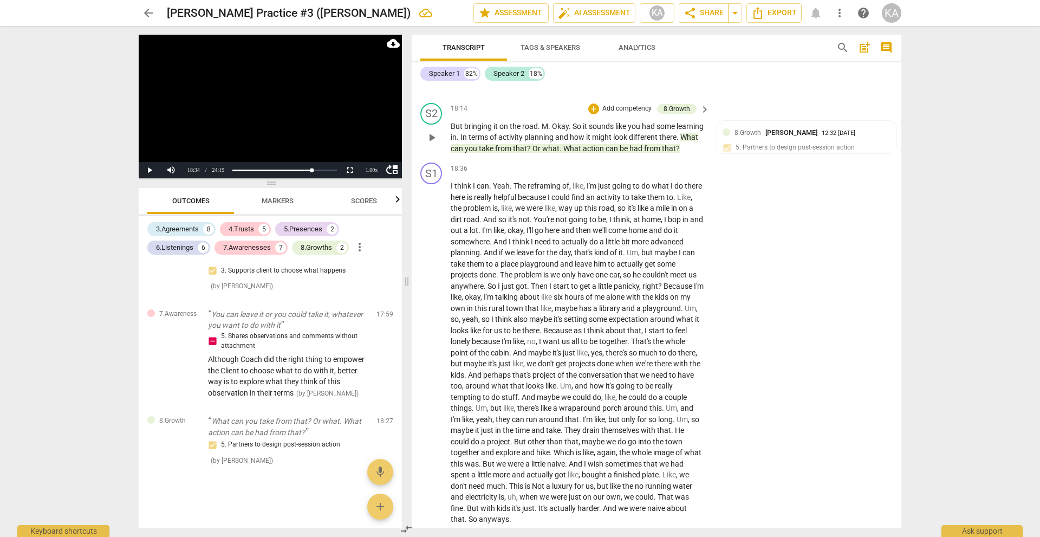
scroll to position [3706, 0]
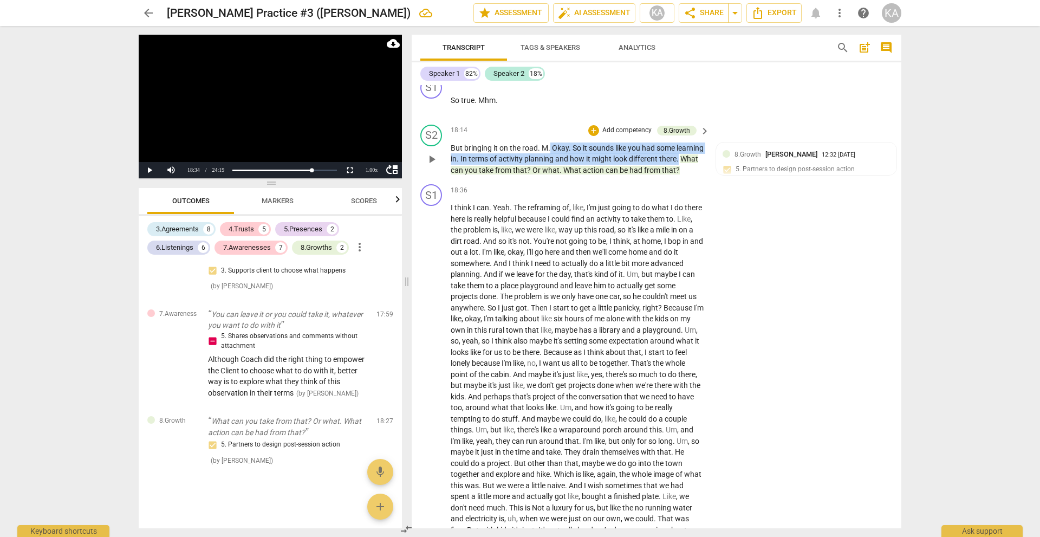
drag, startPoint x: 471, startPoint y: 169, endPoint x: 551, endPoint y: 148, distance: 83.0
click at [551, 148] on p "But bringing it on the road . M . Okay . So it sounds like you had some learnin…" at bounding box center [577, 159] width 253 height 34
click at [594, 132] on div "+" at bounding box center [593, 130] width 11 height 11
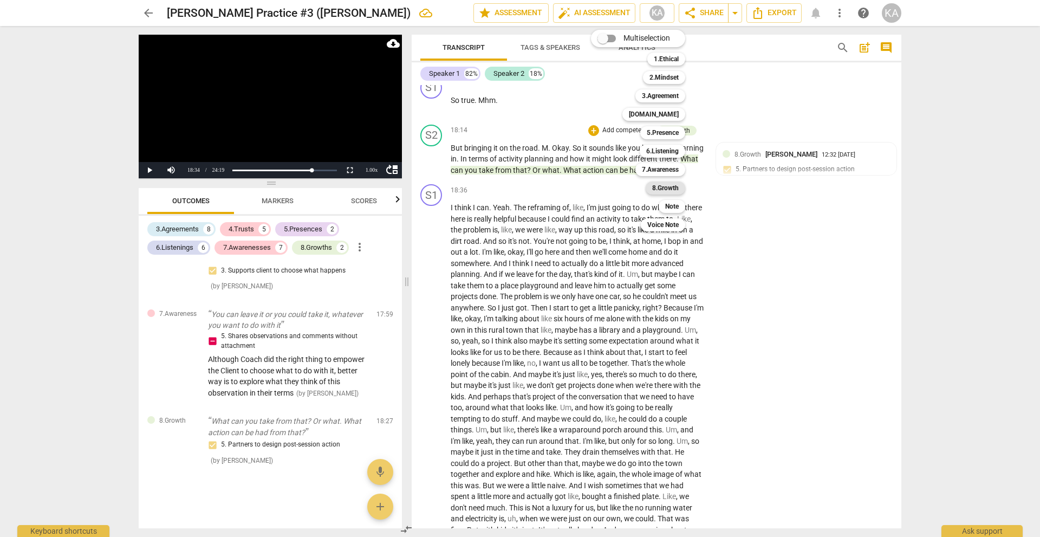
click at [670, 188] on b "8.Growth" at bounding box center [665, 187] width 27 height 13
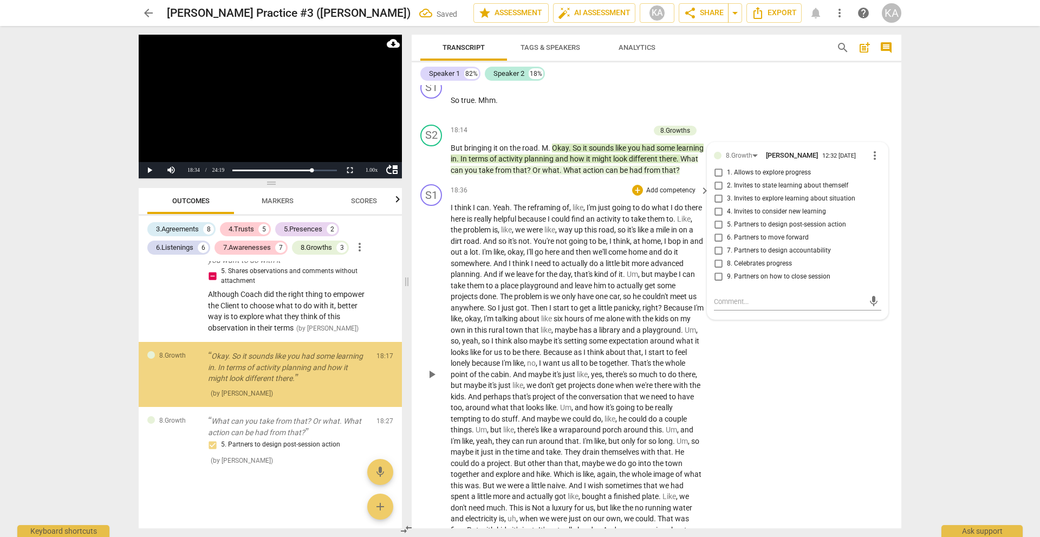
scroll to position [2181, 0]
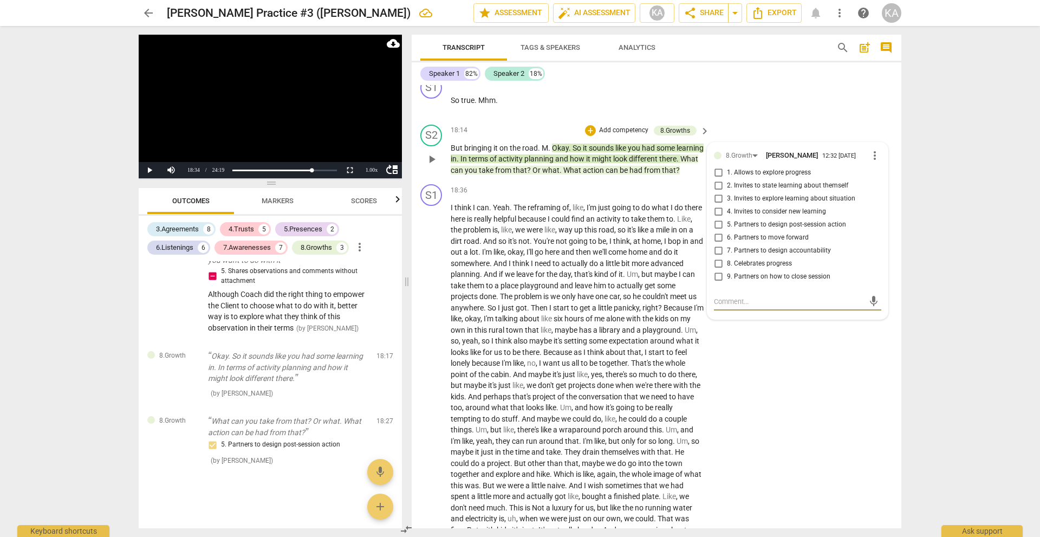
click at [828, 187] on span "2. Invites to state learning about themself" at bounding box center [787, 186] width 121 height 10
click at [727, 187] on input "2. Invites to state learning about themself" at bounding box center [717, 185] width 17 height 13
click at [828, 187] on span "2. Invites to state learning about themself" at bounding box center [787, 186] width 121 height 10
click at [727, 187] on input "2. Invites to state learning about themself" at bounding box center [717, 185] width 17 height 13
click at [768, 291] on div "mic" at bounding box center [797, 301] width 167 height 24
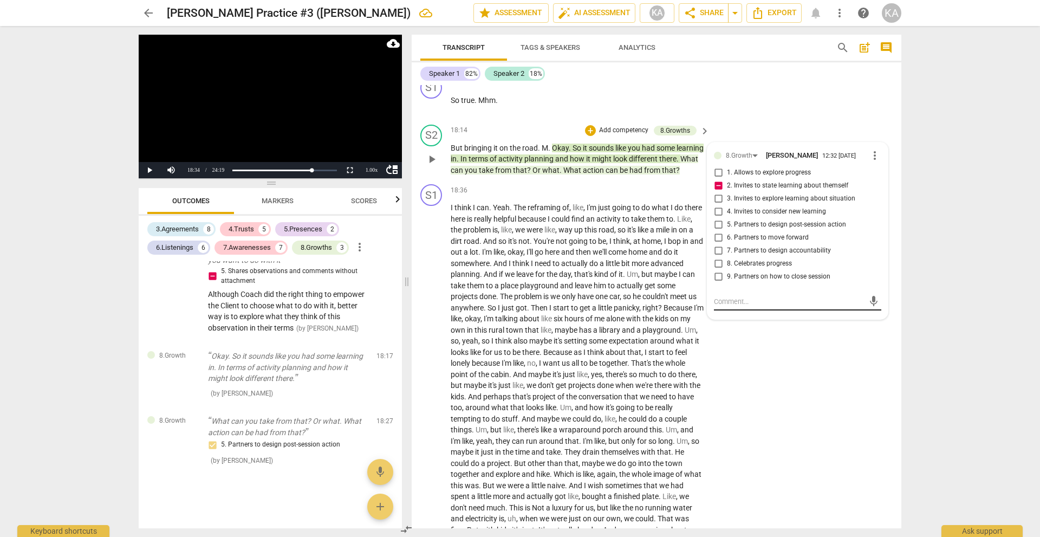
click at [773, 303] on textarea at bounding box center [789, 301] width 150 height 10
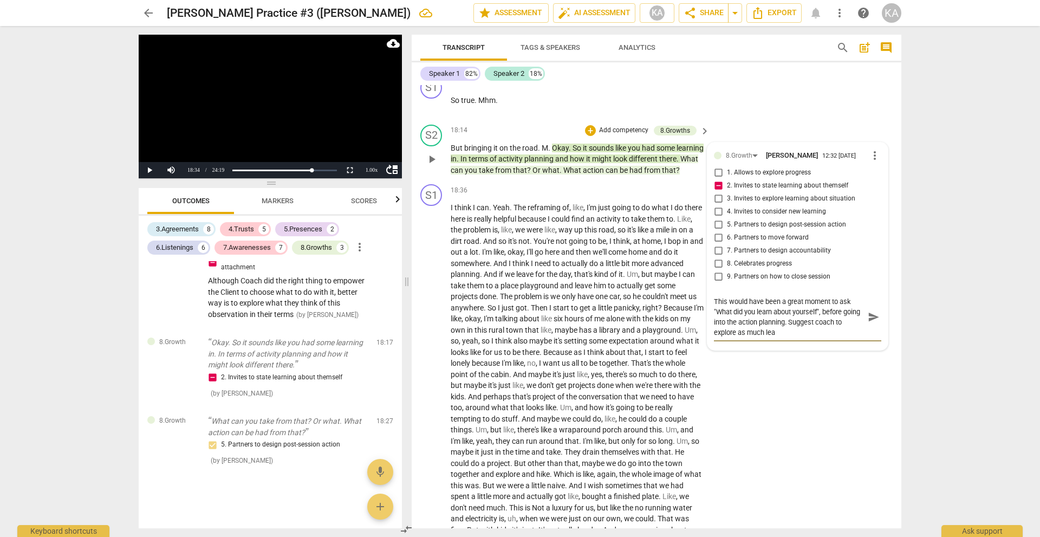
scroll to position [0, 0]
click at [868, 312] on span "send" at bounding box center [873, 317] width 12 height 12
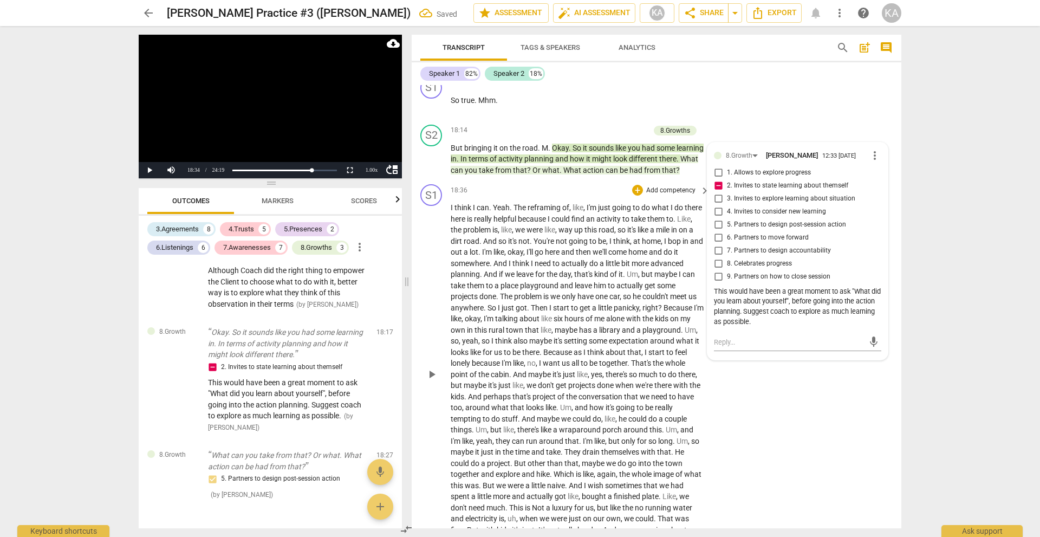
click at [510, 194] on div "S1 play_arrow pause 18:36 + Add competency keyboard_arrow_right I think I can .…" at bounding box center [657, 365] width 490 height 371
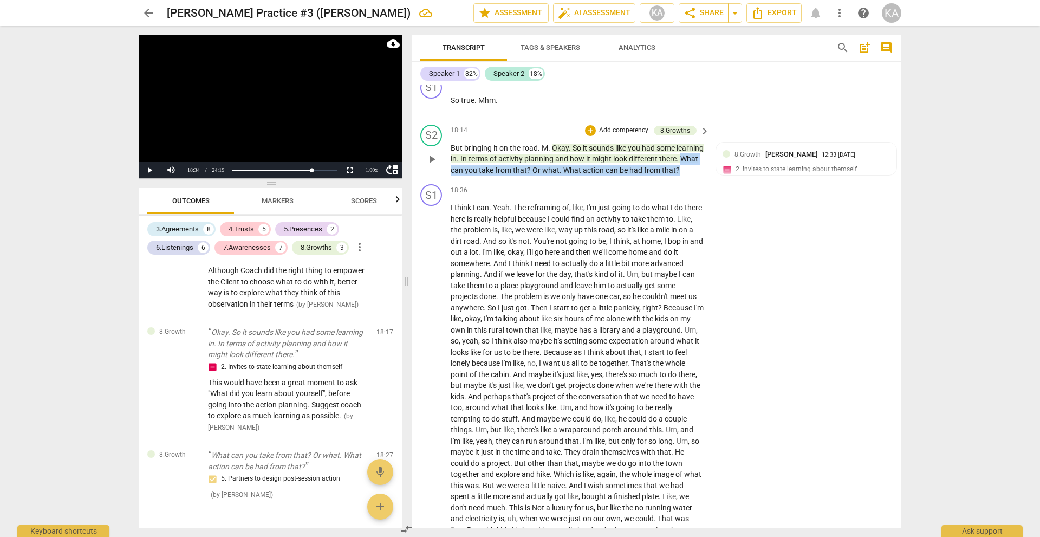
drag, startPoint x: 503, startPoint y: 181, endPoint x: 473, endPoint y: 166, distance: 33.7
click at [473, 166] on p "But bringing it on the road . M . Okay . So it sounds like you had some learnin…" at bounding box center [577, 159] width 253 height 34
click at [513, 170] on span "from" at bounding box center [504, 170] width 18 height 9
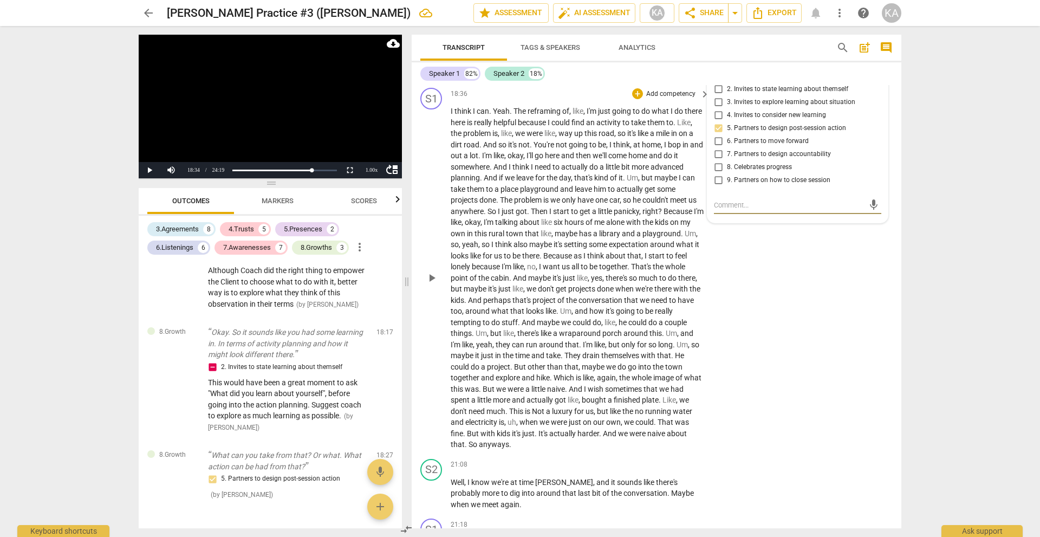
scroll to position [3814, 0]
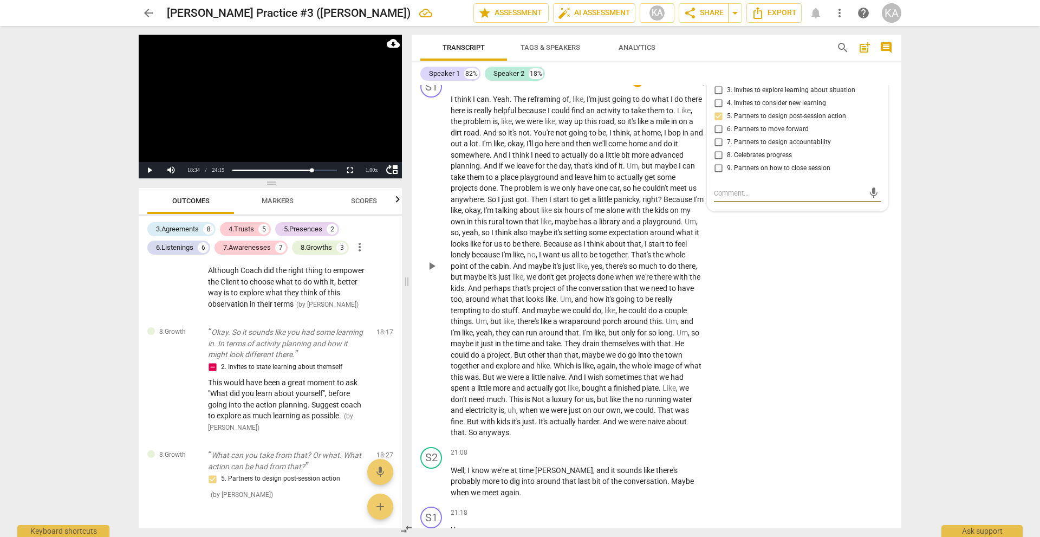
click at [439, 272] on span "play_arrow" at bounding box center [431, 265] width 17 height 13
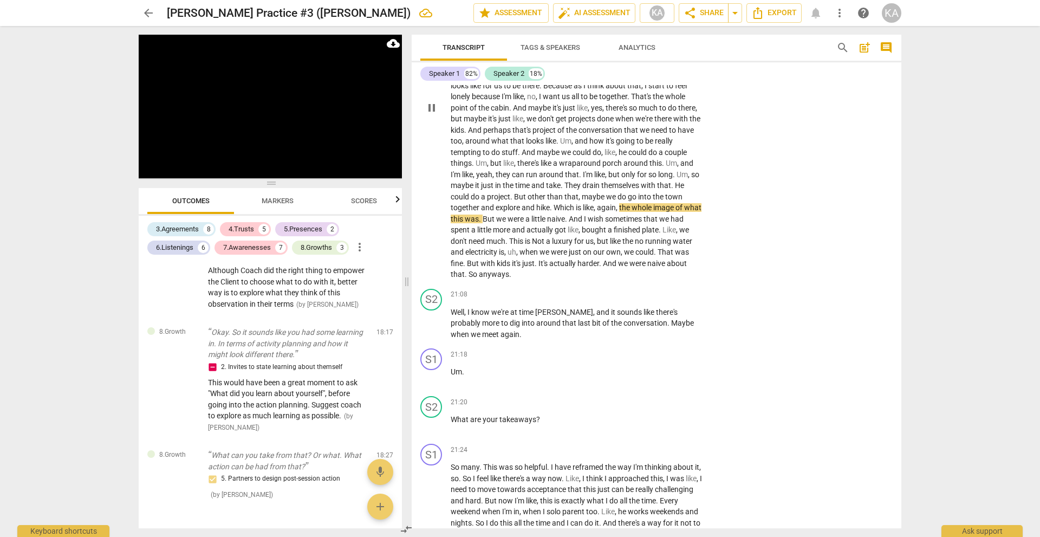
scroll to position [3977, 0]
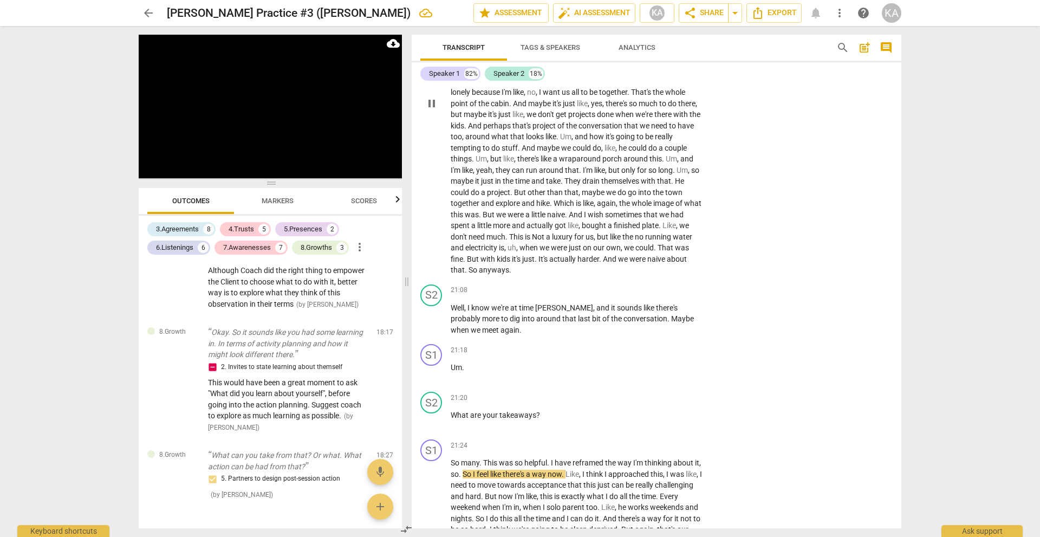
click at [516, 252] on span "uh" at bounding box center [511, 247] width 9 height 9
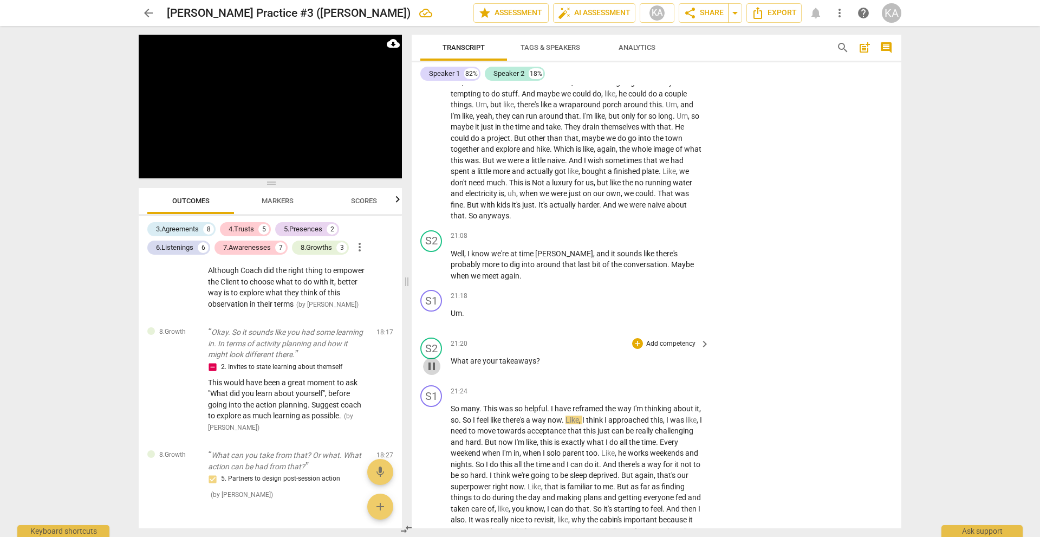
click at [433, 373] on span "pause" at bounding box center [431, 366] width 13 height 13
drag, startPoint x: 545, startPoint y: 370, endPoint x: 439, endPoint y: 369, distance: 106.1
click at [439, 369] on div "S2 play_arrow pause 21:20 + Add competency keyboard_arrow_right What are your t…" at bounding box center [657, 357] width 490 height 48
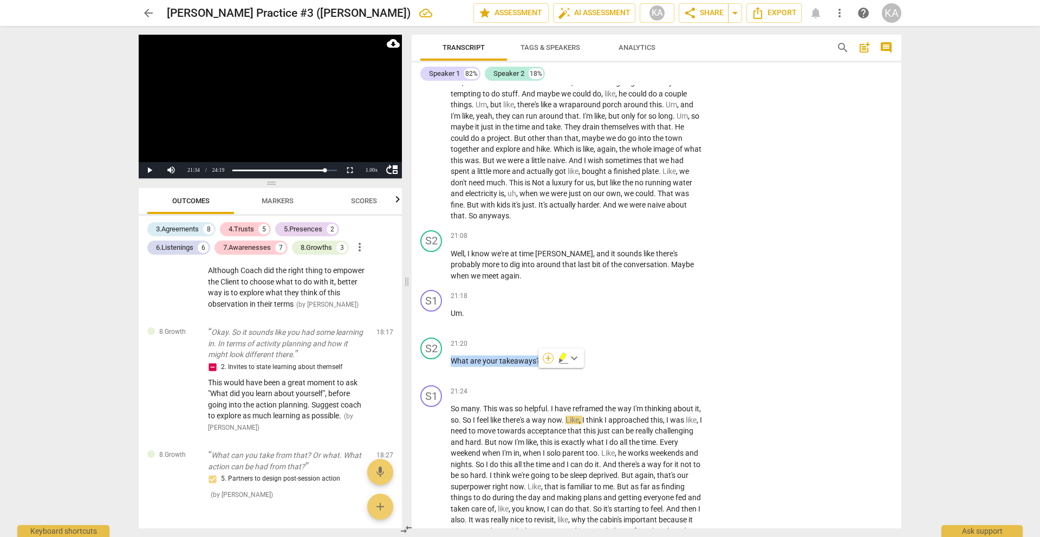
click at [546, 354] on div "+" at bounding box center [548, 358] width 11 height 11
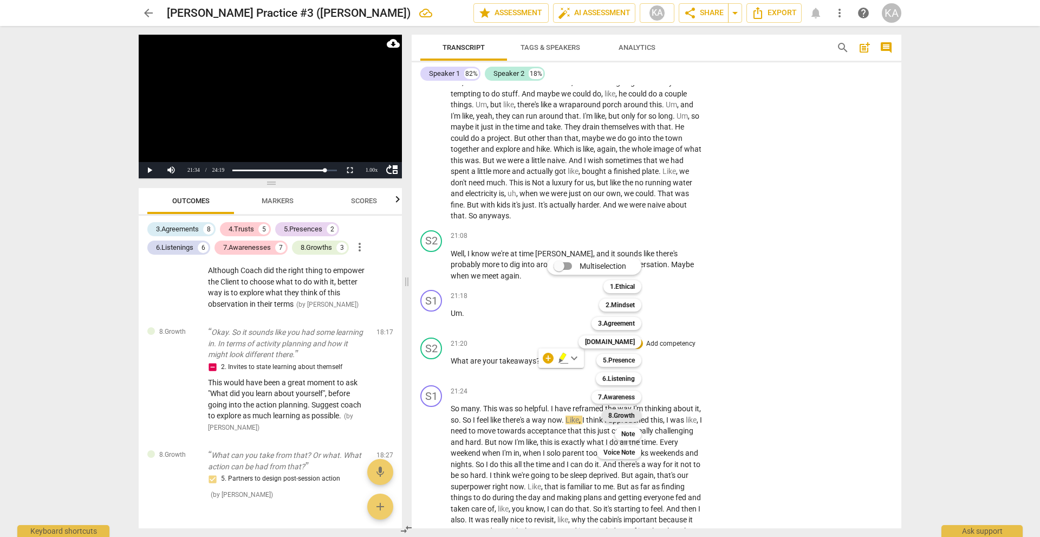
click at [627, 419] on b "8.Growth" at bounding box center [621, 415] width 27 height 13
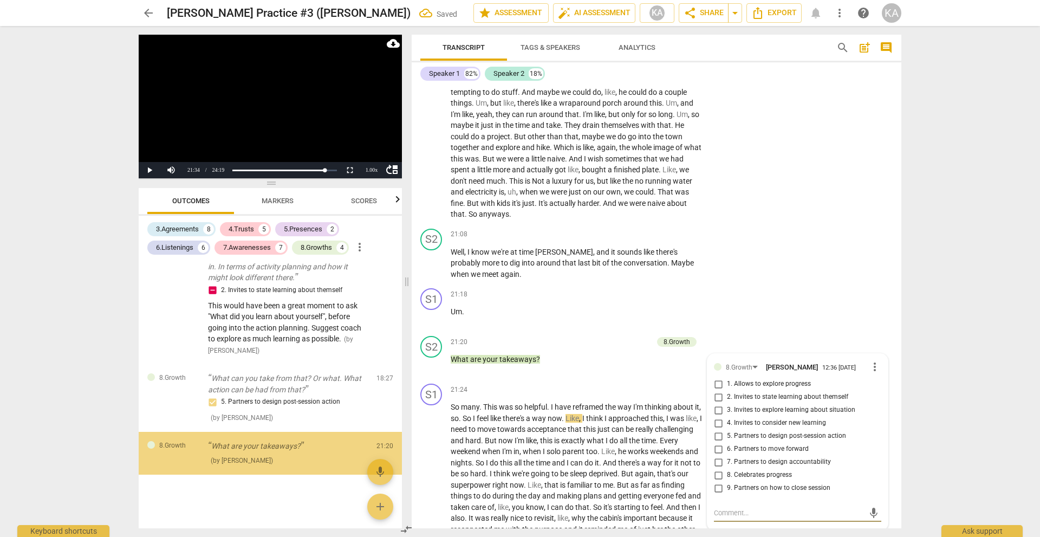
scroll to position [2302, 0]
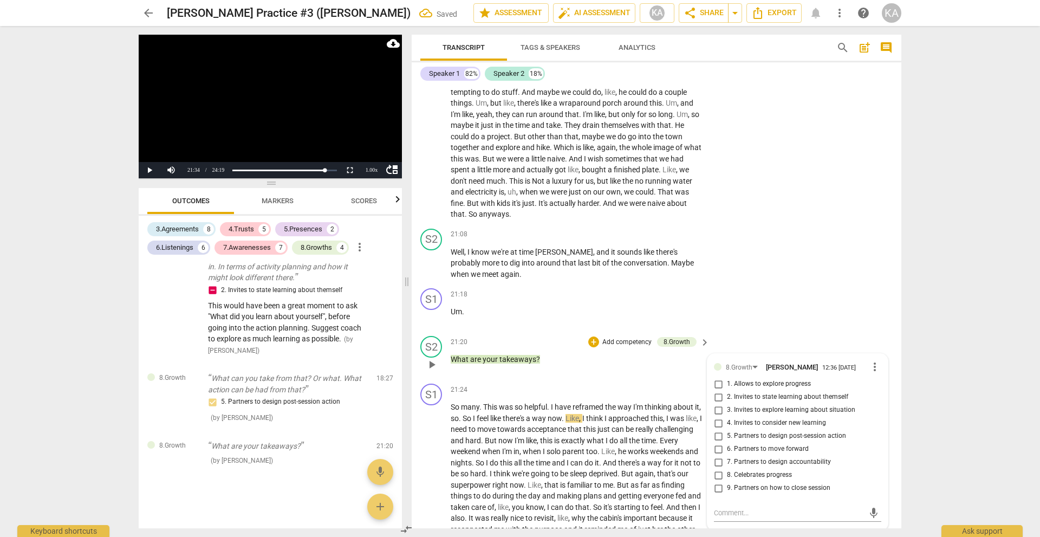
click at [813, 415] on span "3. Invites to explore learning about situation" at bounding box center [791, 410] width 128 height 10
click at [727, 416] on input "3. Invites to explore learning about situation" at bounding box center [717, 409] width 17 height 13
click at [435, 513] on span "play_arrow" at bounding box center [431, 506] width 13 height 13
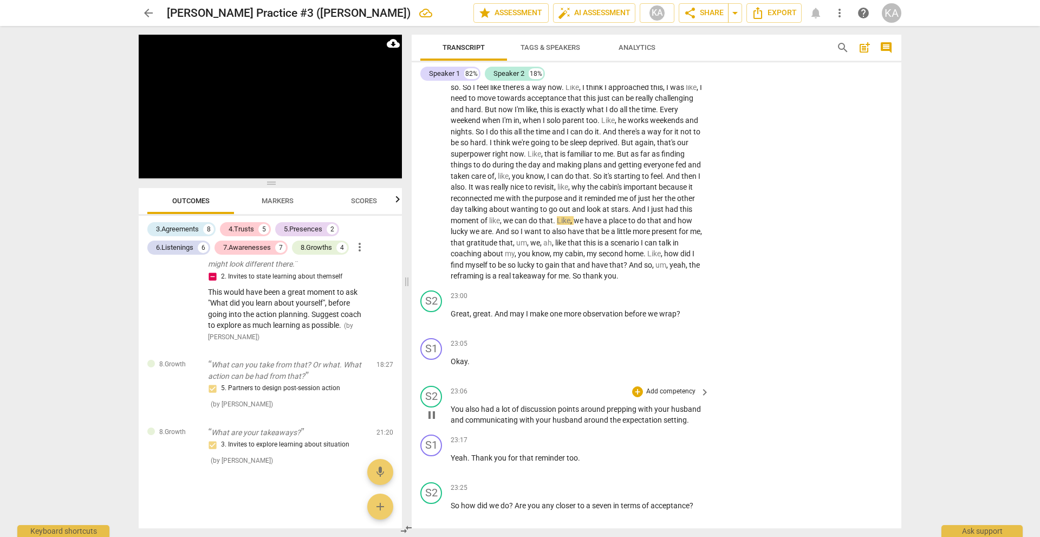
scroll to position [4342, 0]
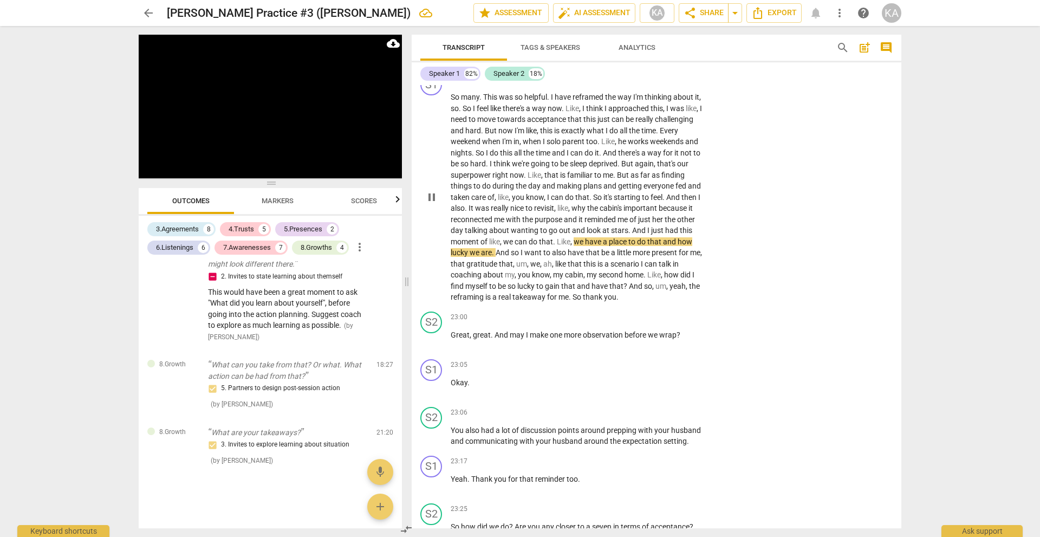
click at [494, 201] on span "of" at bounding box center [490, 197] width 7 height 9
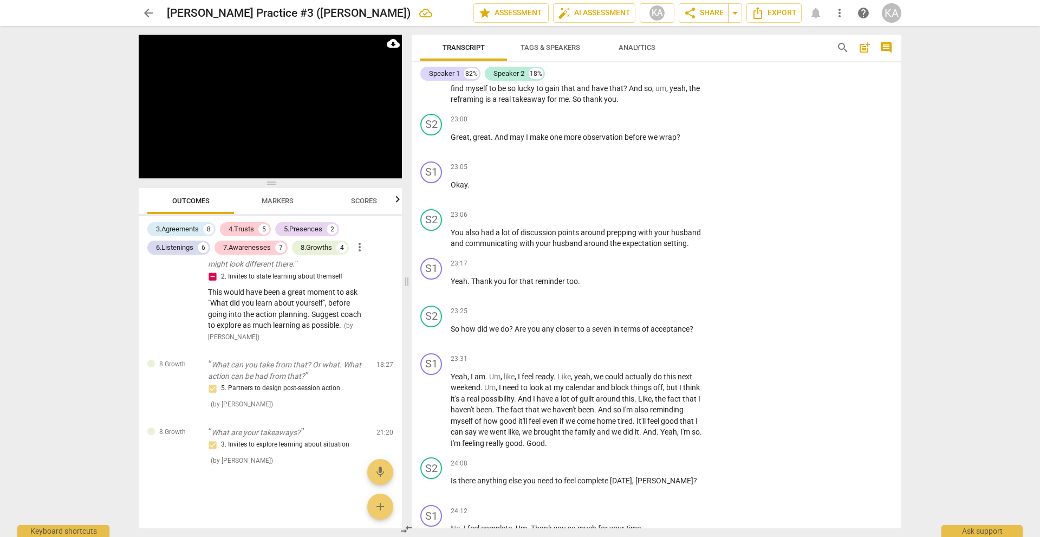
scroll to position [4559, 0]
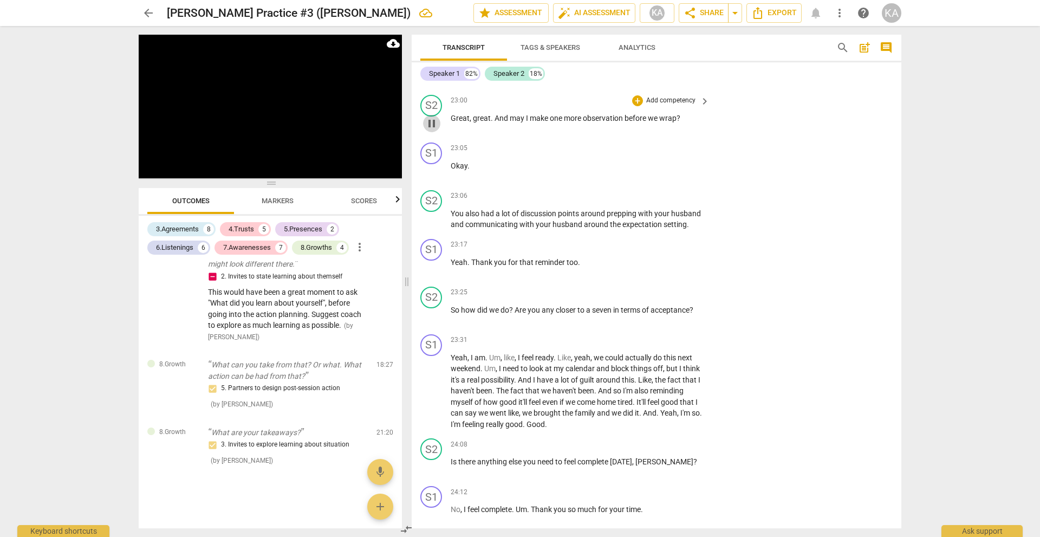
click at [429, 130] on span "pause" at bounding box center [431, 123] width 13 height 13
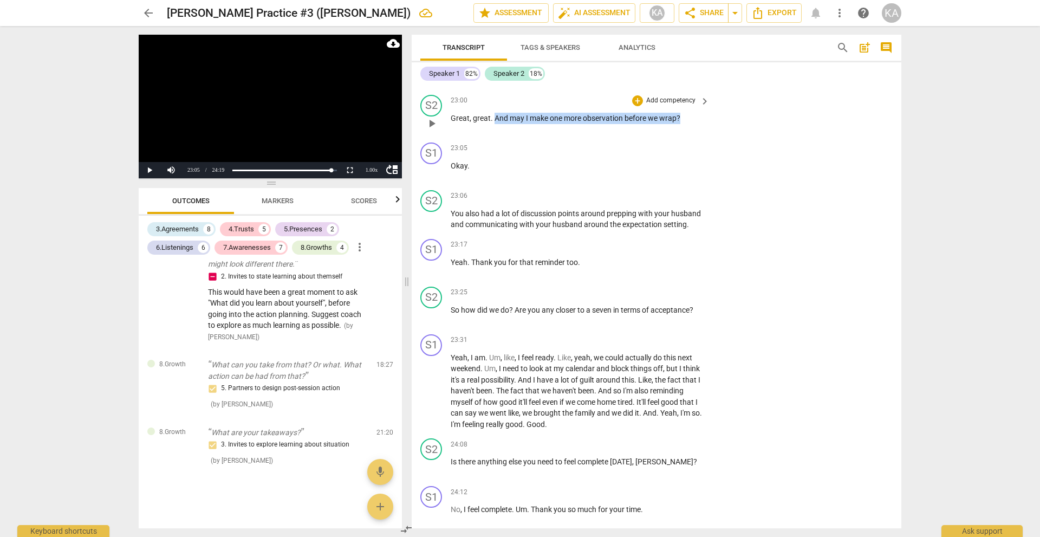
drag, startPoint x: 494, startPoint y: 129, endPoint x: 688, endPoint y: 128, distance: 193.9
click at [688, 124] on p "Great , great . And may I make one more observation before we wrap ?" at bounding box center [577, 118] width 253 height 11
click at [636, 106] on div "+" at bounding box center [637, 100] width 11 height 11
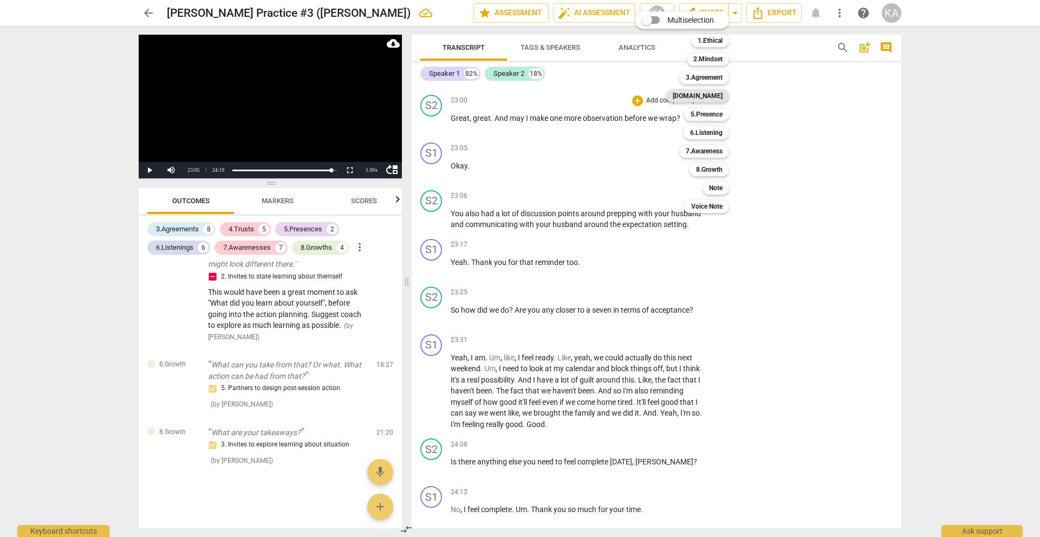
click at [708, 96] on b "[DOMAIN_NAME]" at bounding box center [698, 95] width 50 height 13
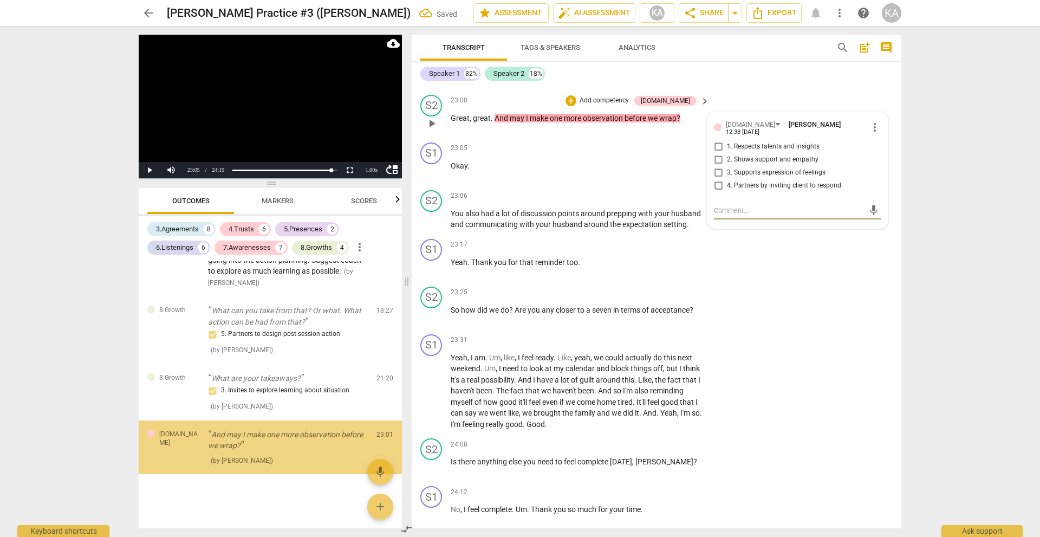
scroll to position [2370, 0]
click at [786, 190] on span "4. Partners by inviting client to respond" at bounding box center [784, 186] width 114 height 10
click at [727, 190] on input "4. Partners by inviting client to respond" at bounding box center [717, 185] width 17 height 13
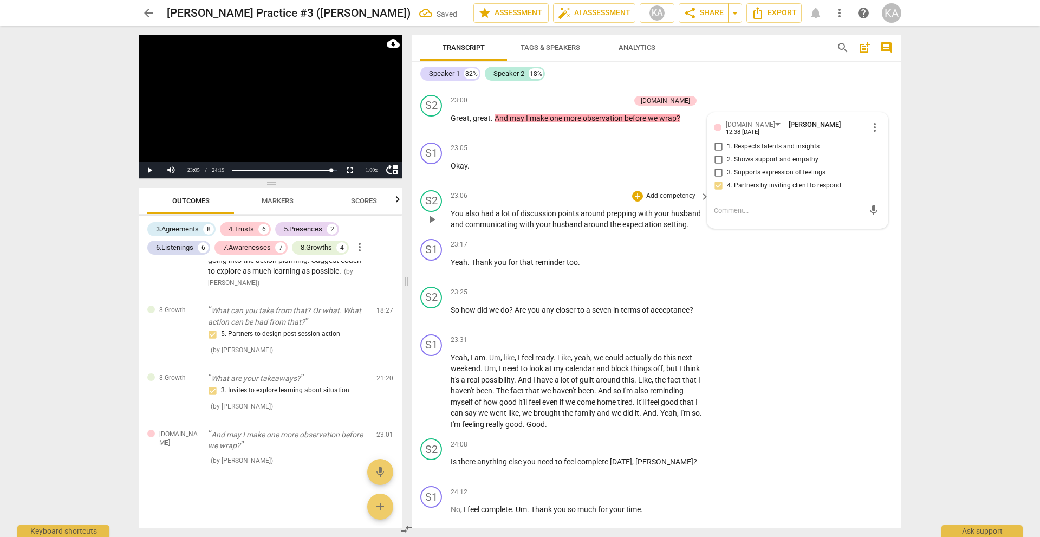
click at [425, 226] on span "play_arrow" at bounding box center [431, 219] width 17 height 13
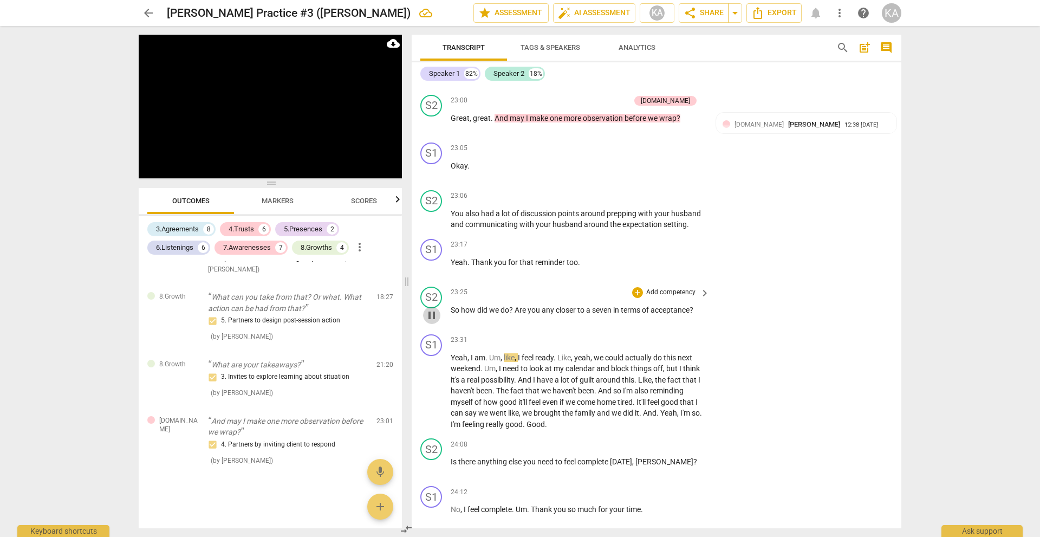
click at [433, 322] on span "pause" at bounding box center [431, 315] width 13 height 13
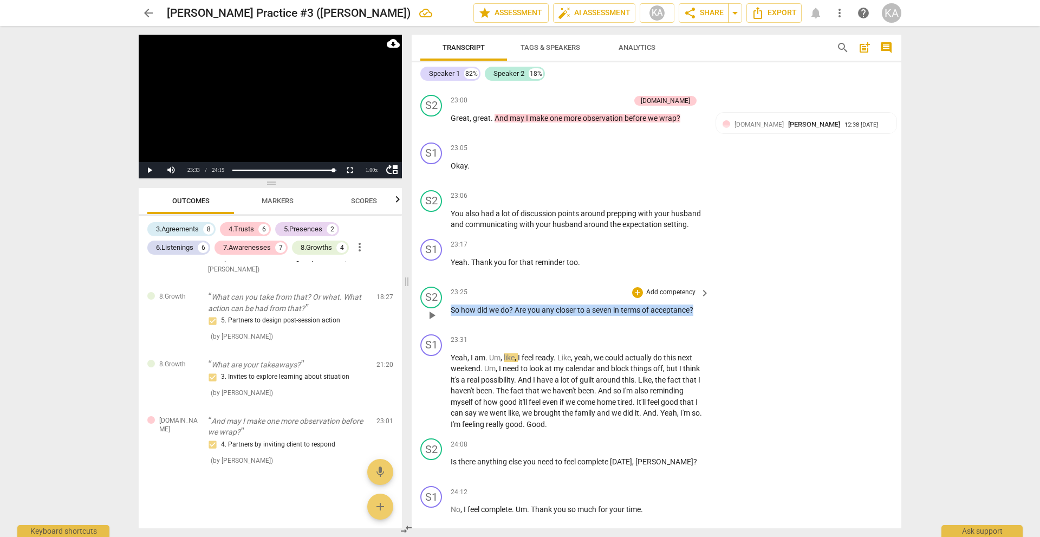
drag, startPoint x: 452, startPoint y: 317, endPoint x: 710, endPoint y: 335, distance: 258.9
click at [710, 330] on div "S2 play_arrow pause 23:25 + Add competency keyboard_arrow_right So how did we d…" at bounding box center [657, 306] width 490 height 48
click at [636, 298] on div "+" at bounding box center [637, 292] width 11 height 11
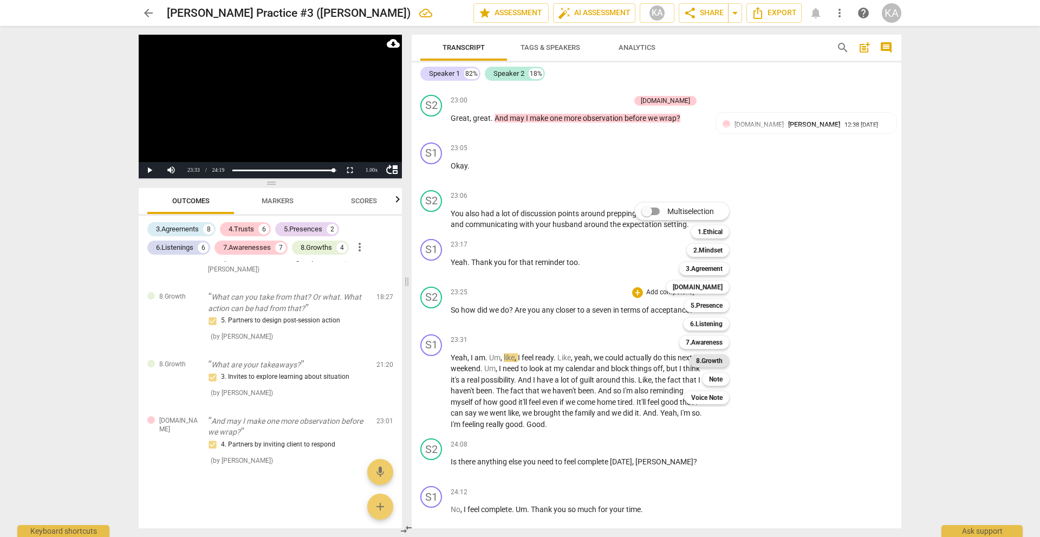
click at [704, 361] on b "8.Growth" at bounding box center [709, 360] width 27 height 13
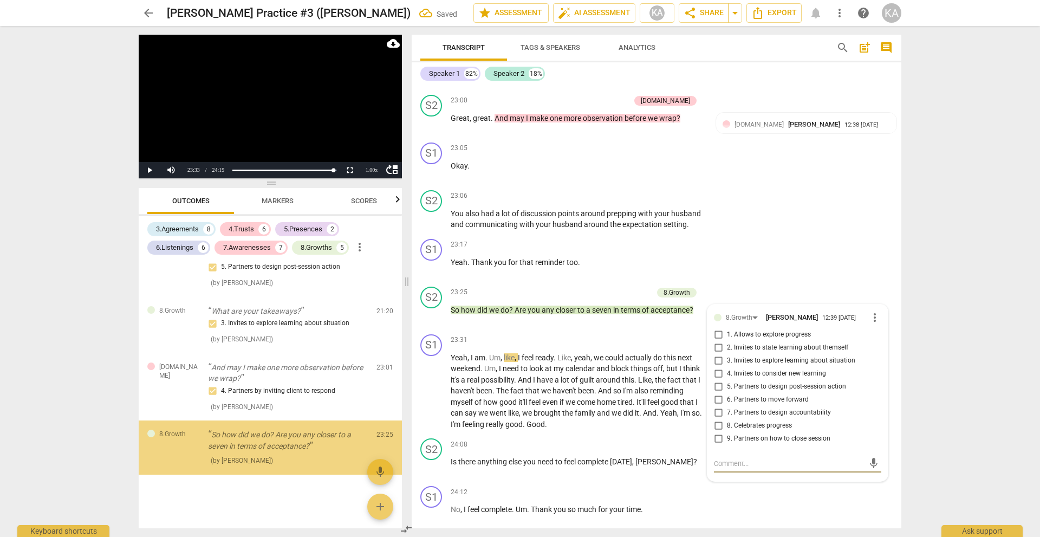
scroll to position [2437, 0]
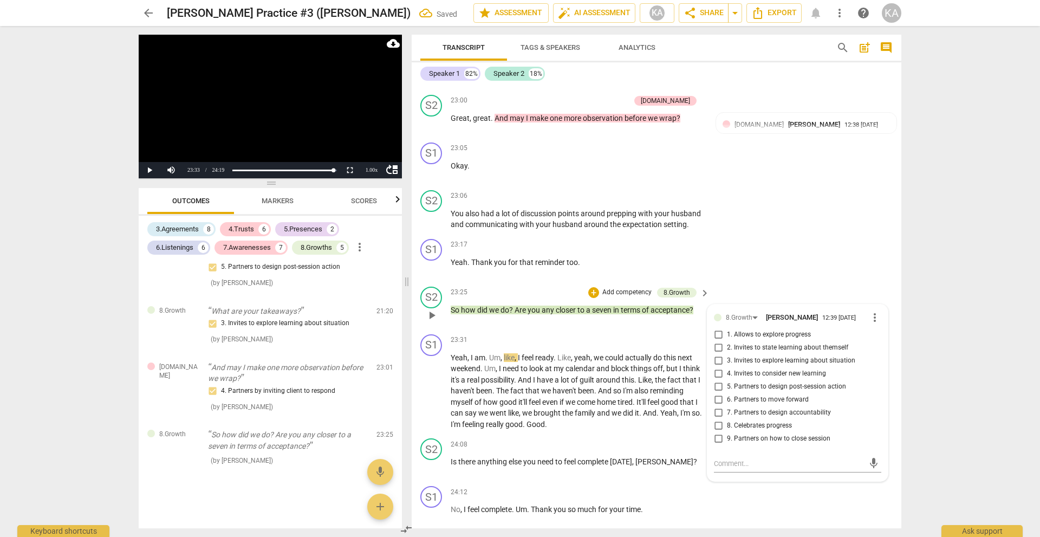
click at [748, 340] on span "1. Allows to explore progress" at bounding box center [769, 335] width 84 height 10
click at [727, 341] on input "1. Allows to explore progress" at bounding box center [717, 334] width 17 height 13
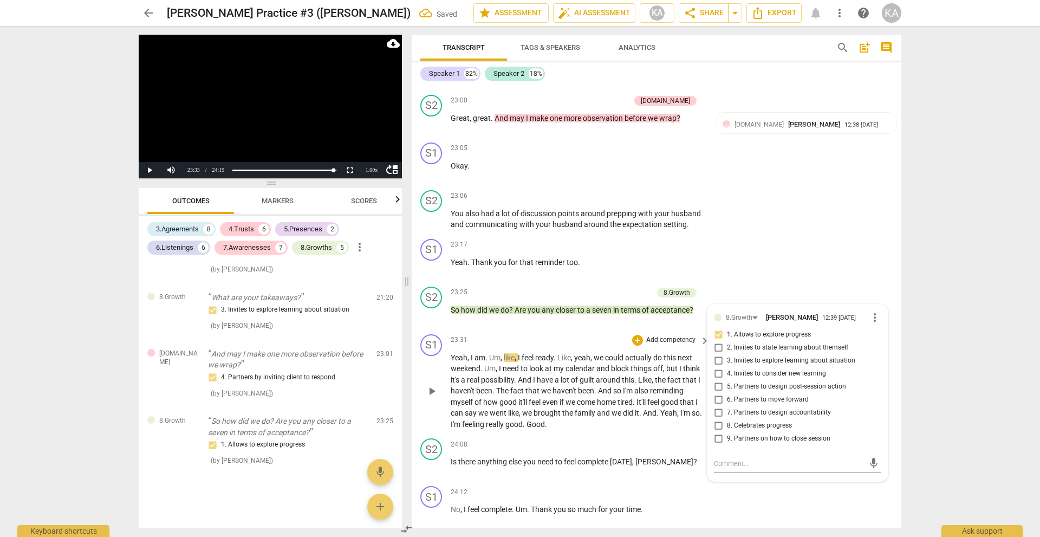
click at [426, 397] on span "play_arrow" at bounding box center [431, 390] width 13 height 13
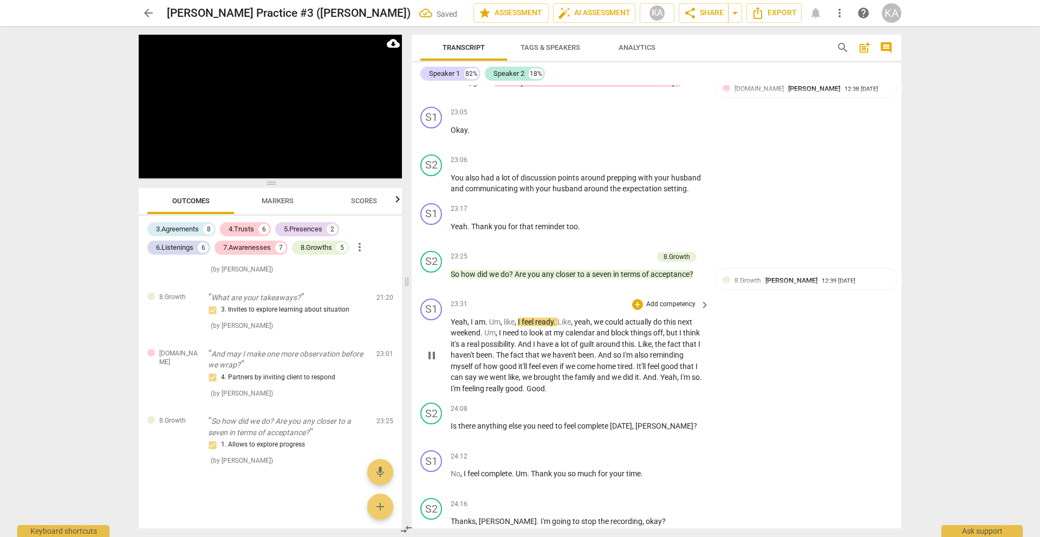
scroll to position [4659, 0]
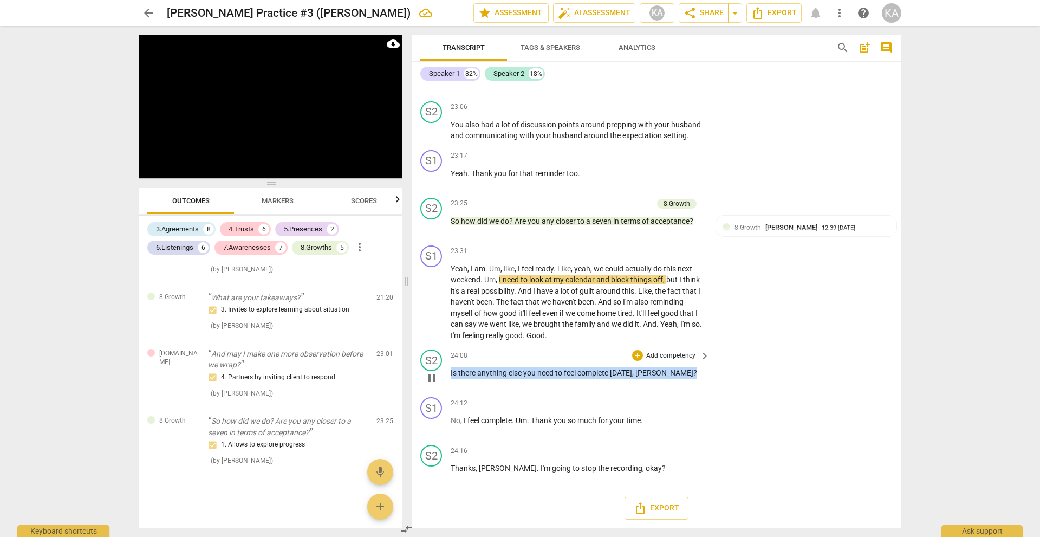
drag, startPoint x: 670, startPoint y: 372, endPoint x: 448, endPoint y: 381, distance: 222.2
click at [448, 381] on div "S2 play_arrow pause 24:08 + Add competency keyboard_arrow_right Is there anythi…" at bounding box center [657, 369] width 490 height 48
click at [637, 357] on div "+" at bounding box center [637, 355] width 11 height 11
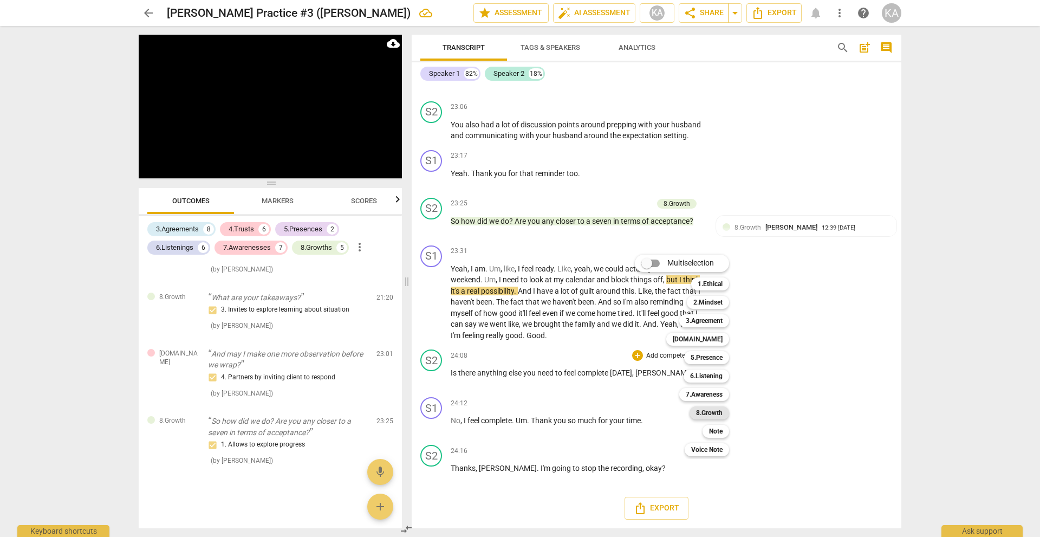
click at [712, 412] on b "8.Growth" at bounding box center [709, 412] width 27 height 13
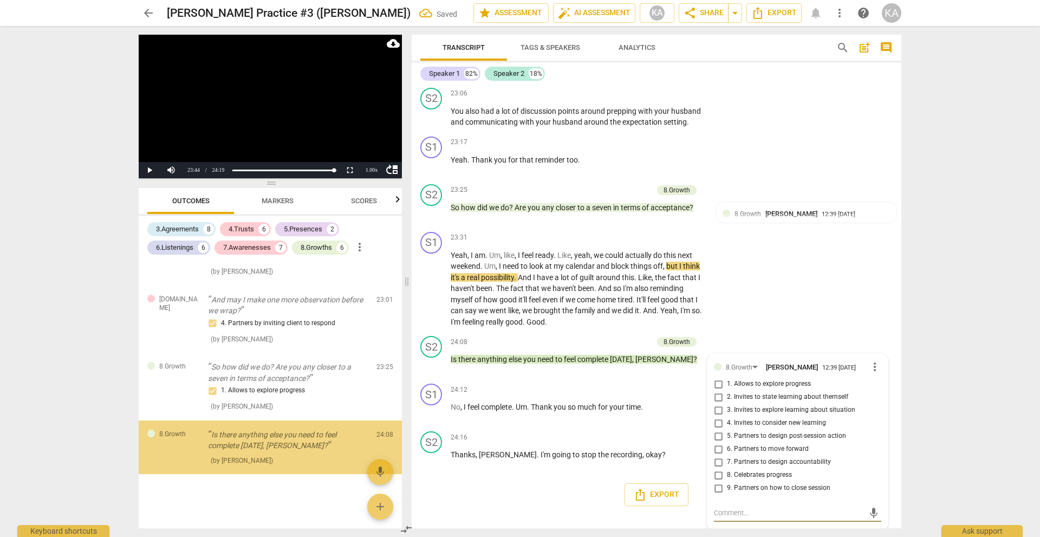
scroll to position [2504, 0]
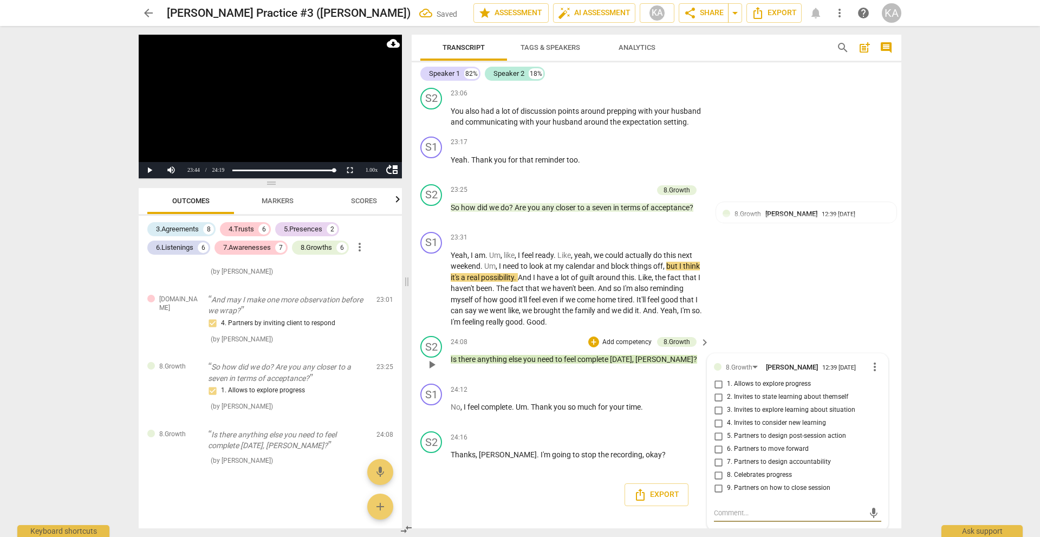
click at [765, 493] on span "9. Partners on how to close session" at bounding box center [778, 488] width 103 height 10
click at [727, 494] on input "9. Partners on how to close session" at bounding box center [717, 487] width 17 height 13
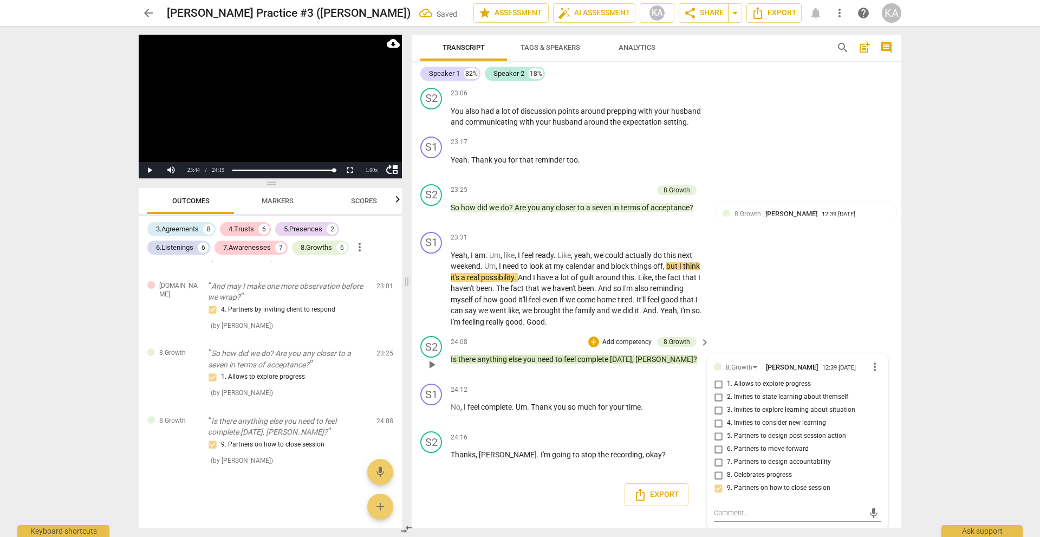
scroll to position [4390, 0]
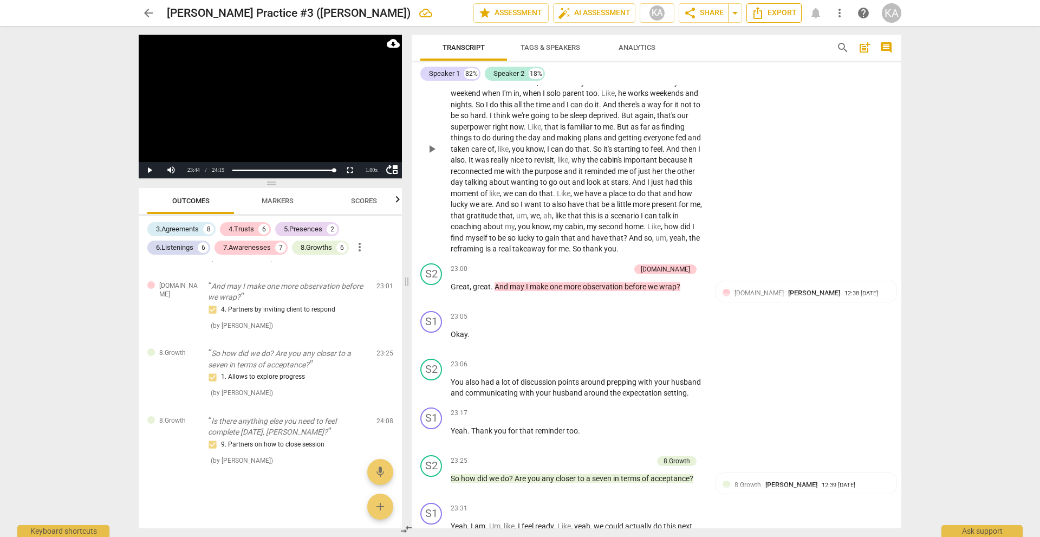
click at [782, 13] on span "Export" at bounding box center [773, 12] width 45 height 13
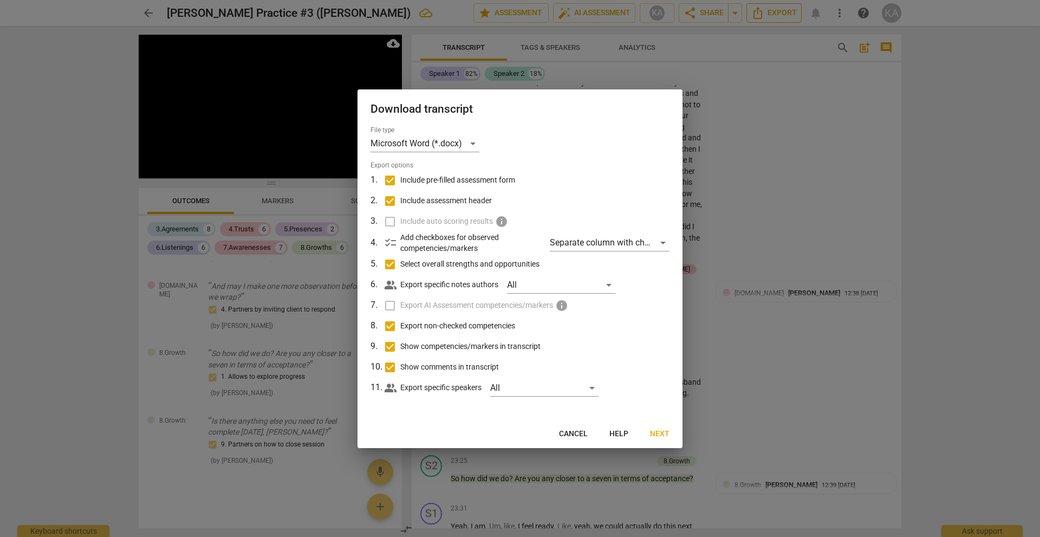
scroll to position [4659, 0]
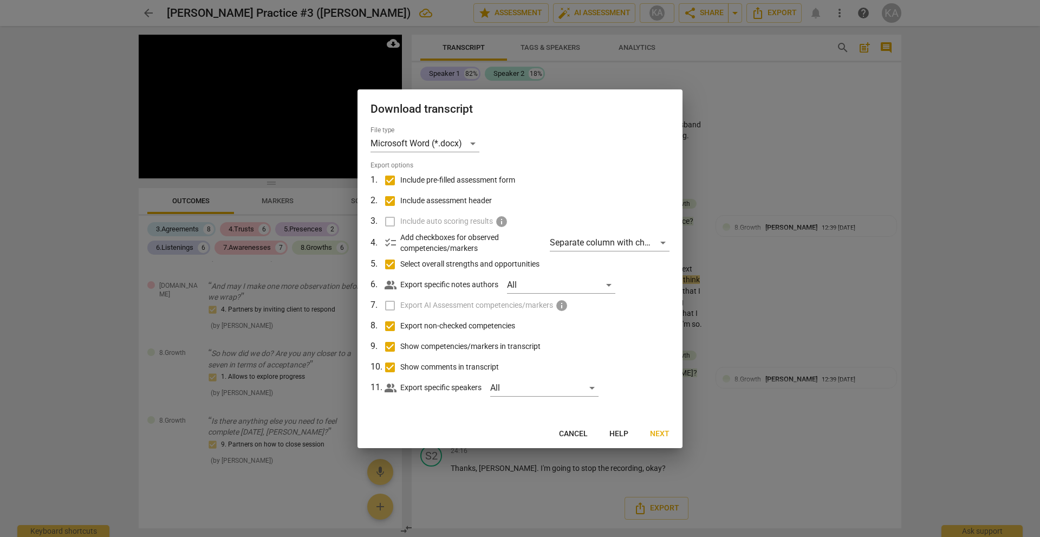
click at [664, 431] on span "Next" at bounding box center [659, 433] width 19 height 11
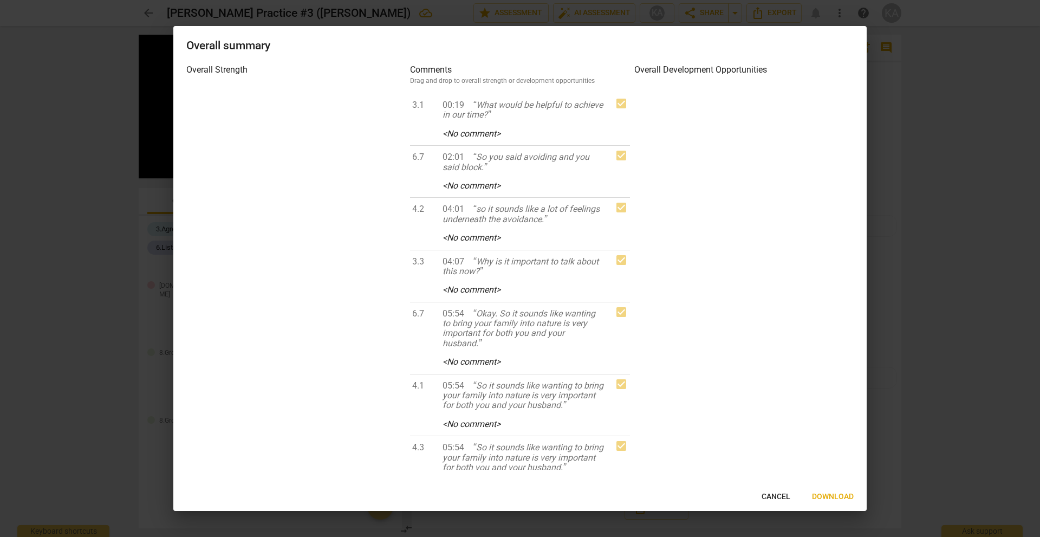
click at [833, 498] on span "Download" at bounding box center [833, 496] width 42 height 11
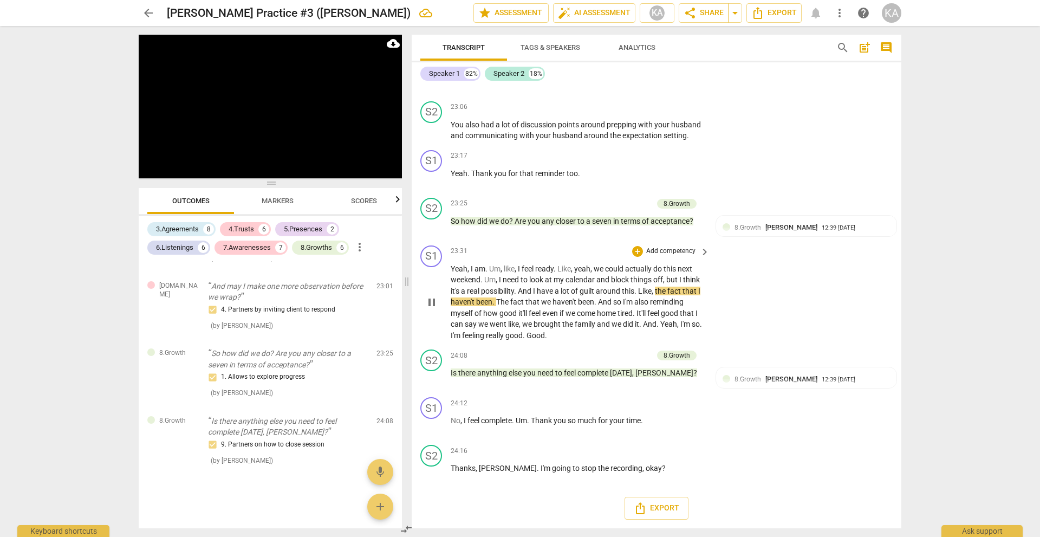
click at [571, 250] on div "23:31 + Add competency keyboard_arrow_right" at bounding box center [581, 251] width 260 height 12
click at [533, 289] on span "And" at bounding box center [525, 290] width 15 height 9
click at [436, 299] on span "pause" at bounding box center [431, 302] width 13 height 13
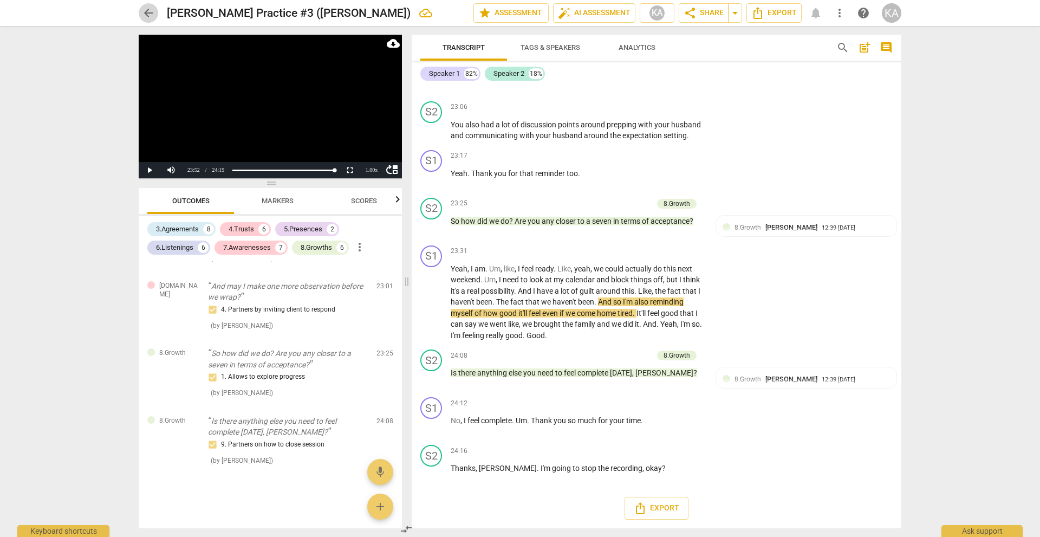
click at [149, 14] on span "arrow_back" at bounding box center [148, 12] width 13 height 13
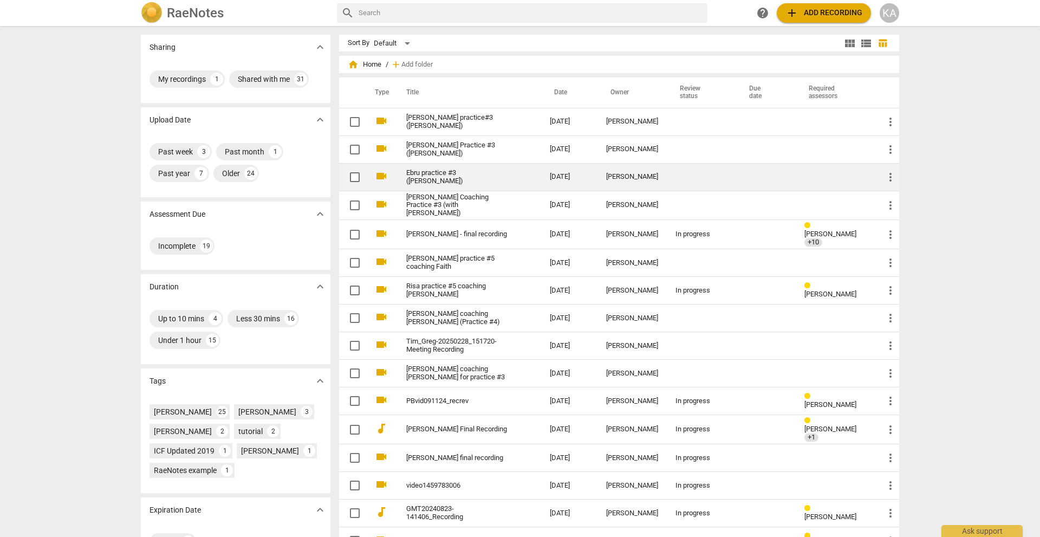
click at [428, 175] on link "Ebru practice #3 ([PERSON_NAME])" at bounding box center [458, 177] width 105 height 16
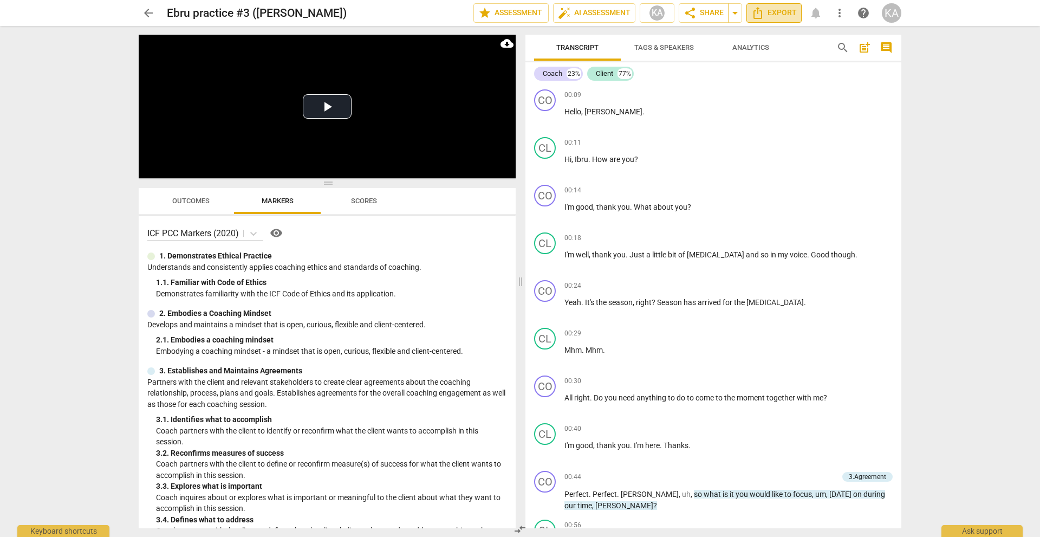
click at [779, 14] on span "Export" at bounding box center [773, 12] width 45 height 13
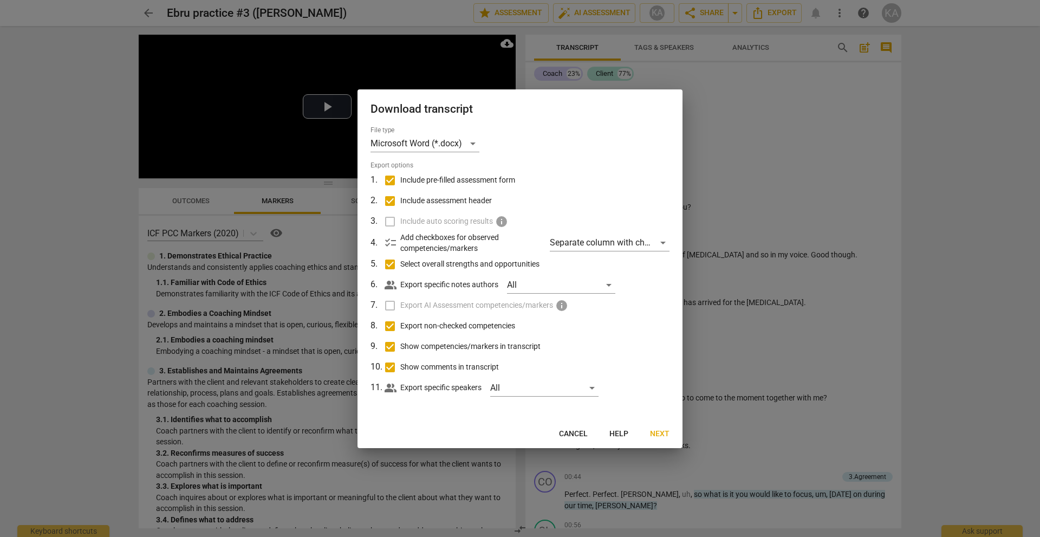
click at [657, 433] on span "Next" at bounding box center [659, 433] width 19 height 11
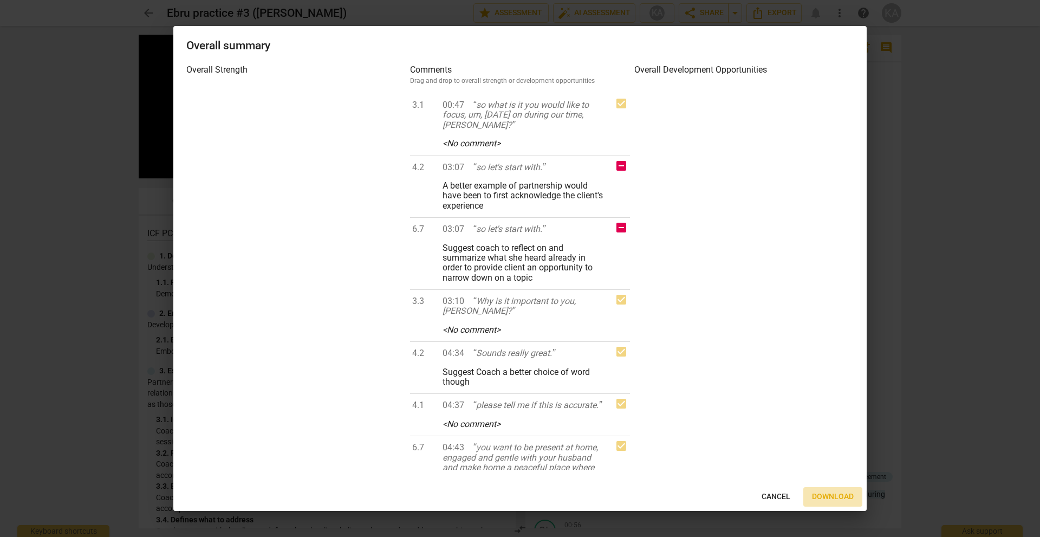
click at [823, 491] on span "Download" at bounding box center [833, 496] width 42 height 11
